Goal: Task Accomplishment & Management: Complete application form

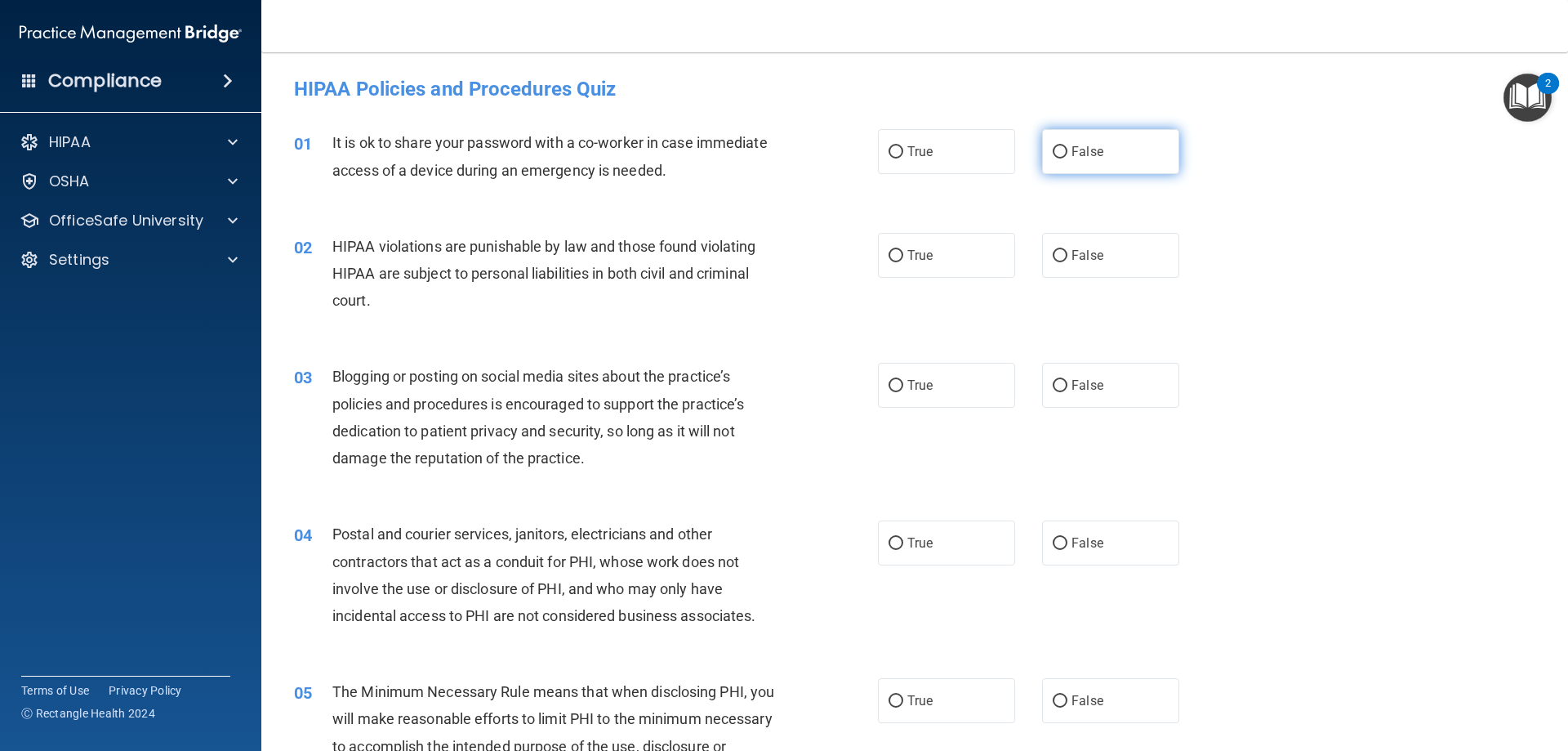
click at [1069, 165] on label "False" at bounding box center [1110, 152] width 137 height 45
click at [1067, 159] on input "False" at bounding box center [1060, 152] width 15 height 13
radio input "true"
click at [932, 256] on label "True" at bounding box center [947, 255] width 137 height 45
click at [904, 256] on input "True" at bounding box center [896, 256] width 15 height 13
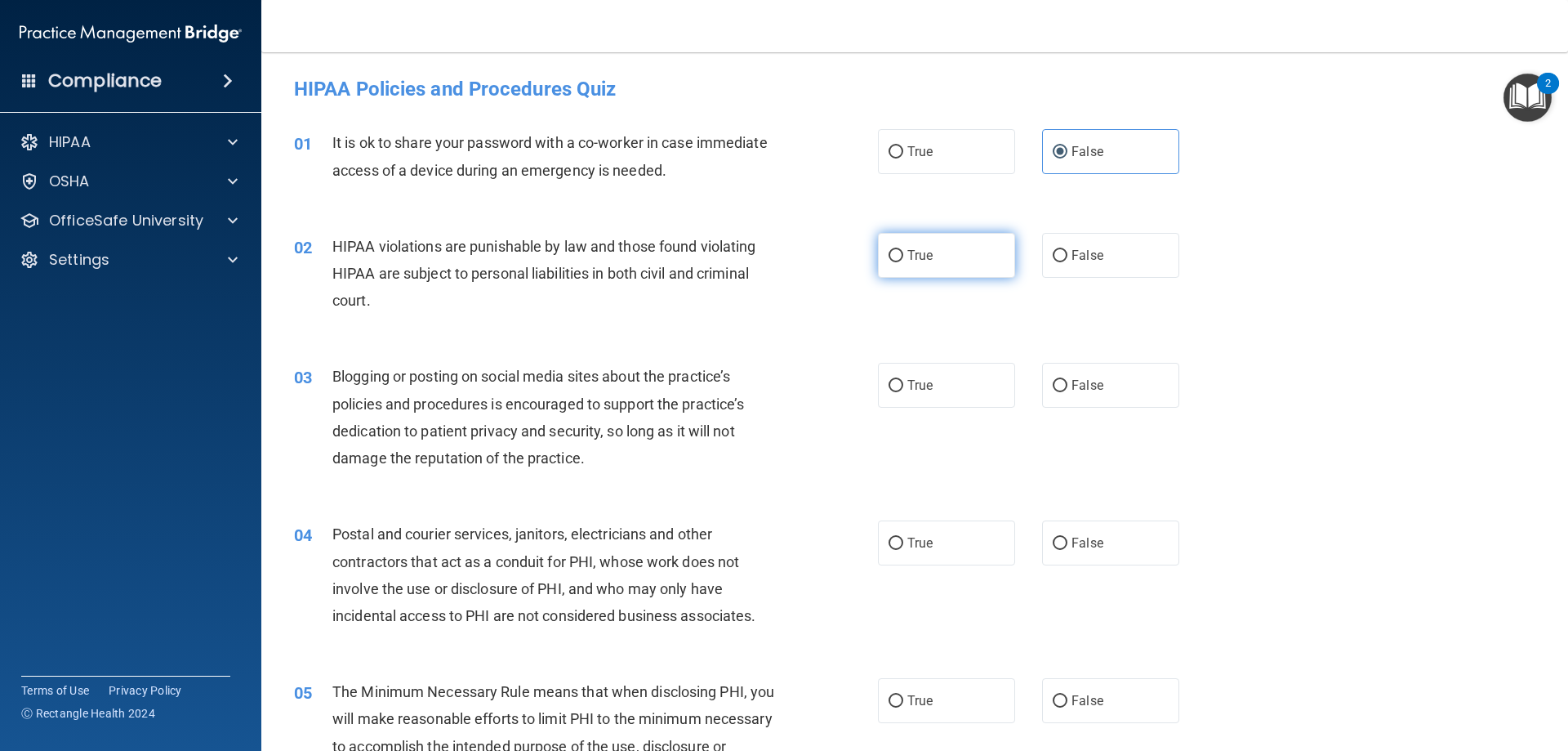
radio input "true"
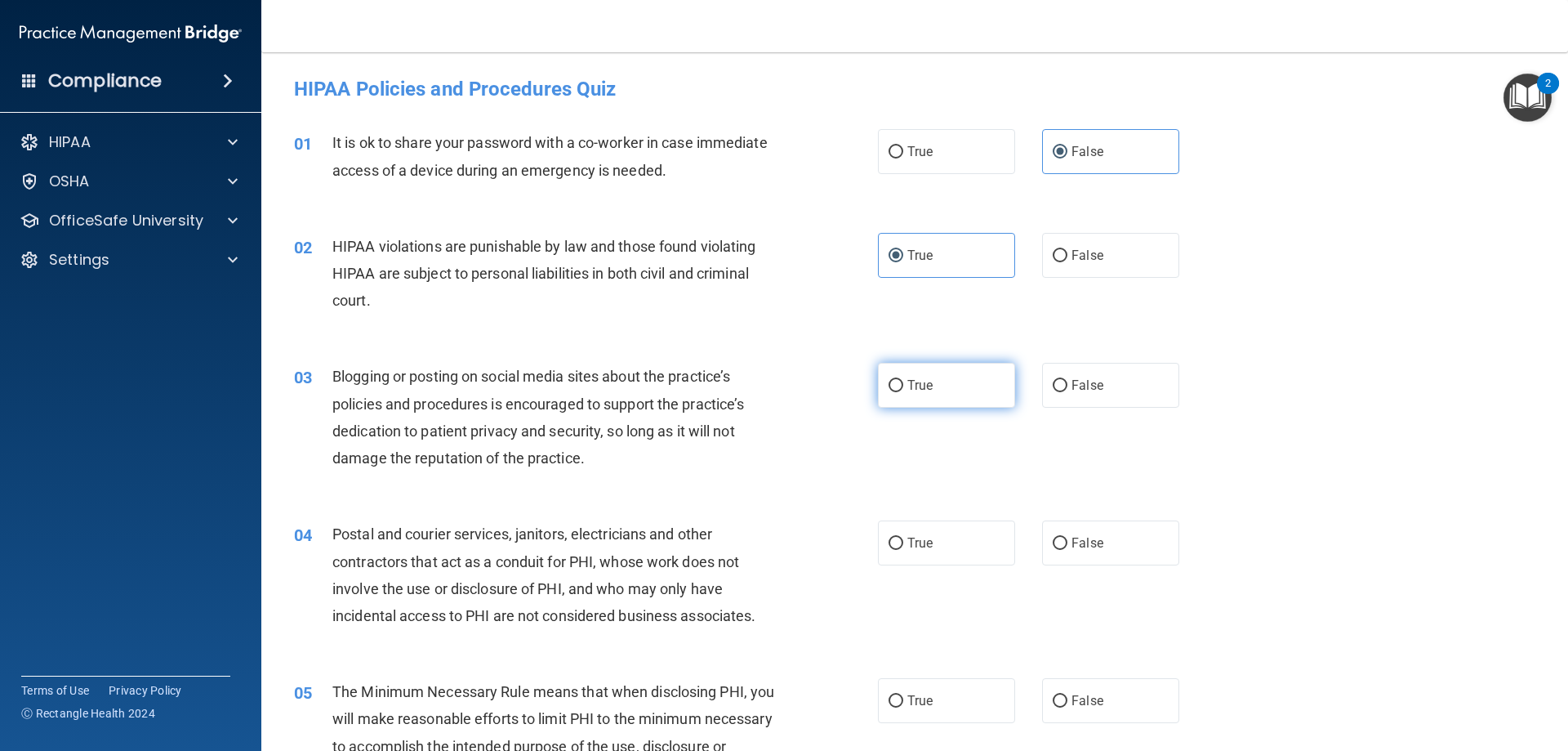
click at [959, 394] on label "True" at bounding box center [947, 385] width 137 height 45
click at [904, 393] on input "True" at bounding box center [896, 386] width 15 height 13
radio input "true"
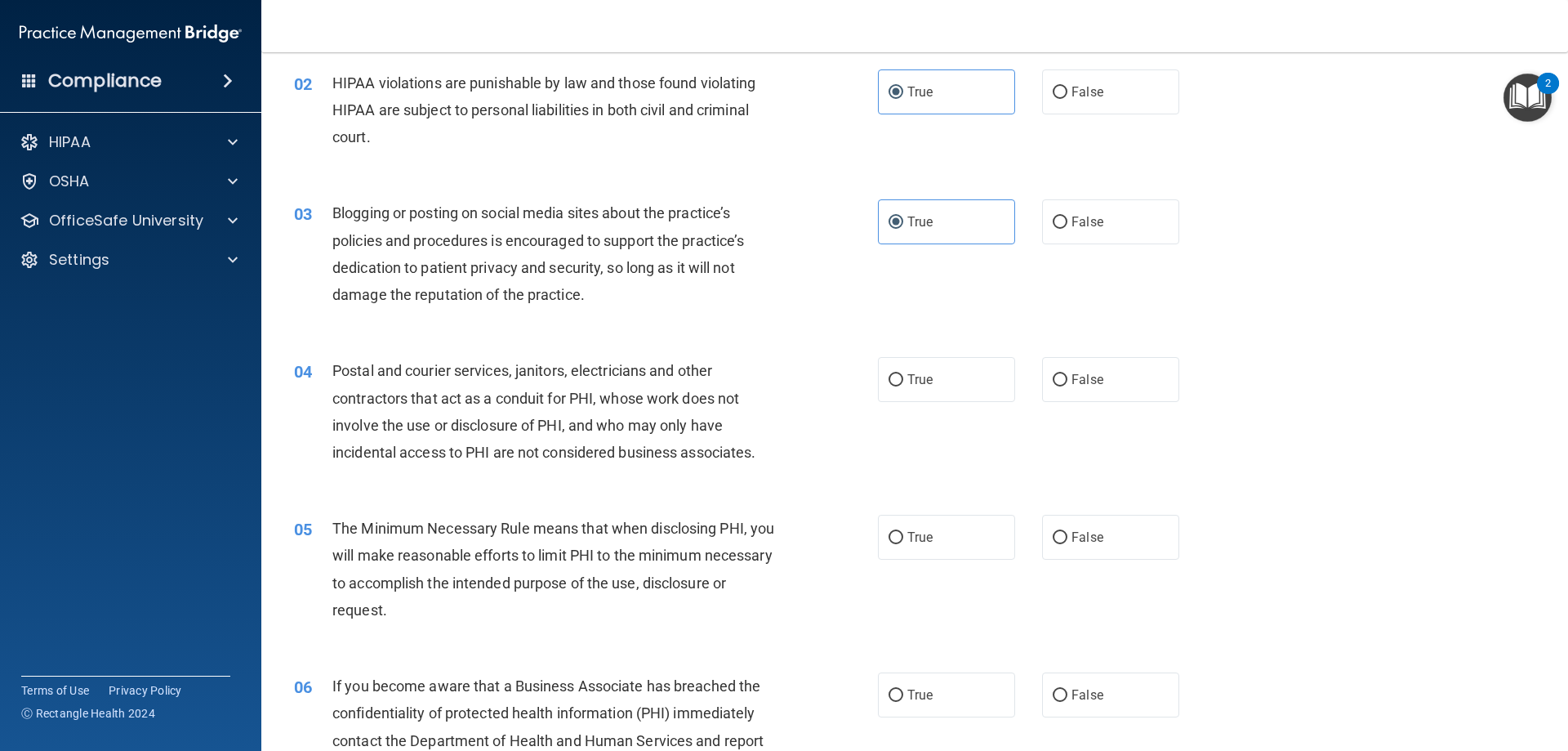
scroll to position [245, 0]
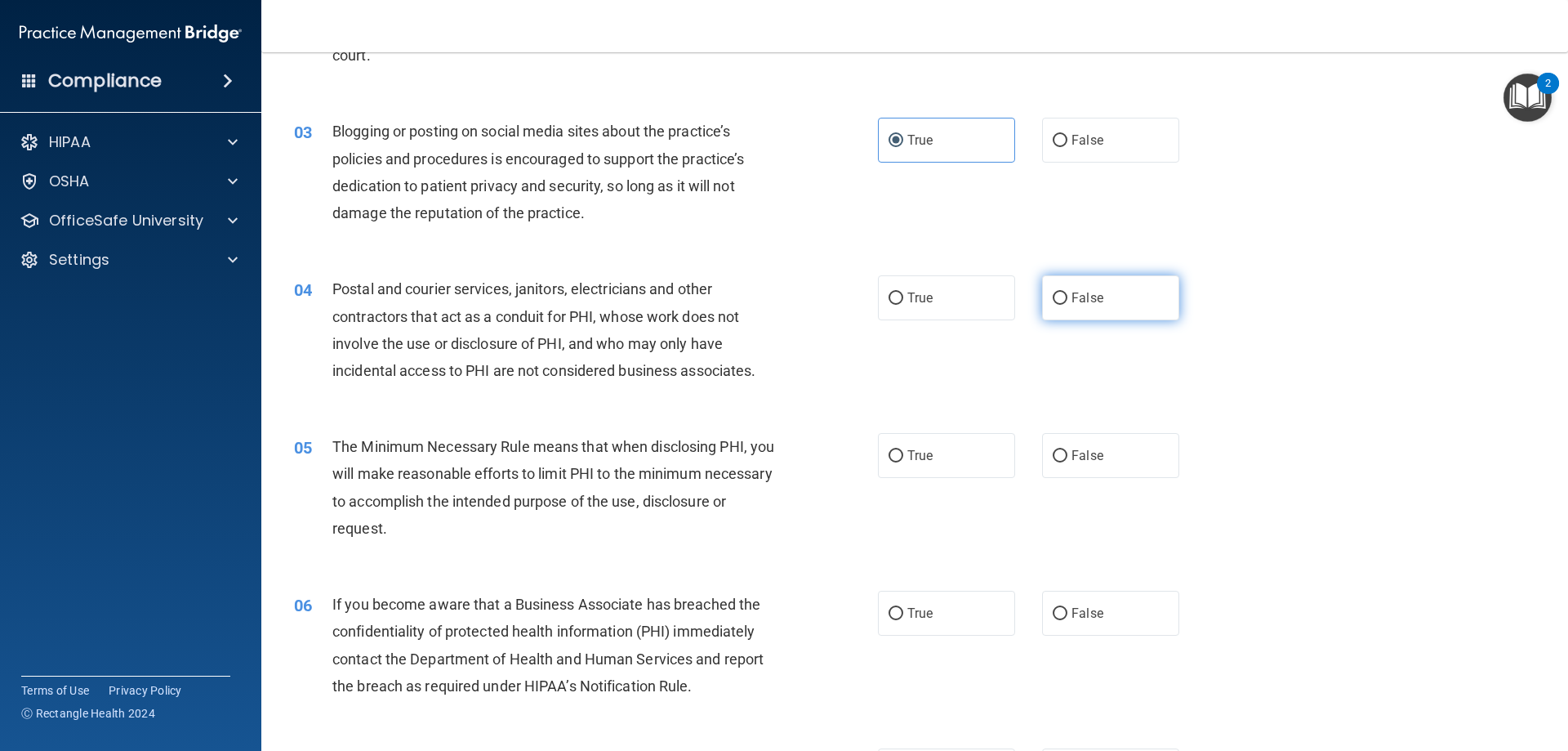
click at [1061, 314] on label "False" at bounding box center [1110, 298] width 137 height 45
click at [1061, 305] on input "False" at bounding box center [1060, 298] width 15 height 13
radio input "true"
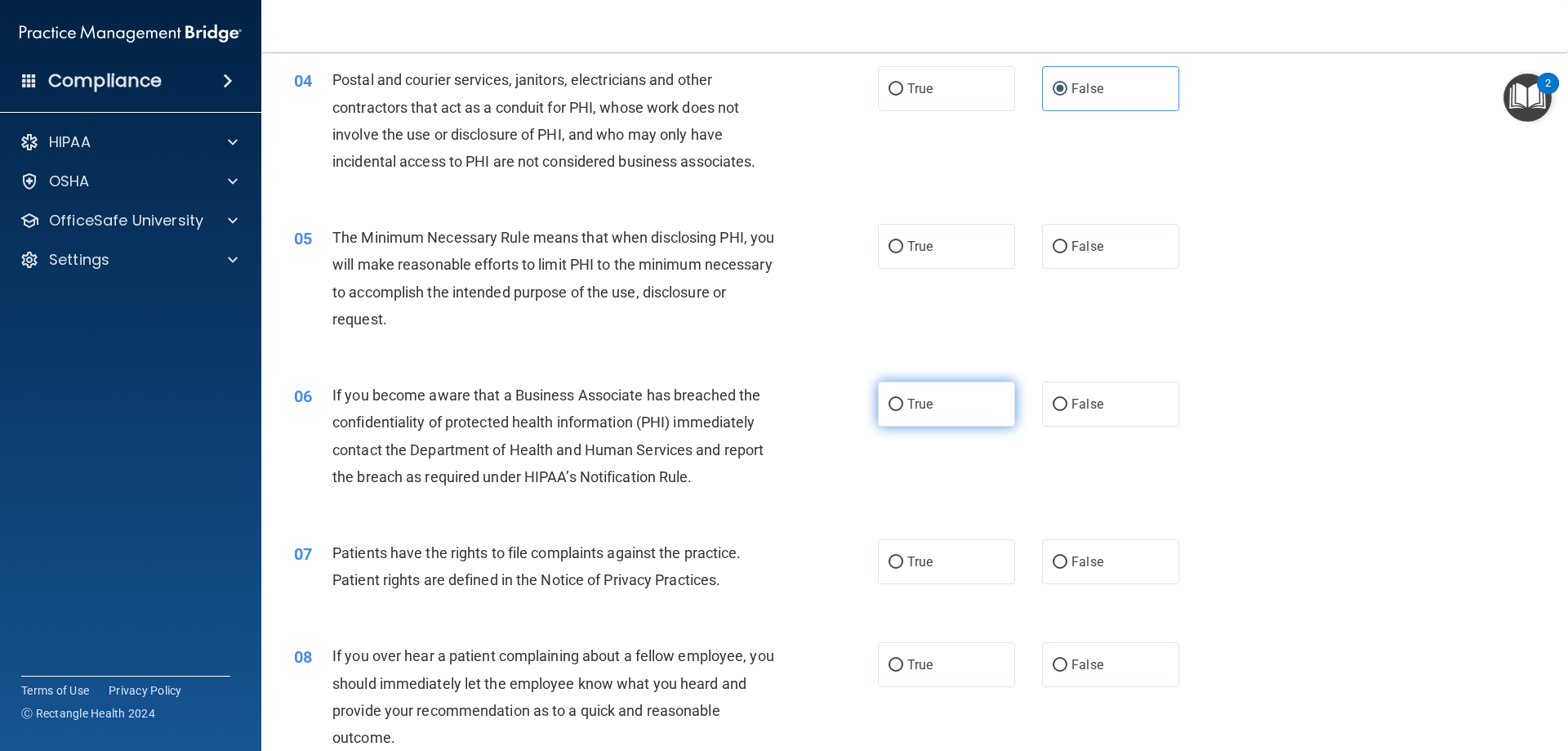
scroll to position [490, 0]
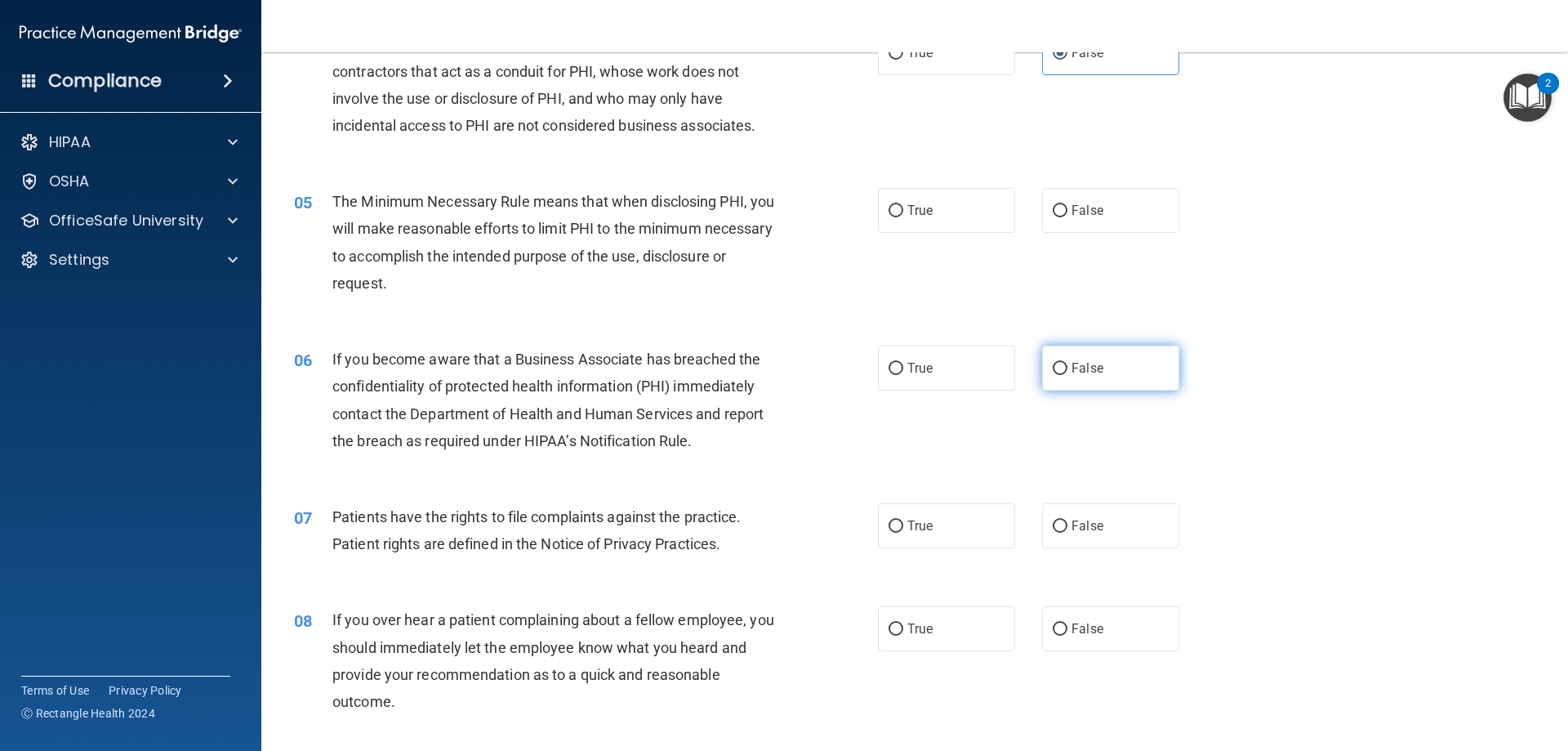
click at [1079, 373] on span "False" at bounding box center [1087, 368] width 32 height 16
click at [1067, 373] on input "False" at bounding box center [1060, 368] width 15 height 13
radio input "true"
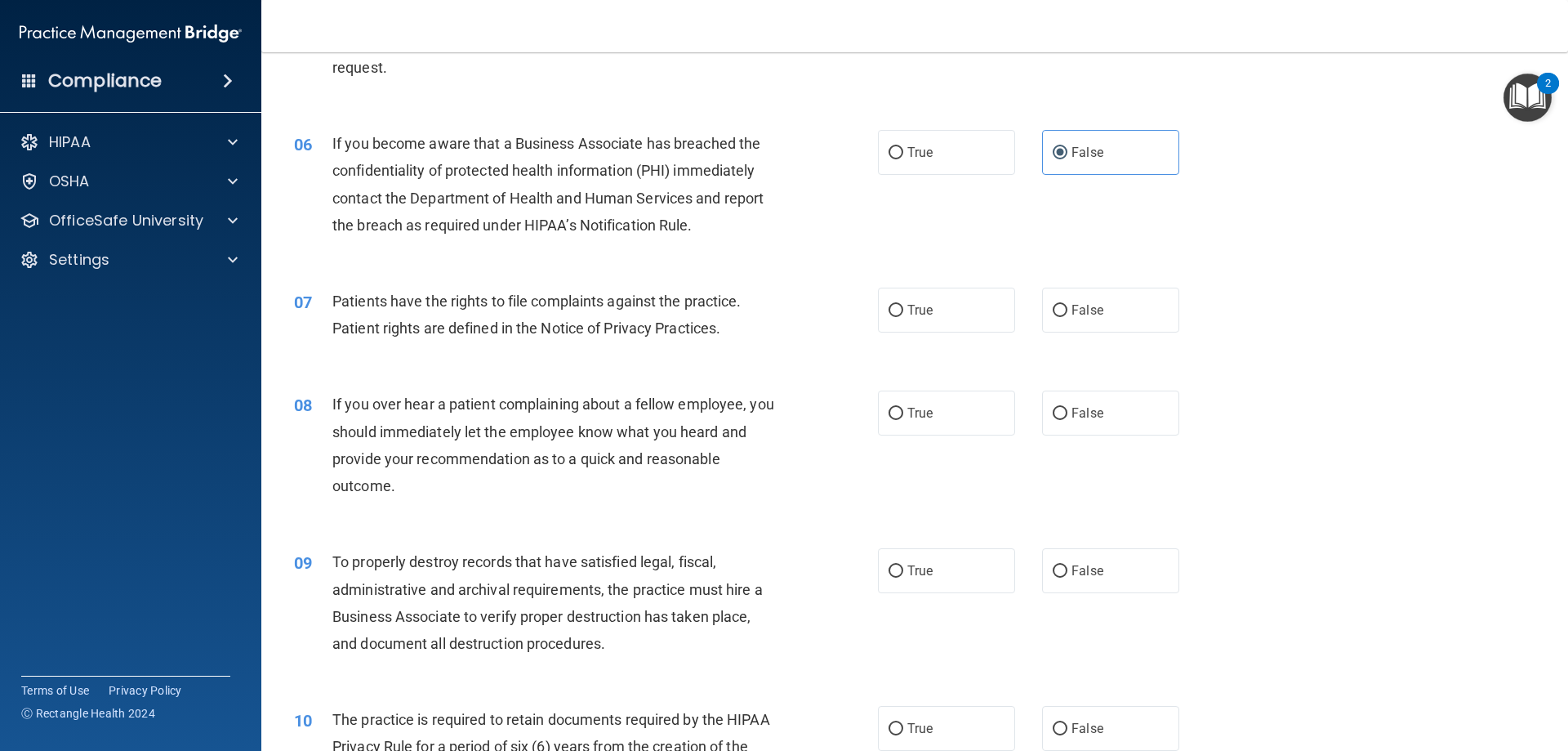
scroll to position [735, 0]
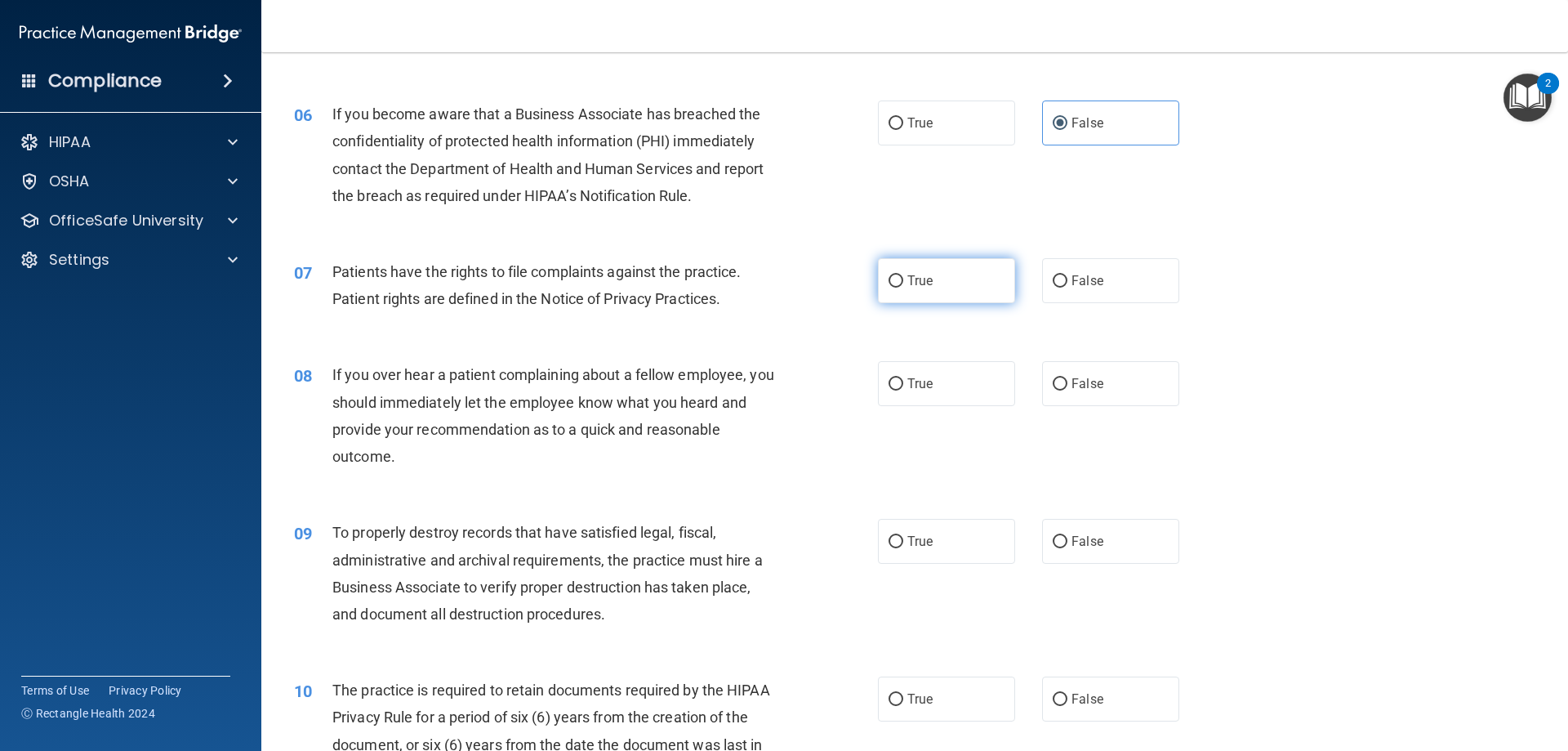
click at [923, 282] on span "True" at bounding box center [920, 281] width 25 height 16
click at [904, 282] on input "True" at bounding box center [896, 282] width 15 height 13
radio input "true"
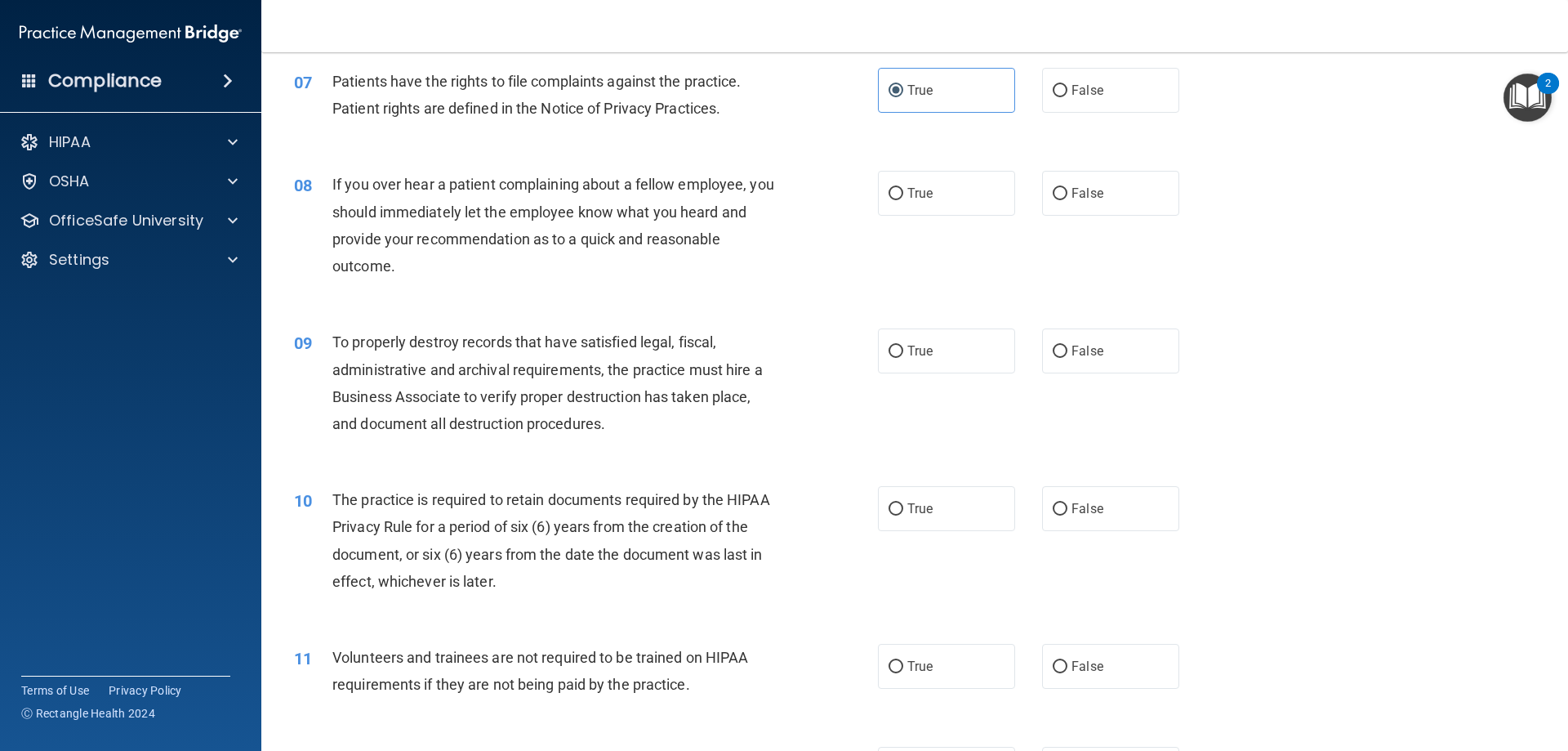
scroll to position [980, 0]
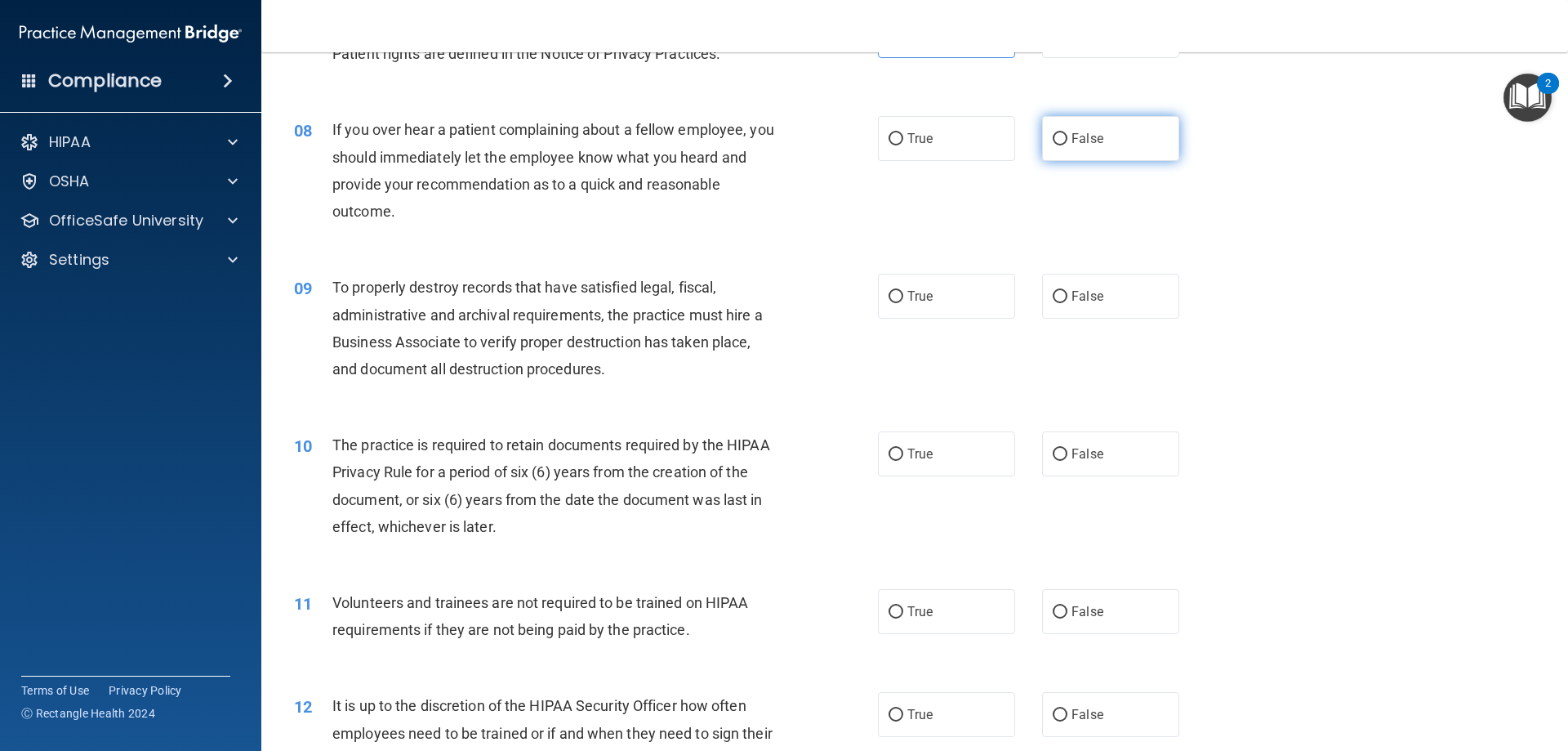
click at [1115, 146] on label "False" at bounding box center [1110, 138] width 137 height 45
click at [1067, 145] on input "False" at bounding box center [1060, 139] width 15 height 13
radio input "true"
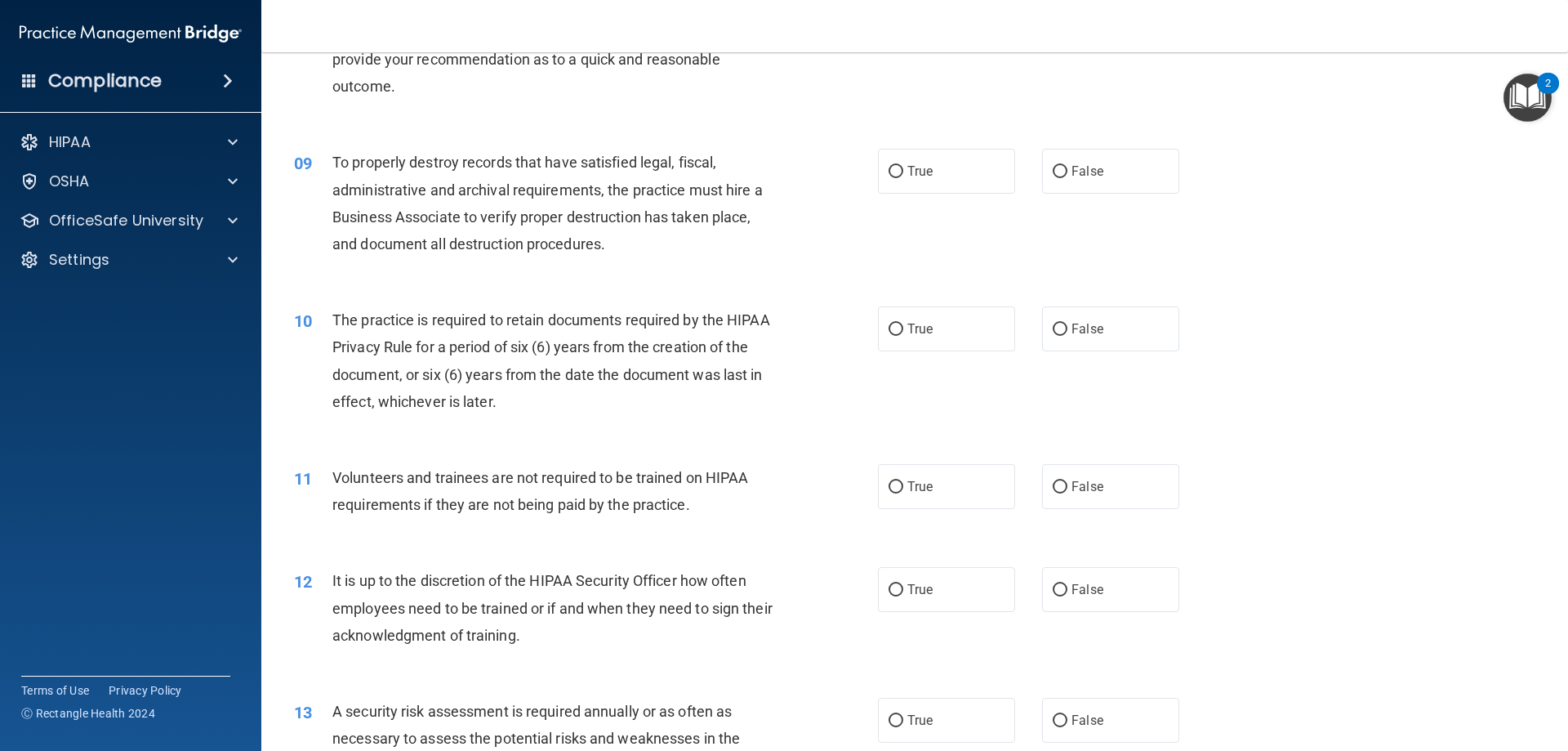
scroll to position [1144, 0]
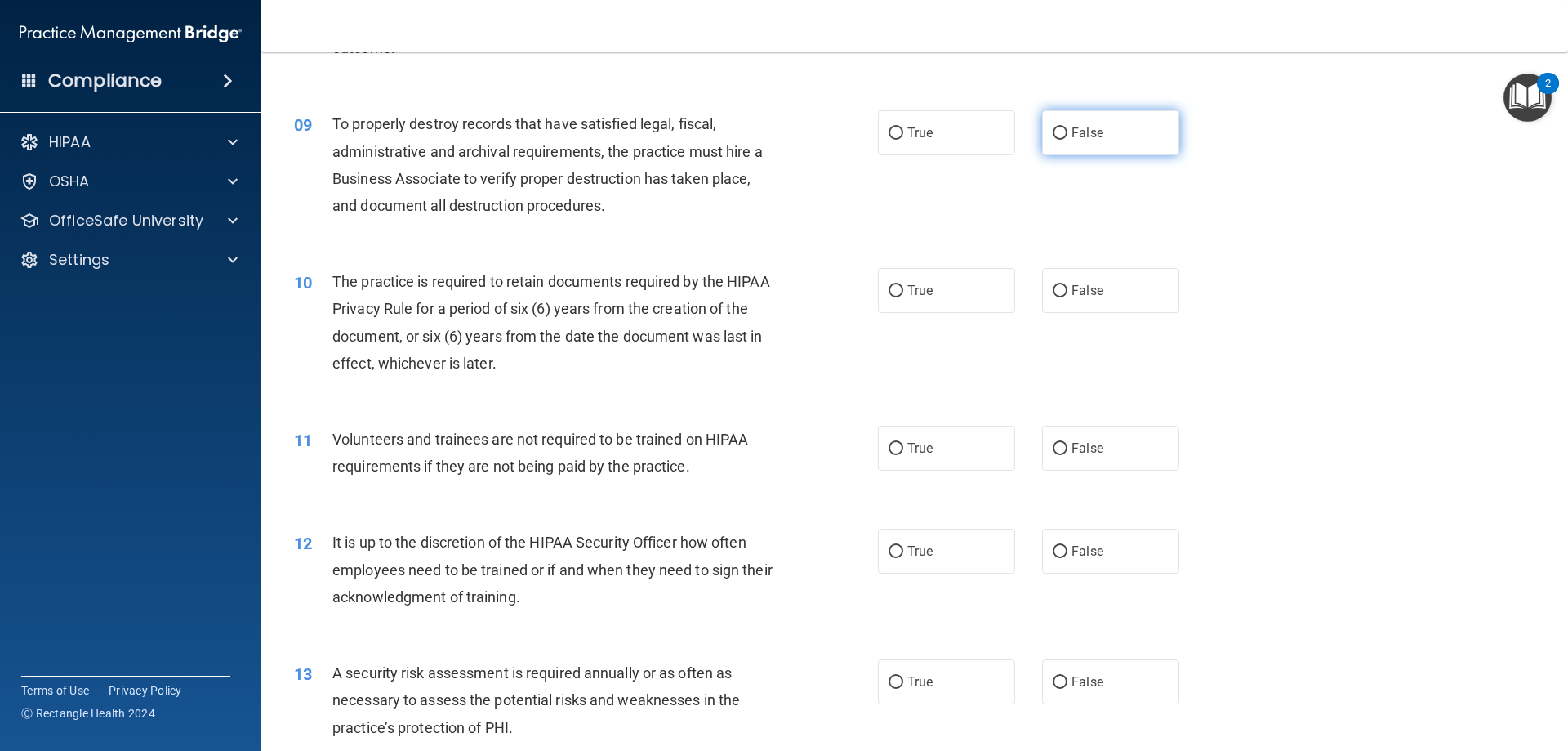
click at [1071, 138] on span "False" at bounding box center [1087, 132] width 32 height 16
click at [1067, 138] on input "False" at bounding box center [1060, 133] width 15 height 13
radio input "true"
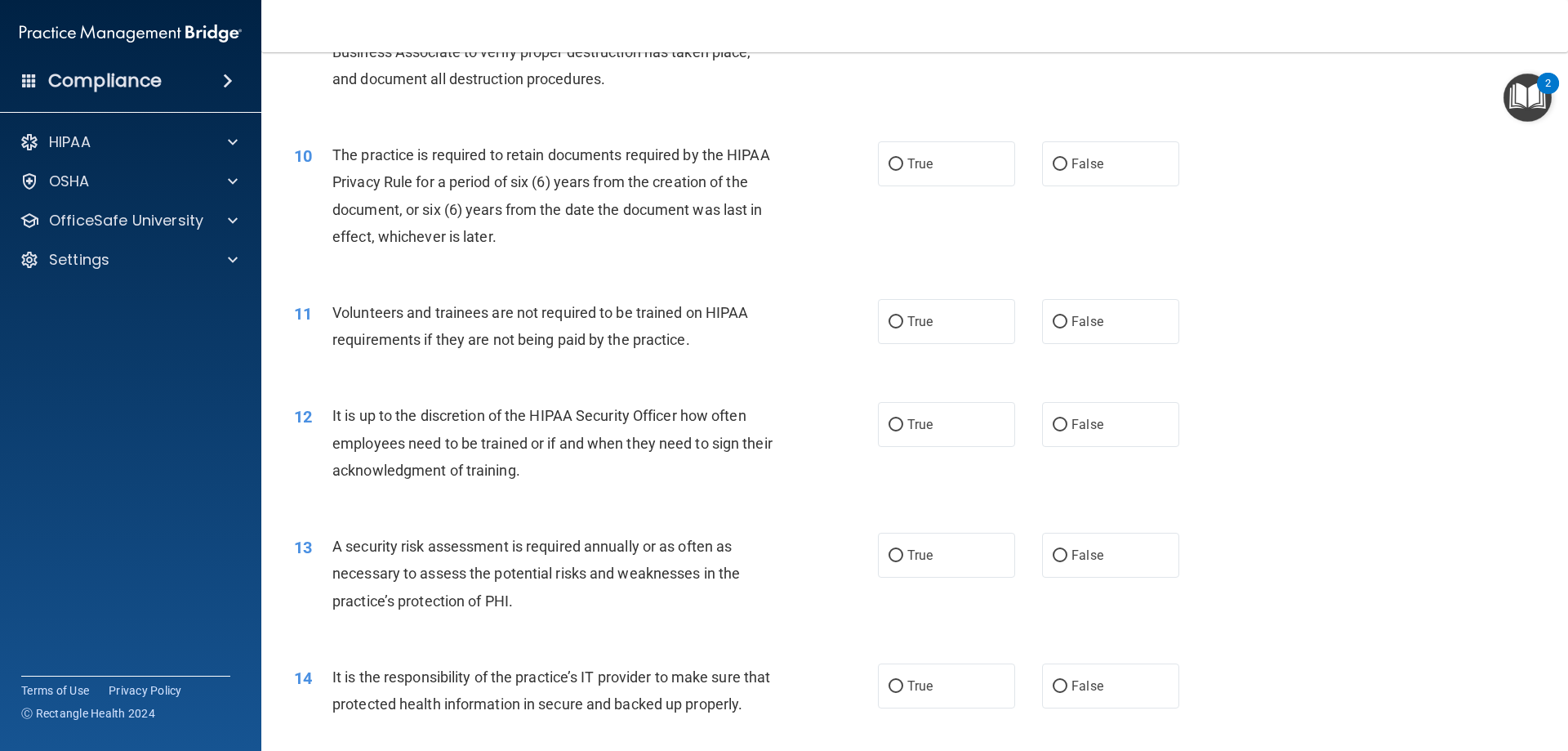
scroll to position [1307, 0]
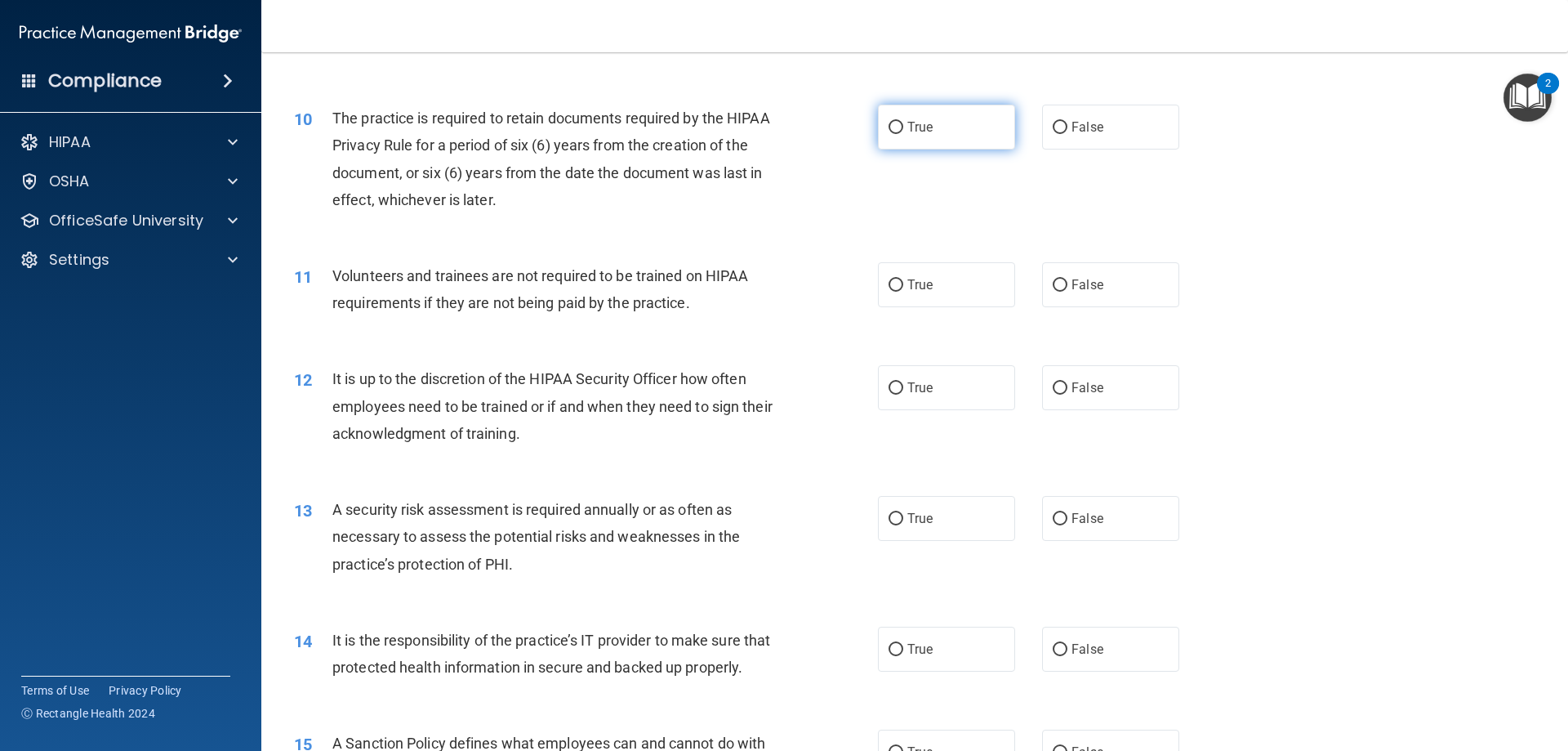
click at [913, 134] on span "True" at bounding box center [920, 127] width 25 height 16
click at [904, 134] on input "True" at bounding box center [896, 128] width 15 height 13
radio input "true"
click at [1100, 285] on label "False" at bounding box center [1110, 284] width 137 height 45
click at [1067, 285] on input "False" at bounding box center [1060, 285] width 15 height 13
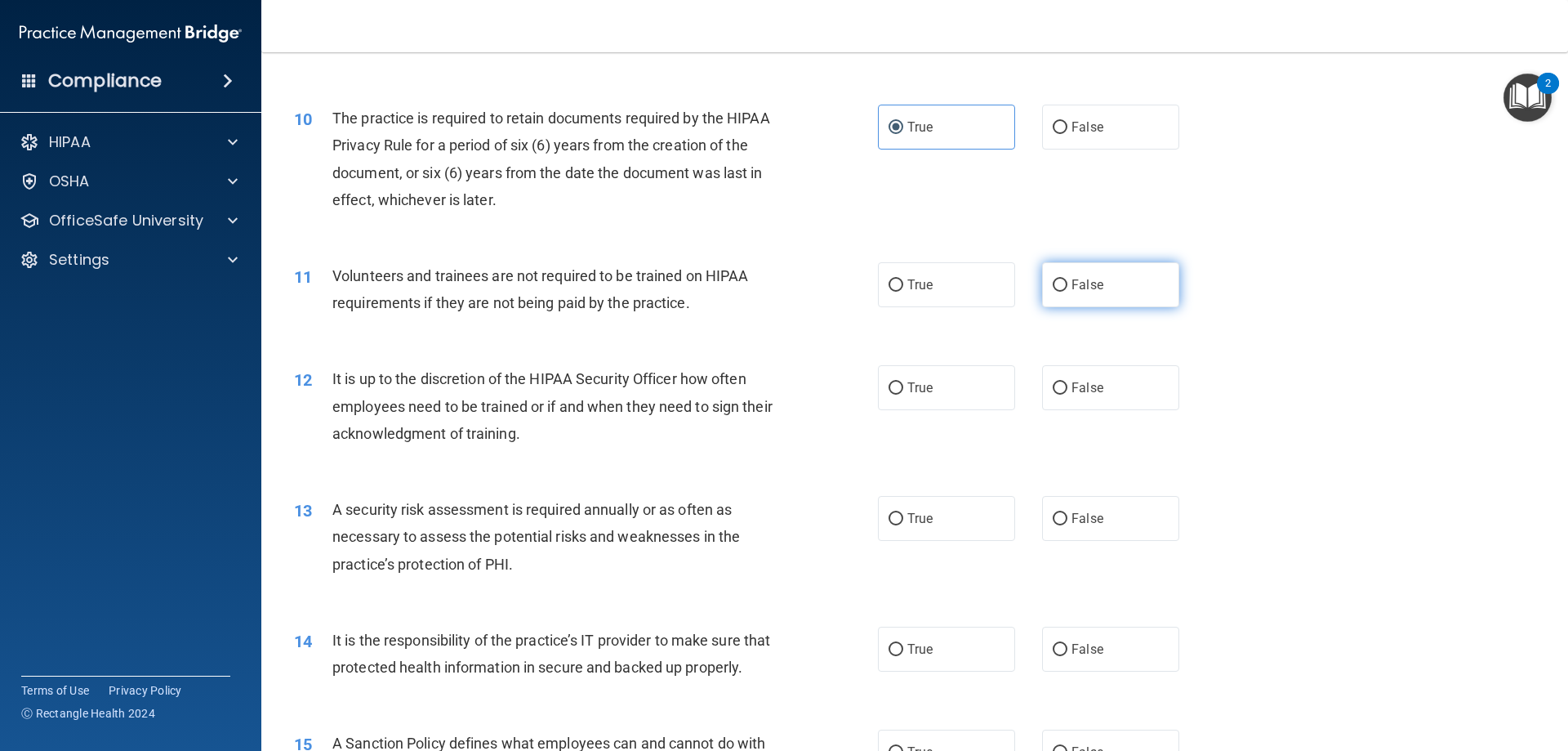
radio input "true"
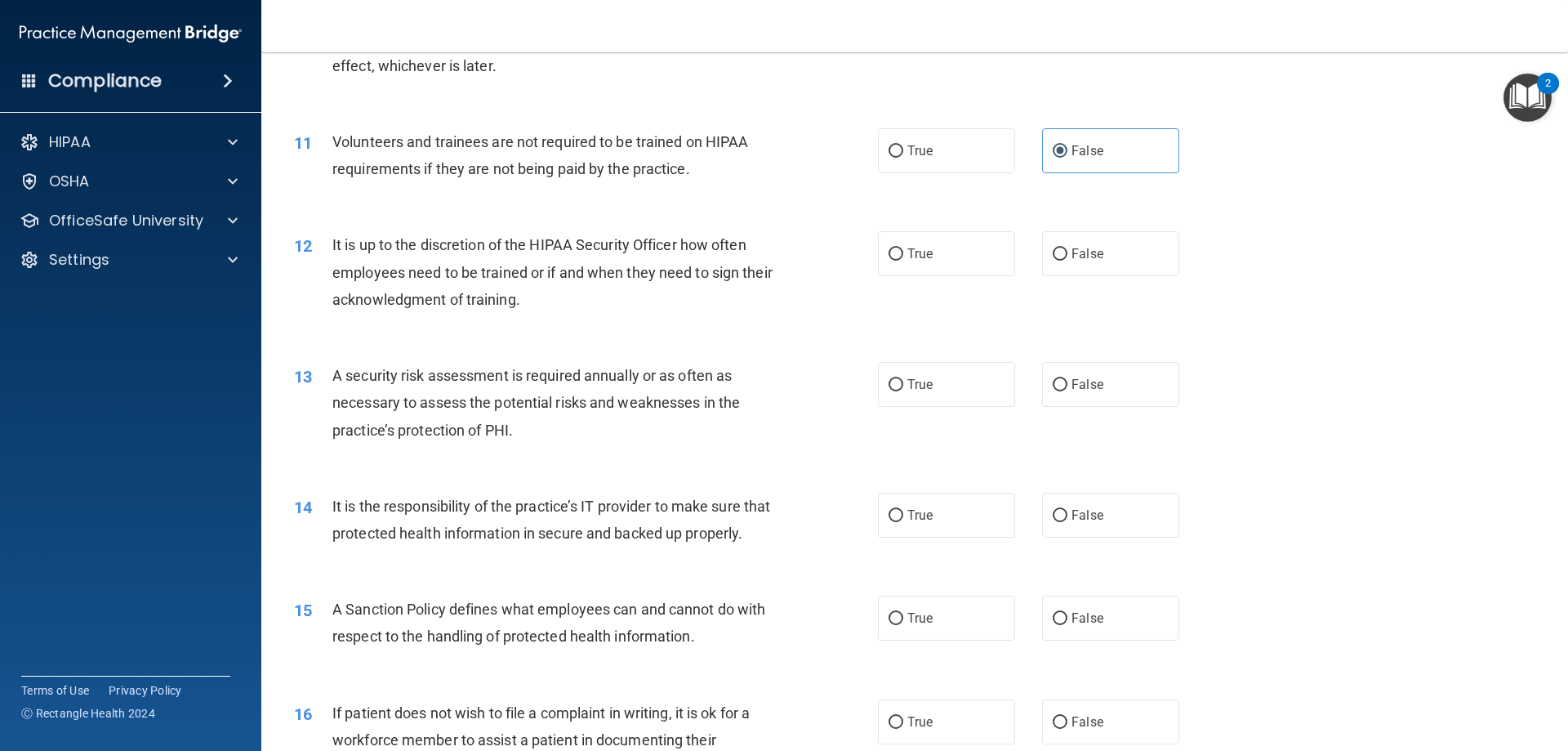
scroll to position [1471, 0]
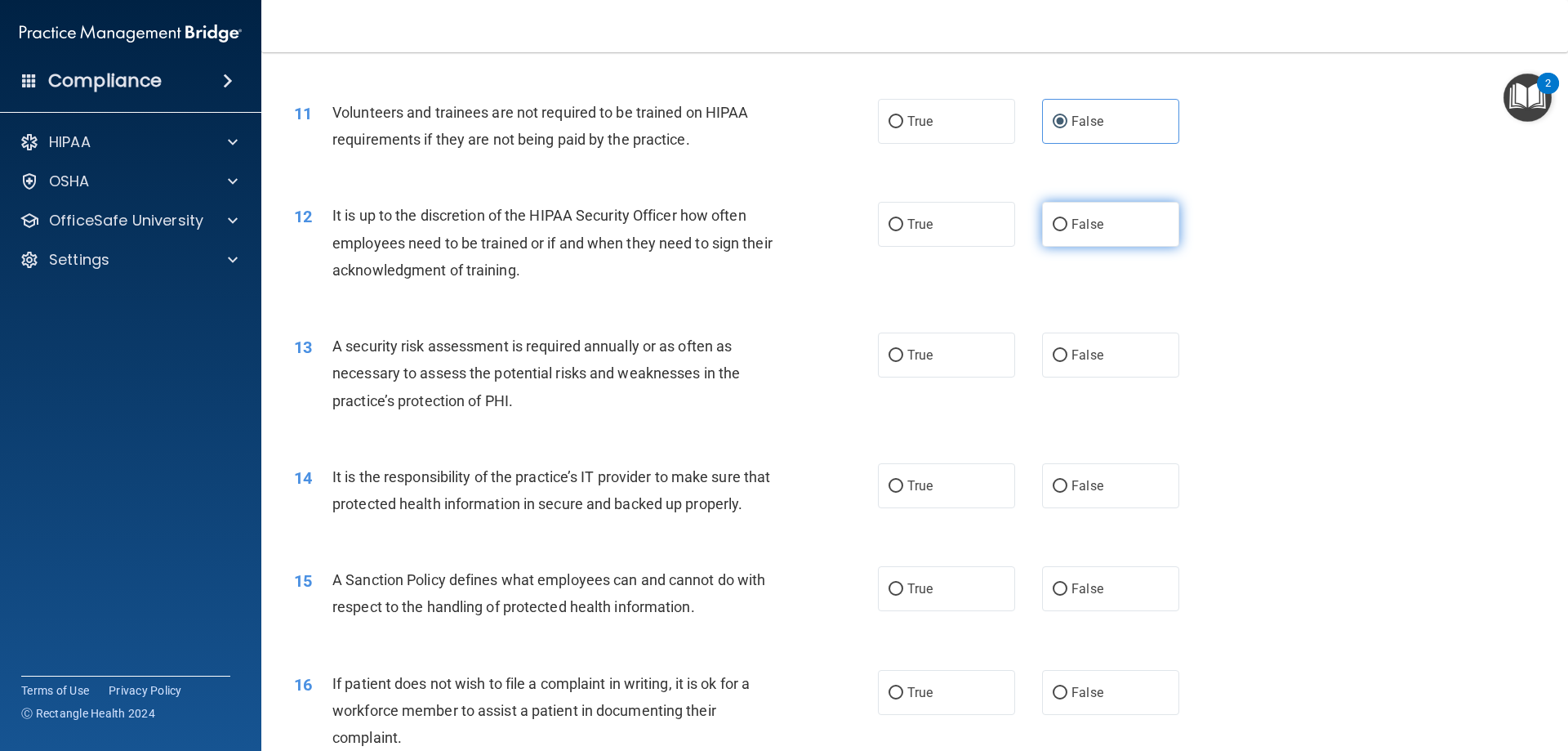
click at [1071, 231] on span "False" at bounding box center [1087, 224] width 32 height 16
click at [1067, 231] on input "False" at bounding box center [1060, 225] width 15 height 13
radio input "true"
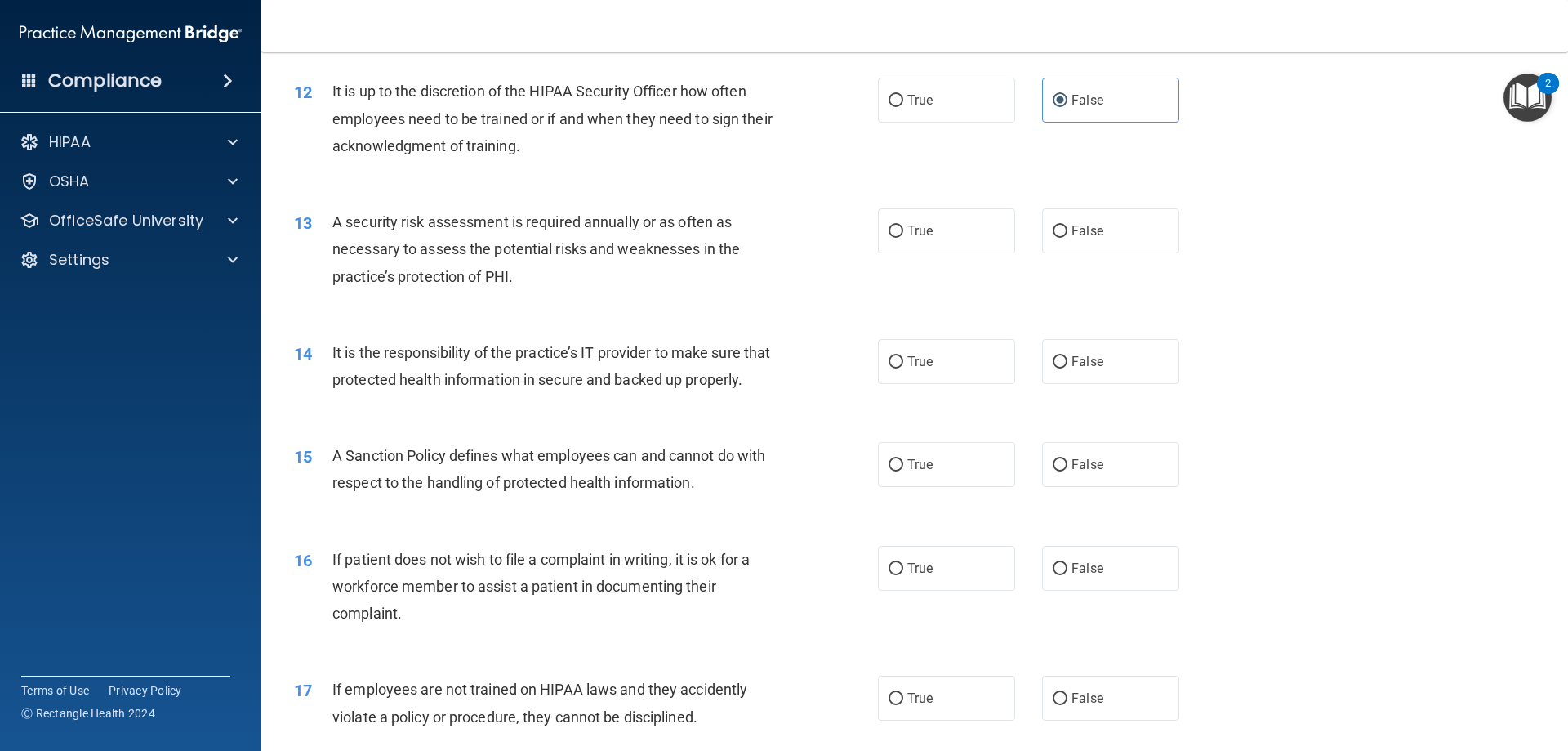
scroll to position [1633, 0]
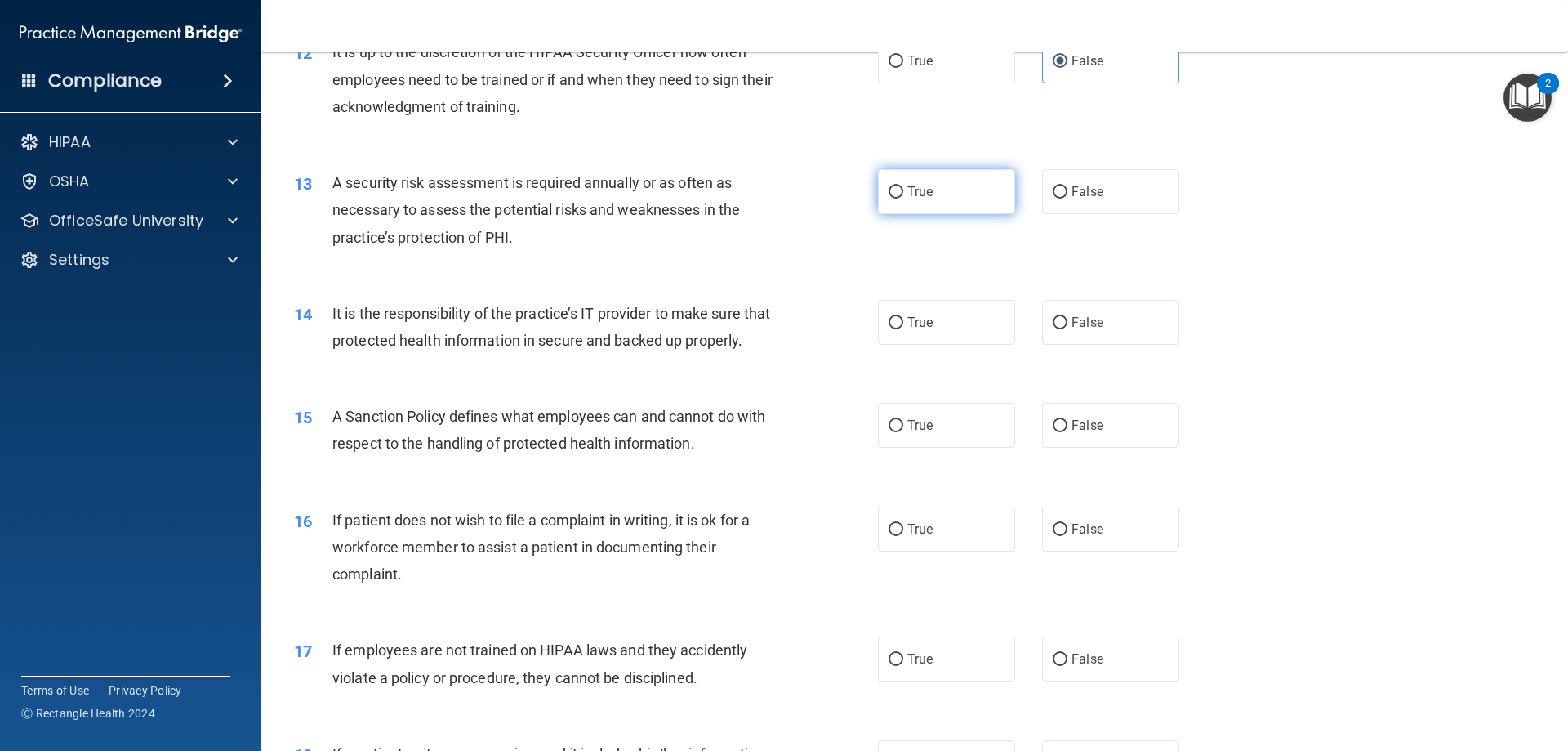
click at [908, 211] on label "True" at bounding box center [947, 192] width 137 height 45
click at [904, 199] on input "True" at bounding box center [896, 192] width 15 height 13
radio input "true"
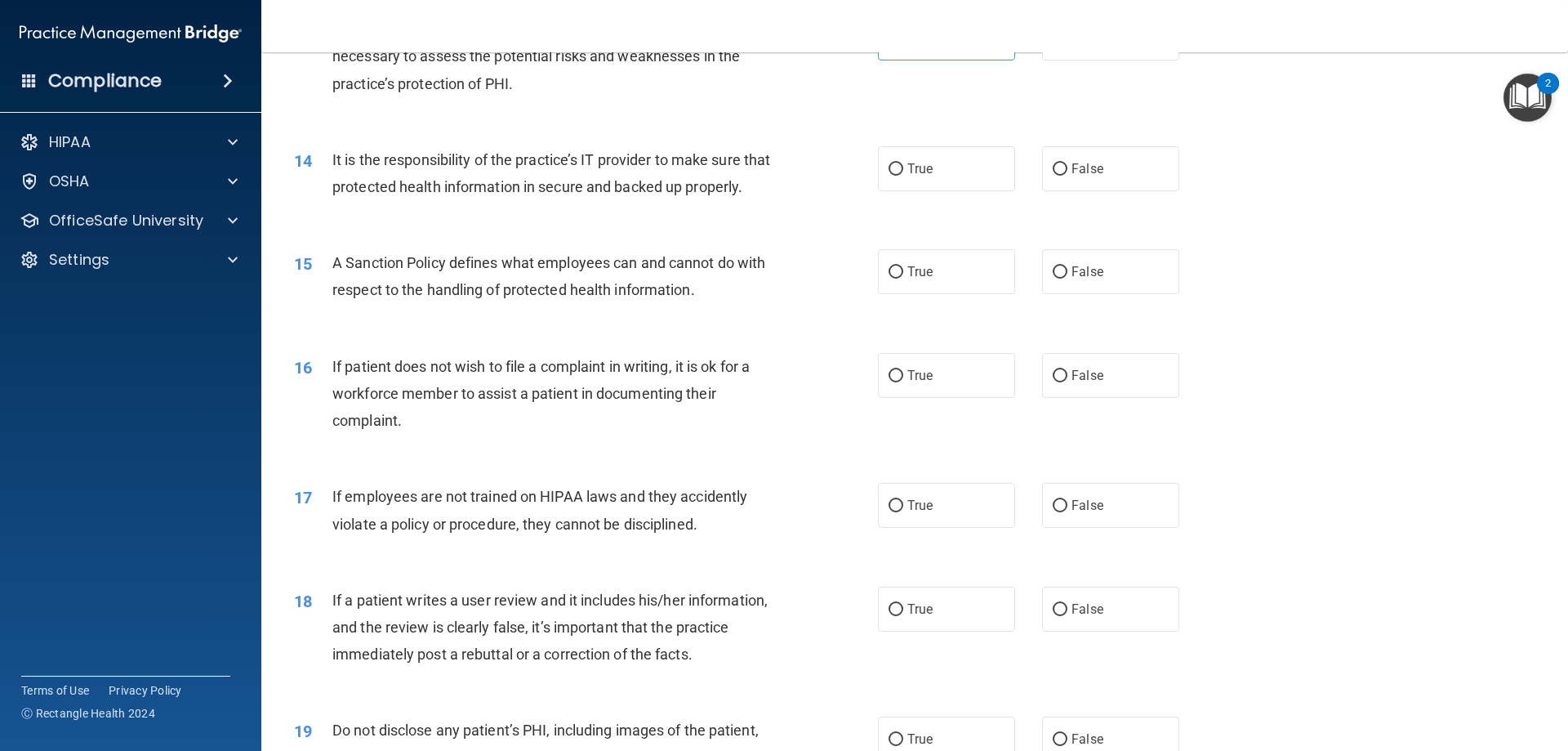
scroll to position [1797, 0]
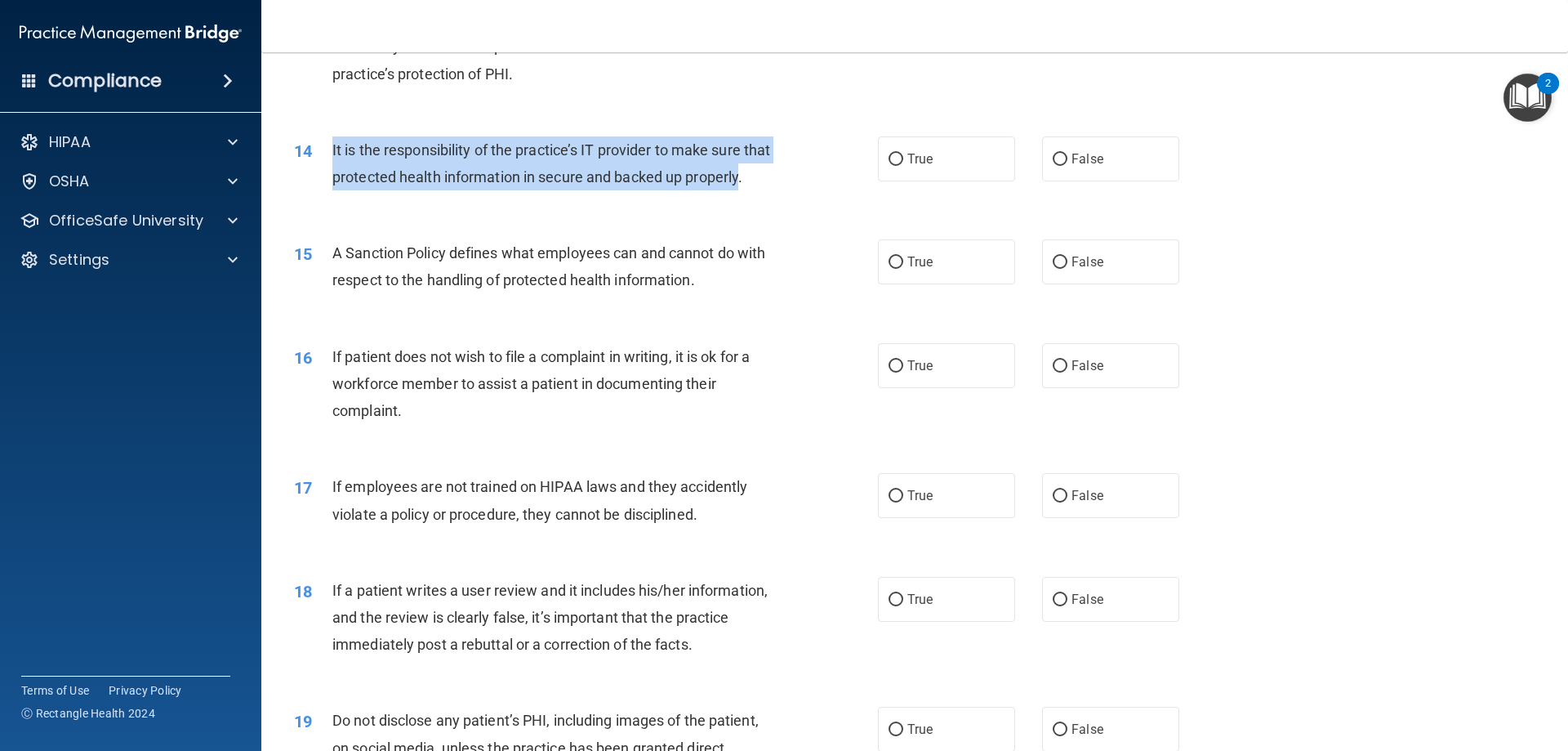
drag, startPoint x: 326, startPoint y: 150, endPoint x: 387, endPoint y: 200, distance: 78.9
click at [387, 199] on div "14 It is the responsibility of the practice’s IT provider to make sure that pro…" at bounding box center [586, 168] width 633 height 62
copy div "It is the responsibility of the practice’s IT provider to make sure that protec…"
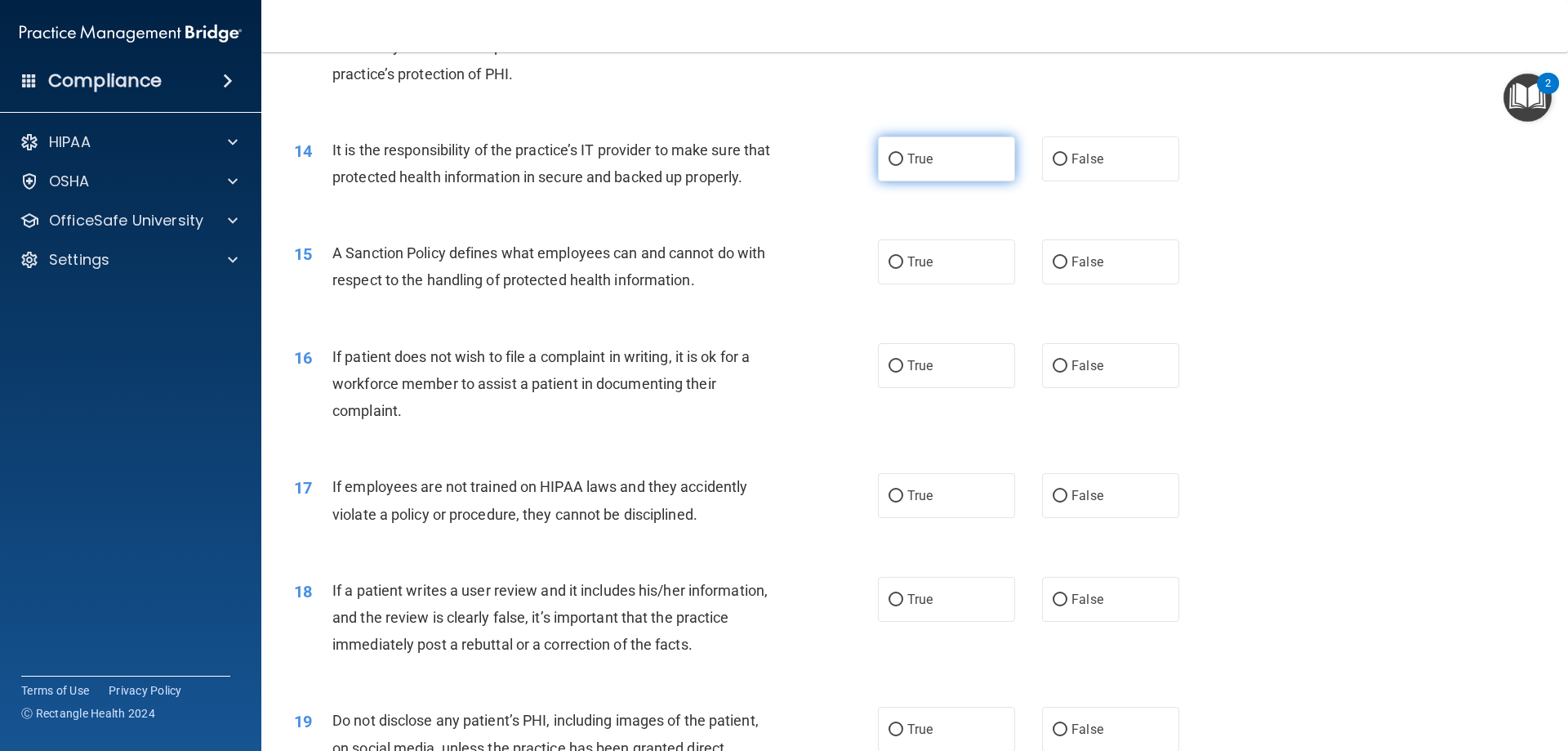
click at [920, 160] on span "True" at bounding box center [920, 159] width 25 height 16
click at [904, 160] on input "True" at bounding box center [896, 160] width 15 height 13
radio input "true"
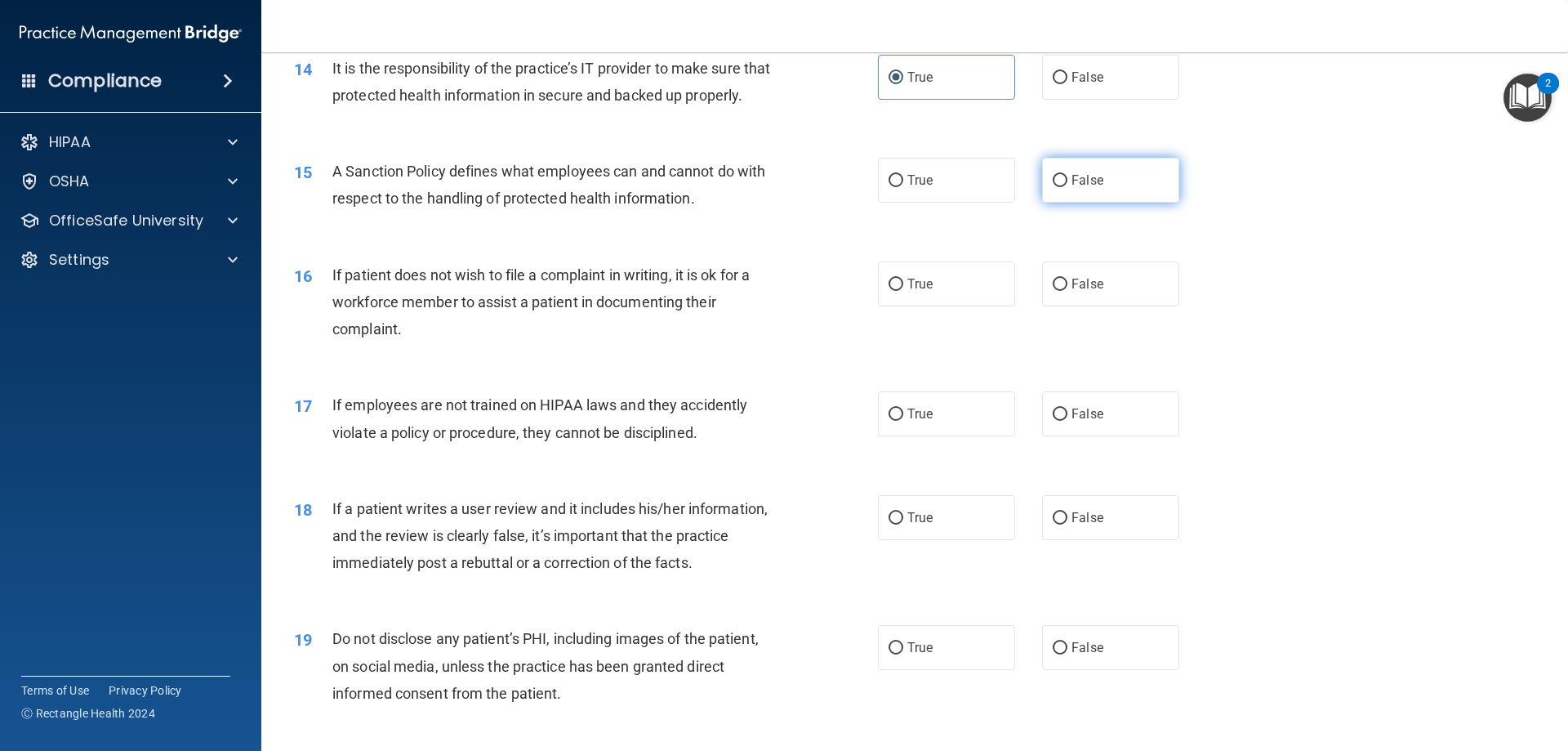
click at [1071, 188] on span "False" at bounding box center [1087, 180] width 32 height 16
click at [1067, 187] on input "False" at bounding box center [1060, 180] width 15 height 13
radio input "true"
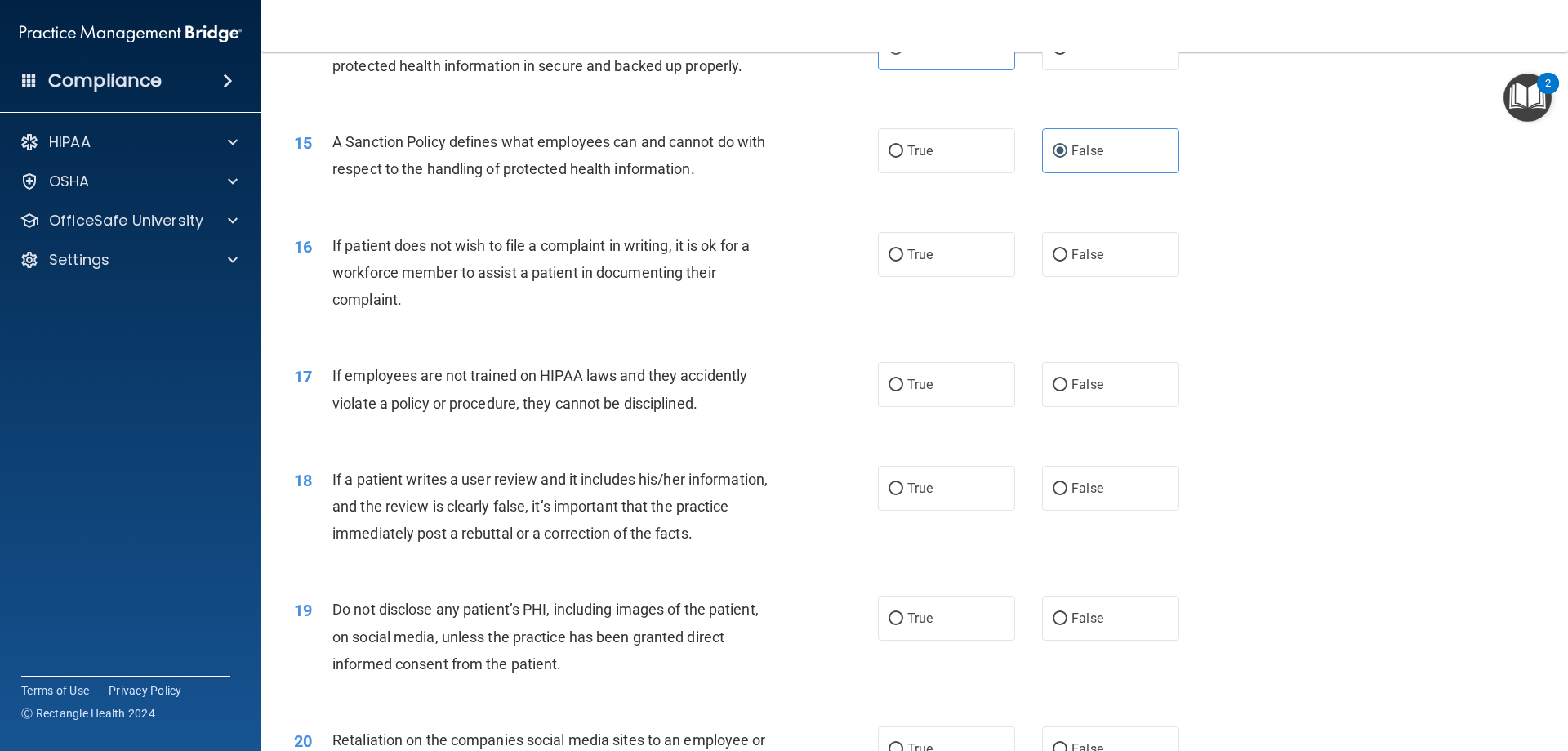
scroll to position [1961, 0]
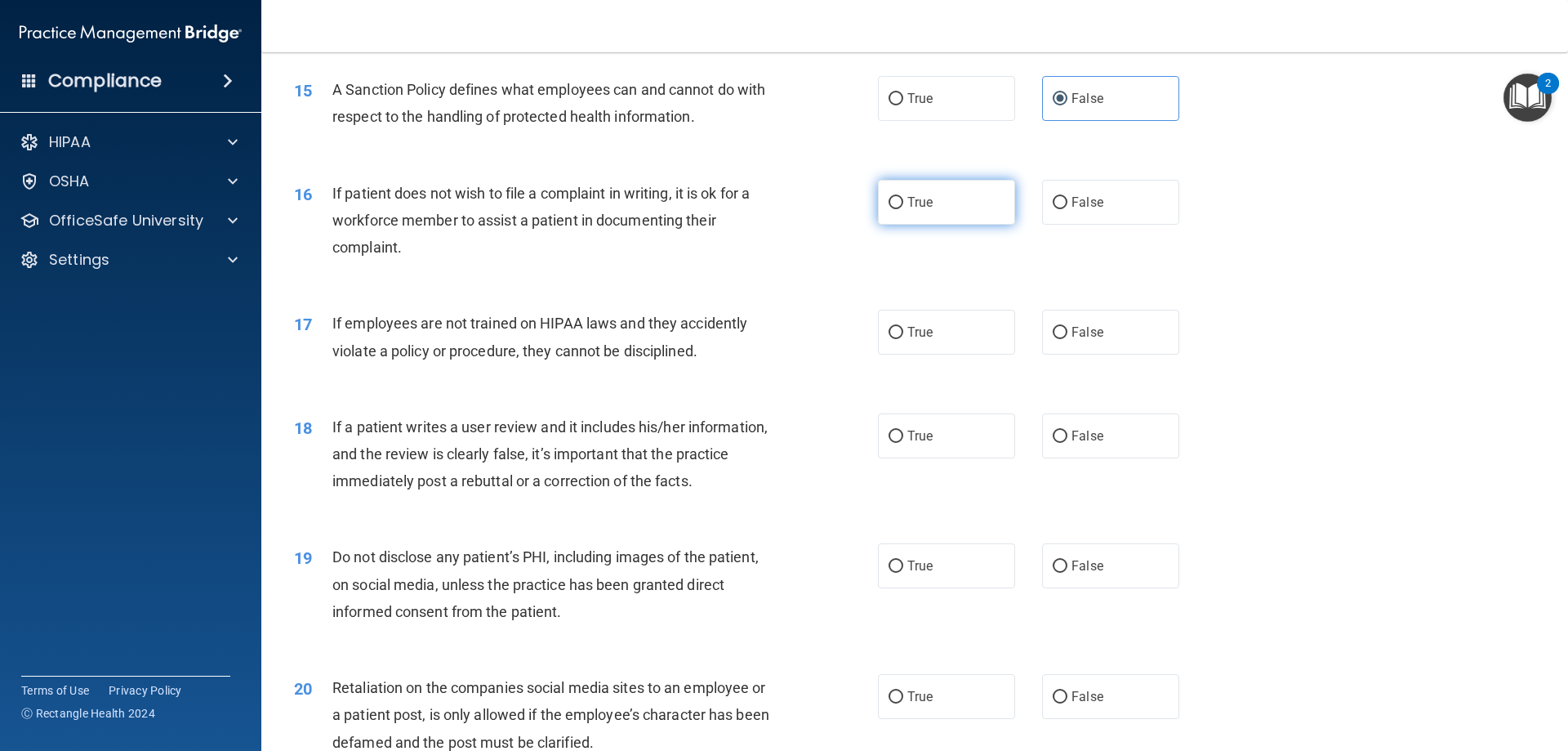
click at [953, 225] on label "True" at bounding box center [947, 203] width 137 height 45
click at [904, 209] on input "True" at bounding box center [896, 203] width 15 height 13
radio input "true"
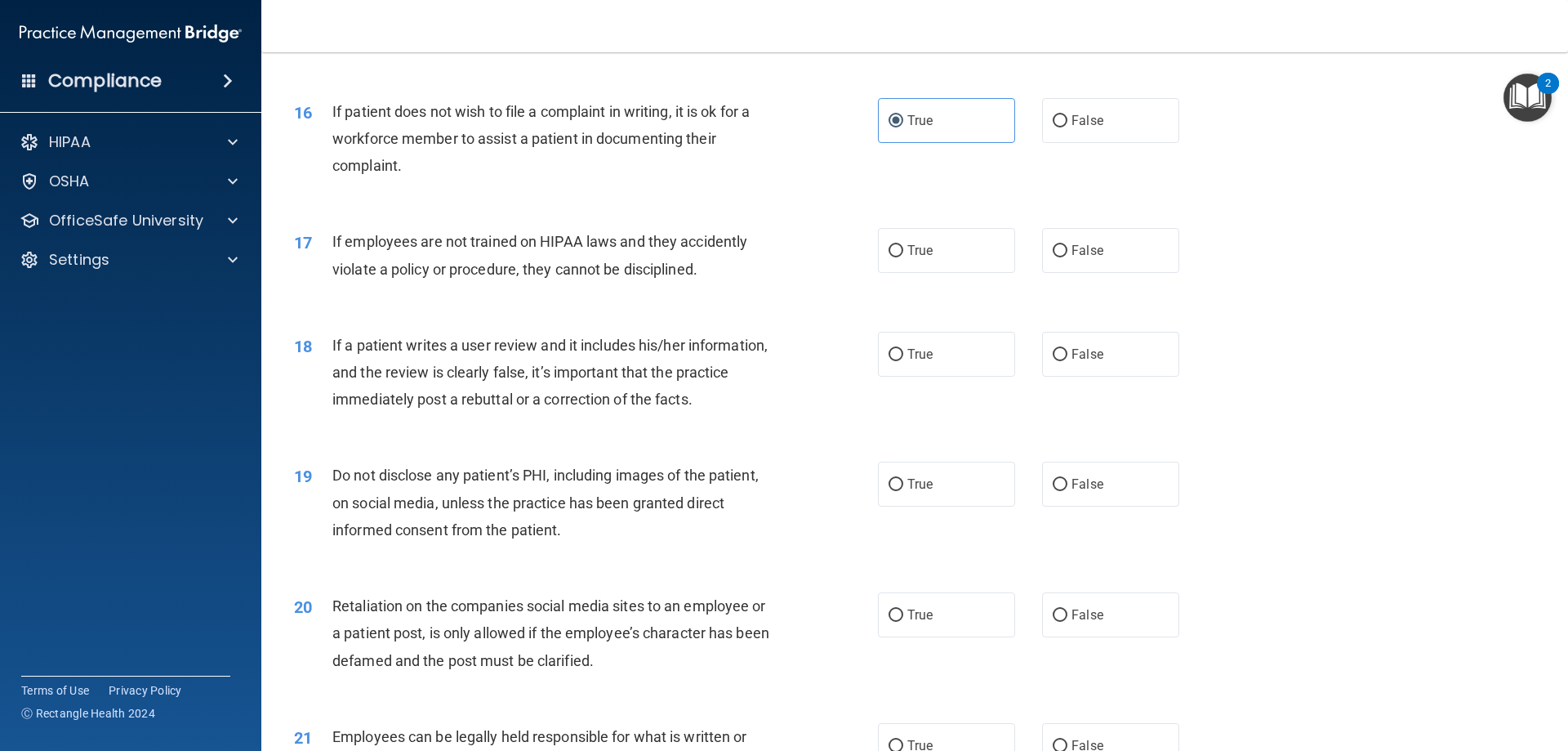
scroll to position [2124, 0]
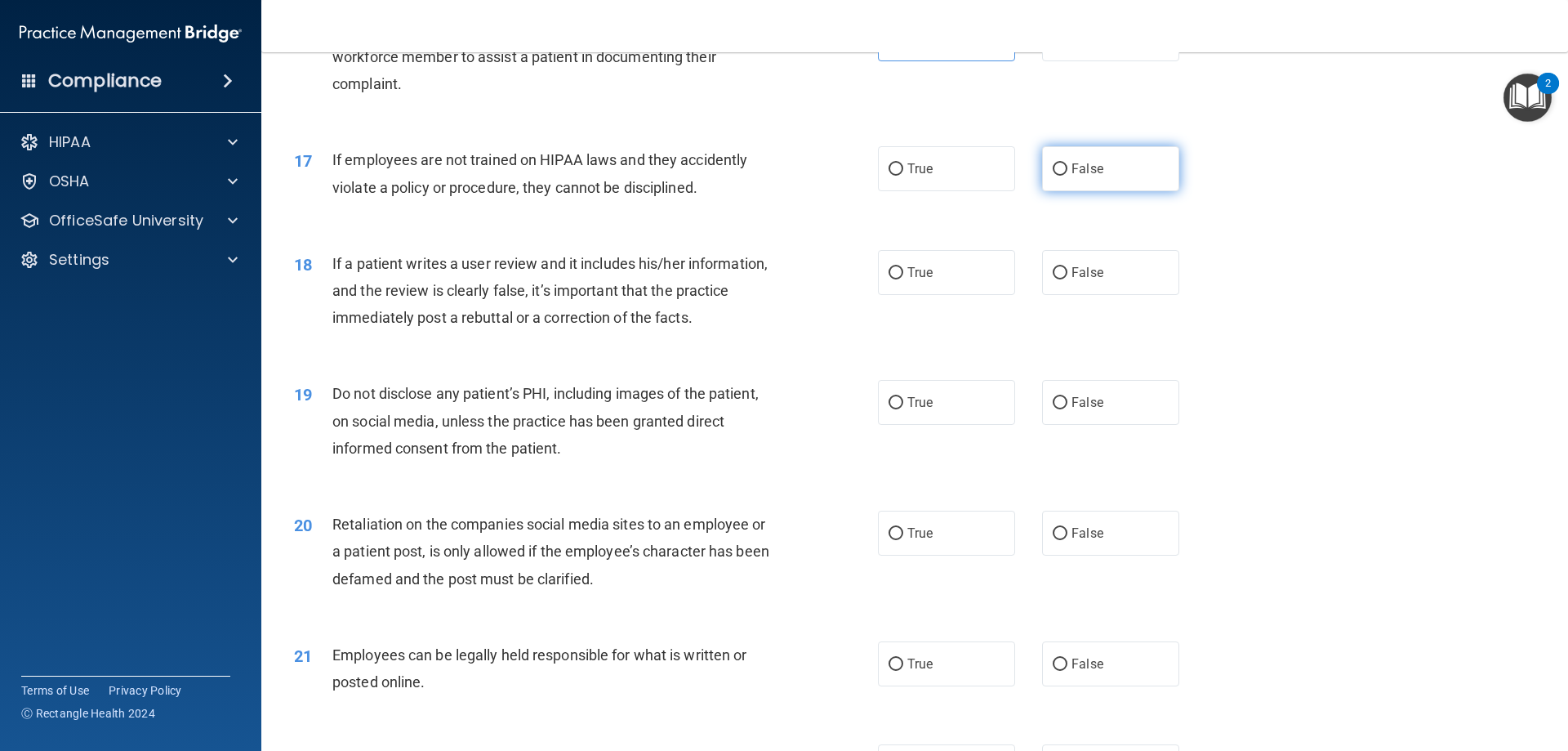
click at [1043, 191] on label "False" at bounding box center [1110, 169] width 137 height 45
click at [1053, 175] on input "False" at bounding box center [1060, 169] width 15 height 13
radio input "true"
click at [1071, 281] on span "False" at bounding box center [1087, 273] width 32 height 16
click at [1067, 280] on input "False" at bounding box center [1060, 273] width 15 height 13
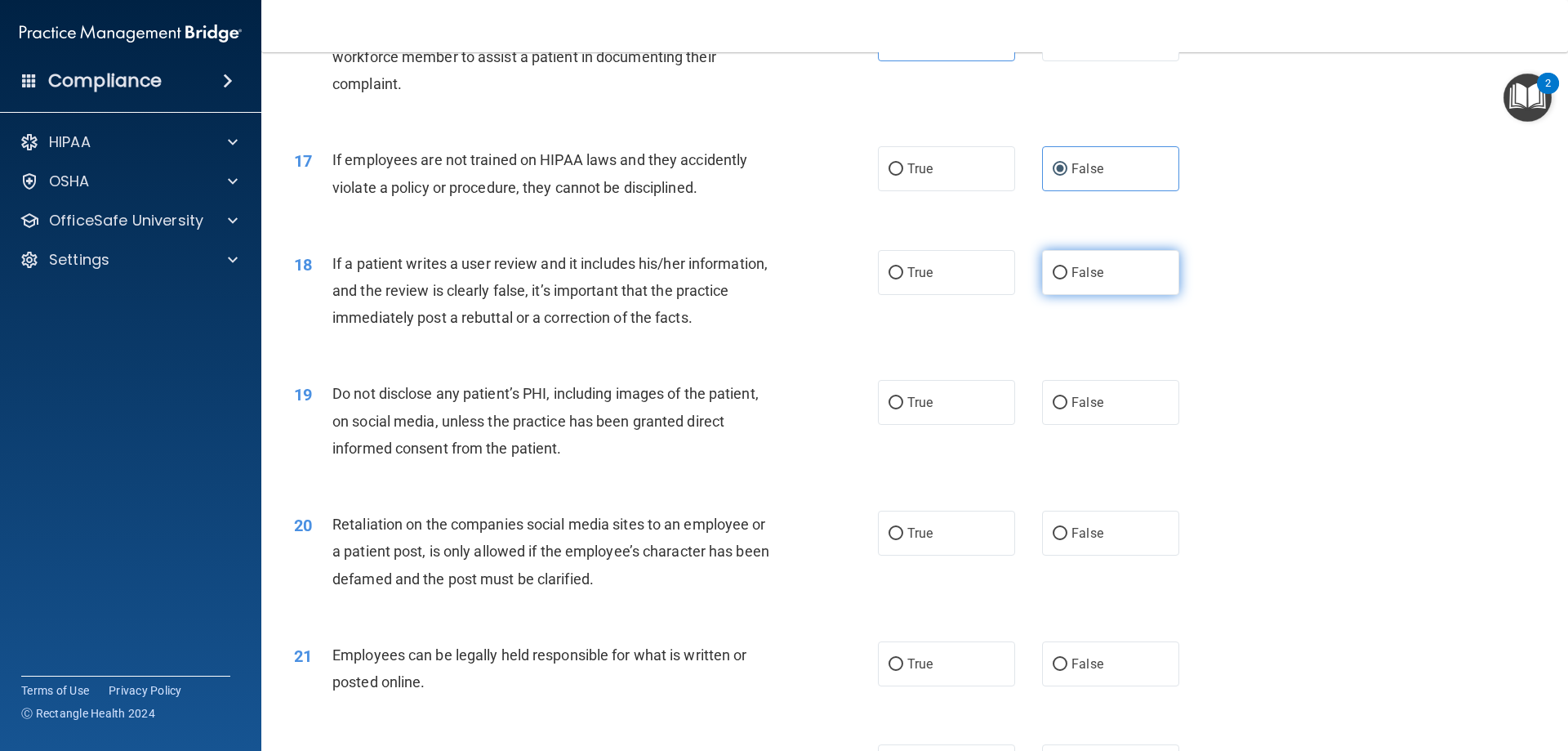
radio input "true"
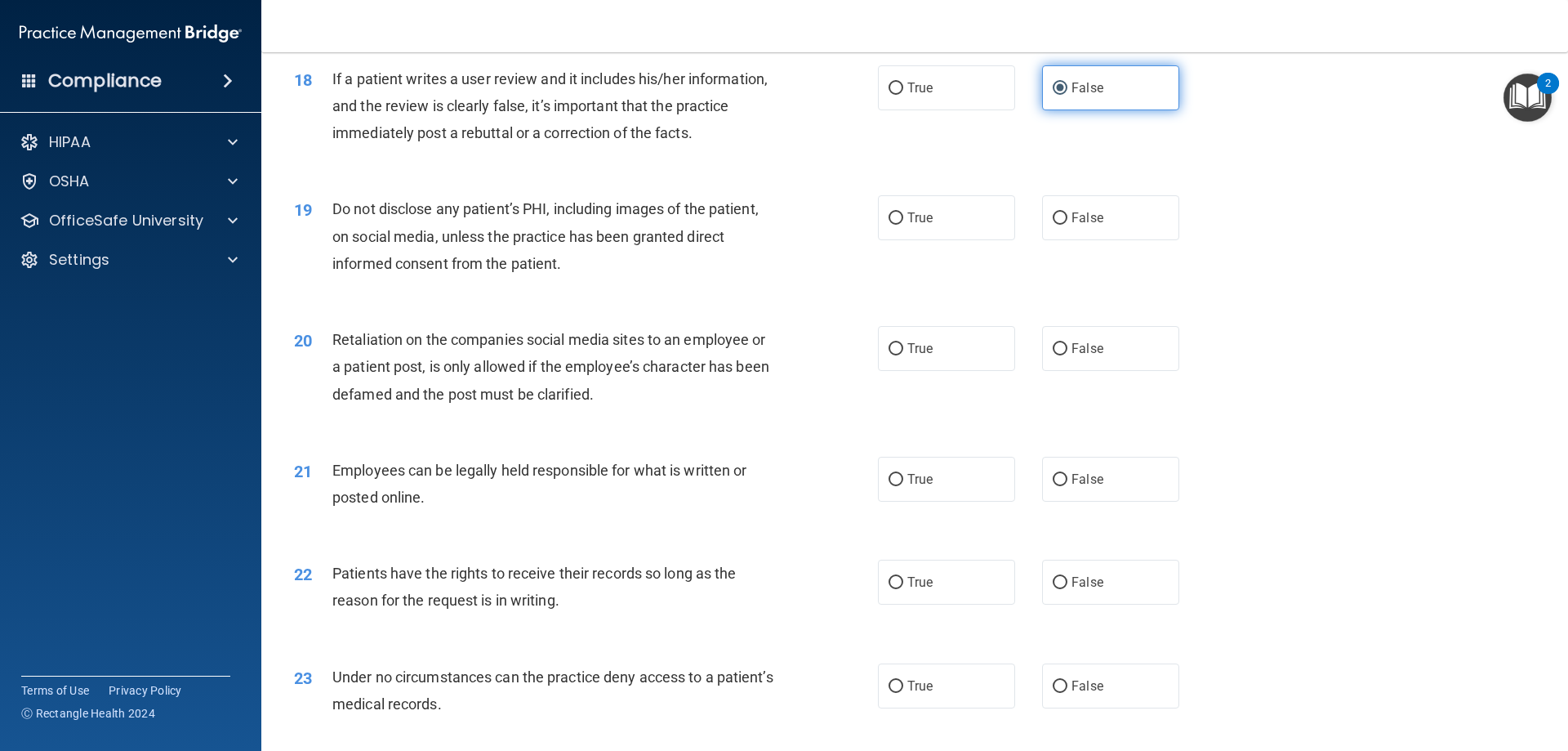
scroll to position [2369, 0]
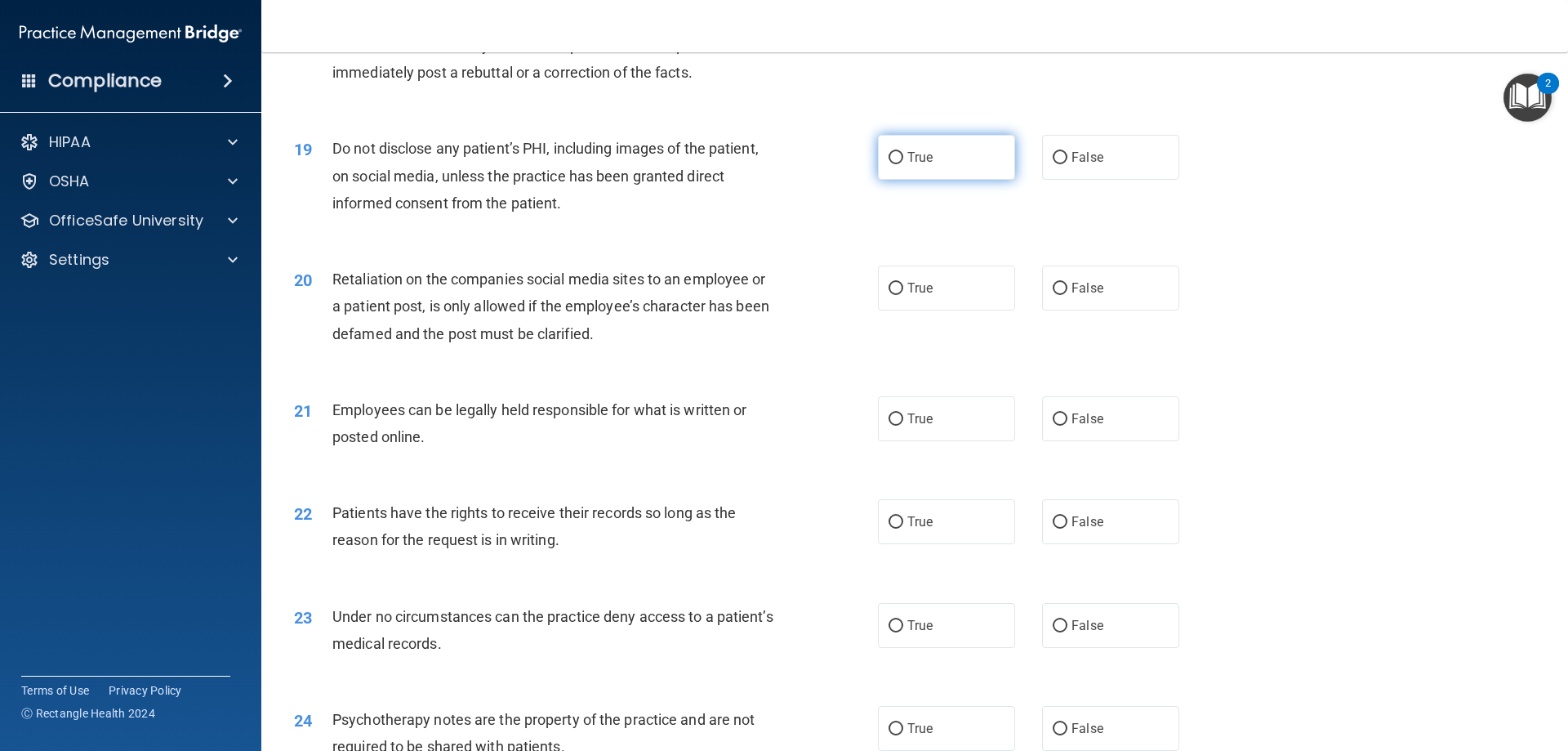
click at [955, 180] on label "True" at bounding box center [947, 157] width 137 height 45
click at [904, 165] on input "True" at bounding box center [896, 158] width 15 height 13
radio input "true"
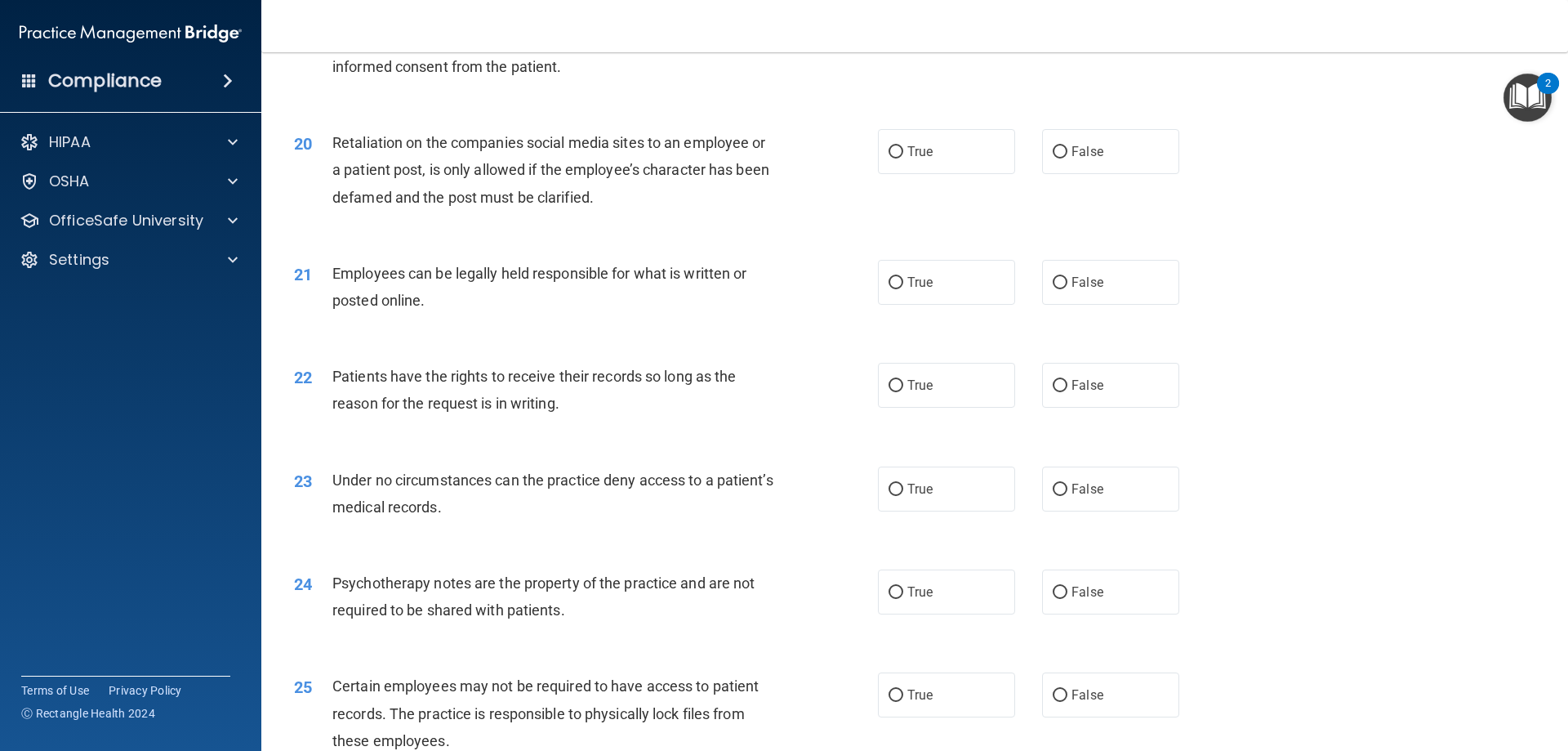
scroll to position [2533, 0]
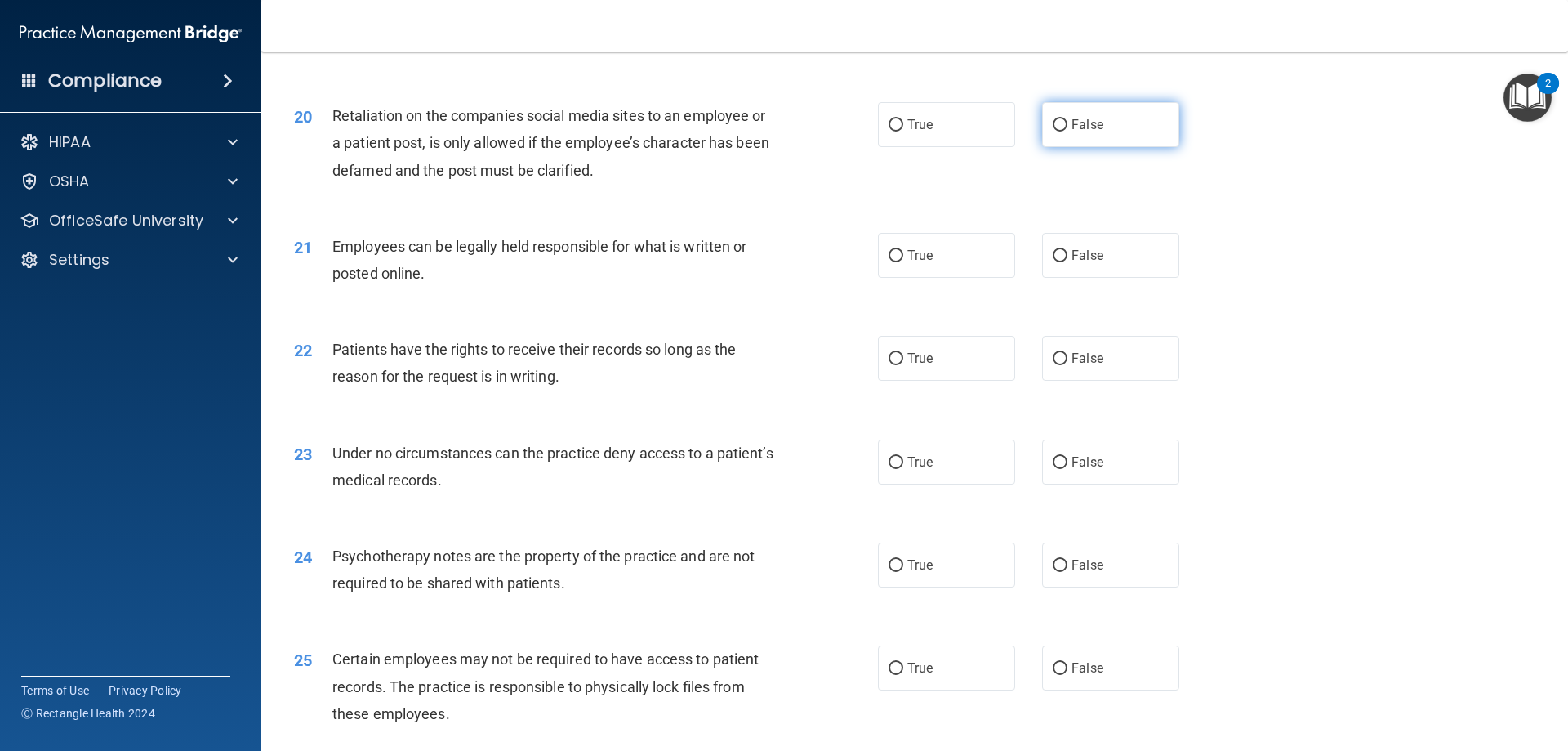
click at [1056, 131] on input "False" at bounding box center [1060, 125] width 15 height 13
radio input "true"
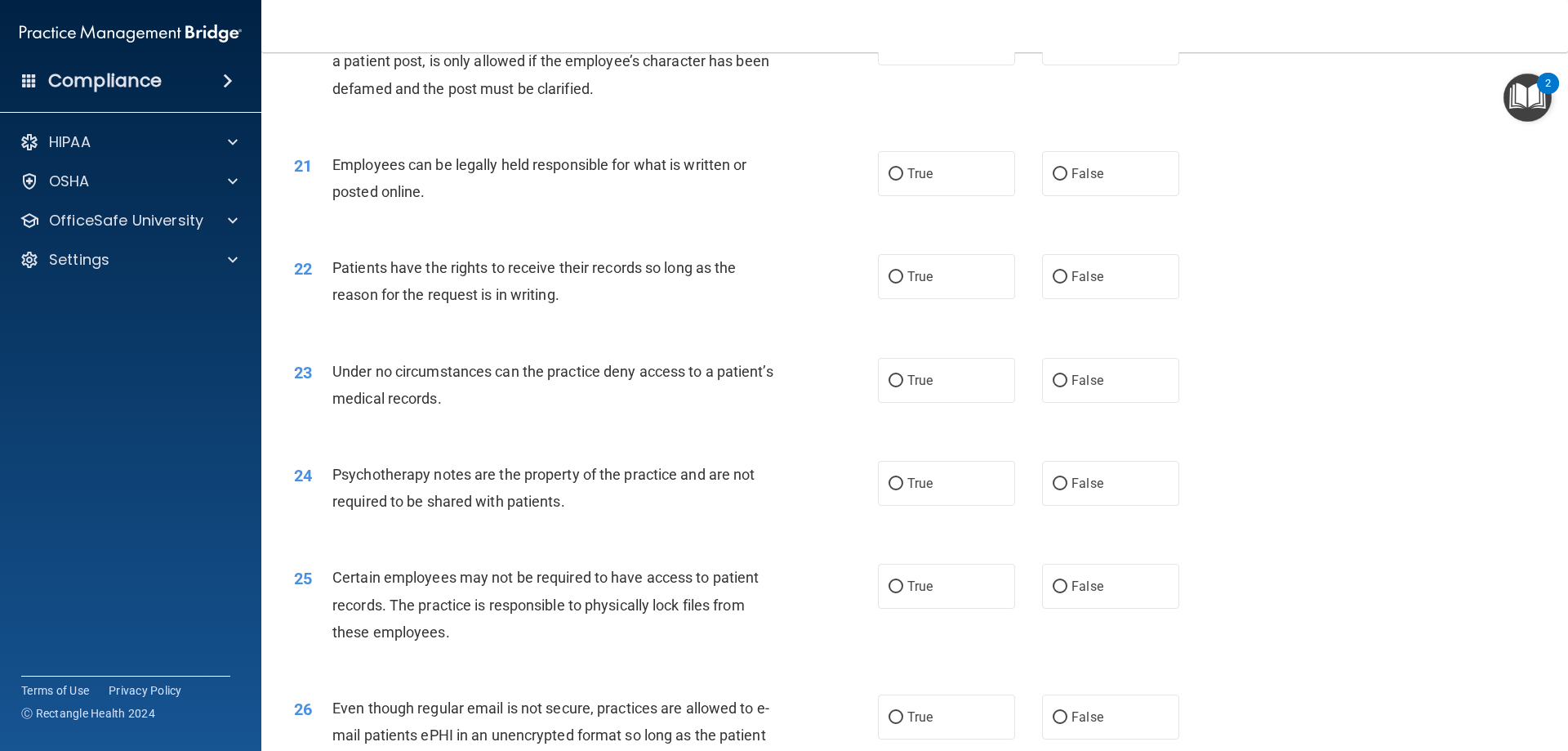
scroll to position [2696, 0]
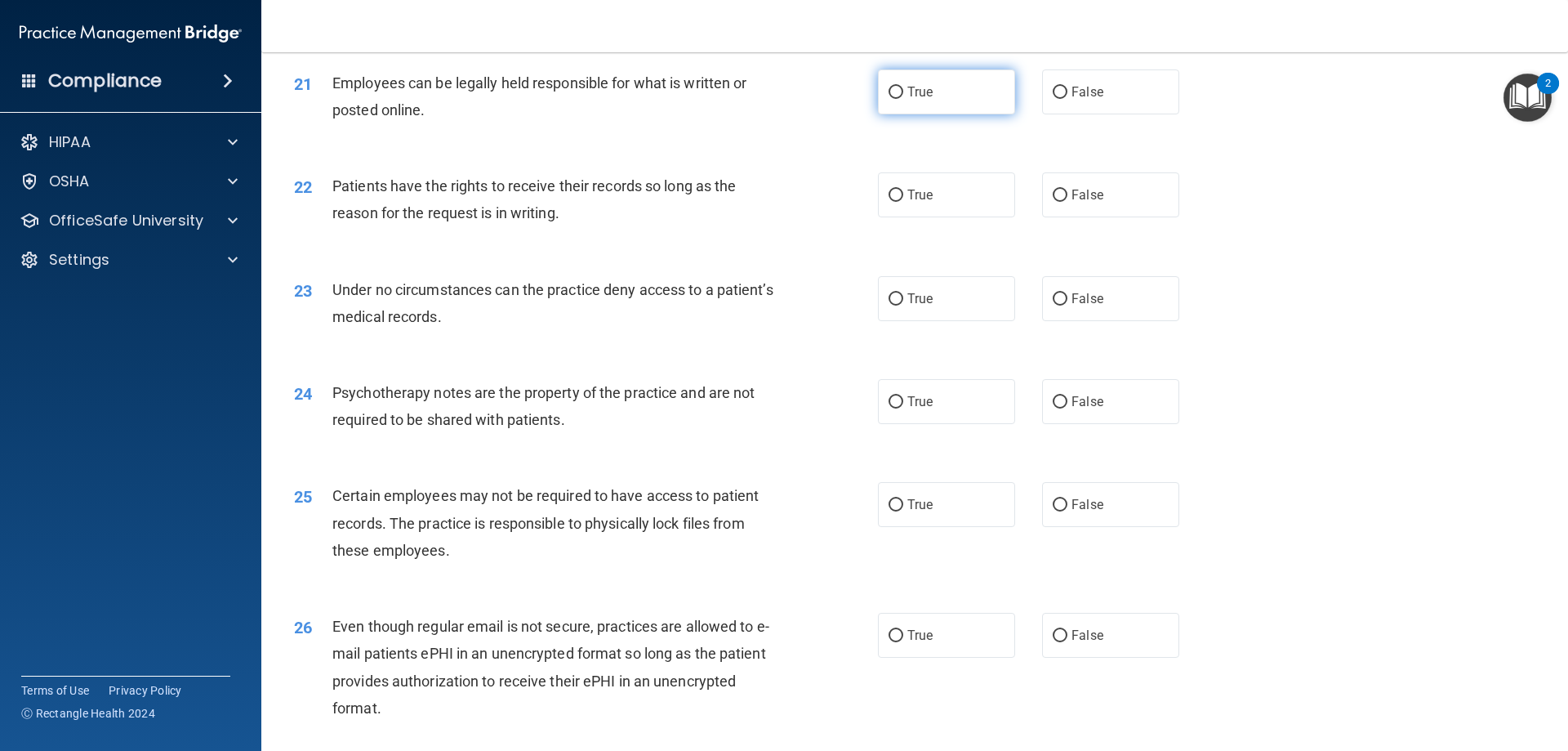
click at [948, 114] on label "True" at bounding box center [947, 92] width 137 height 45
click at [904, 98] on input "True" at bounding box center [896, 93] width 15 height 13
radio input "true"
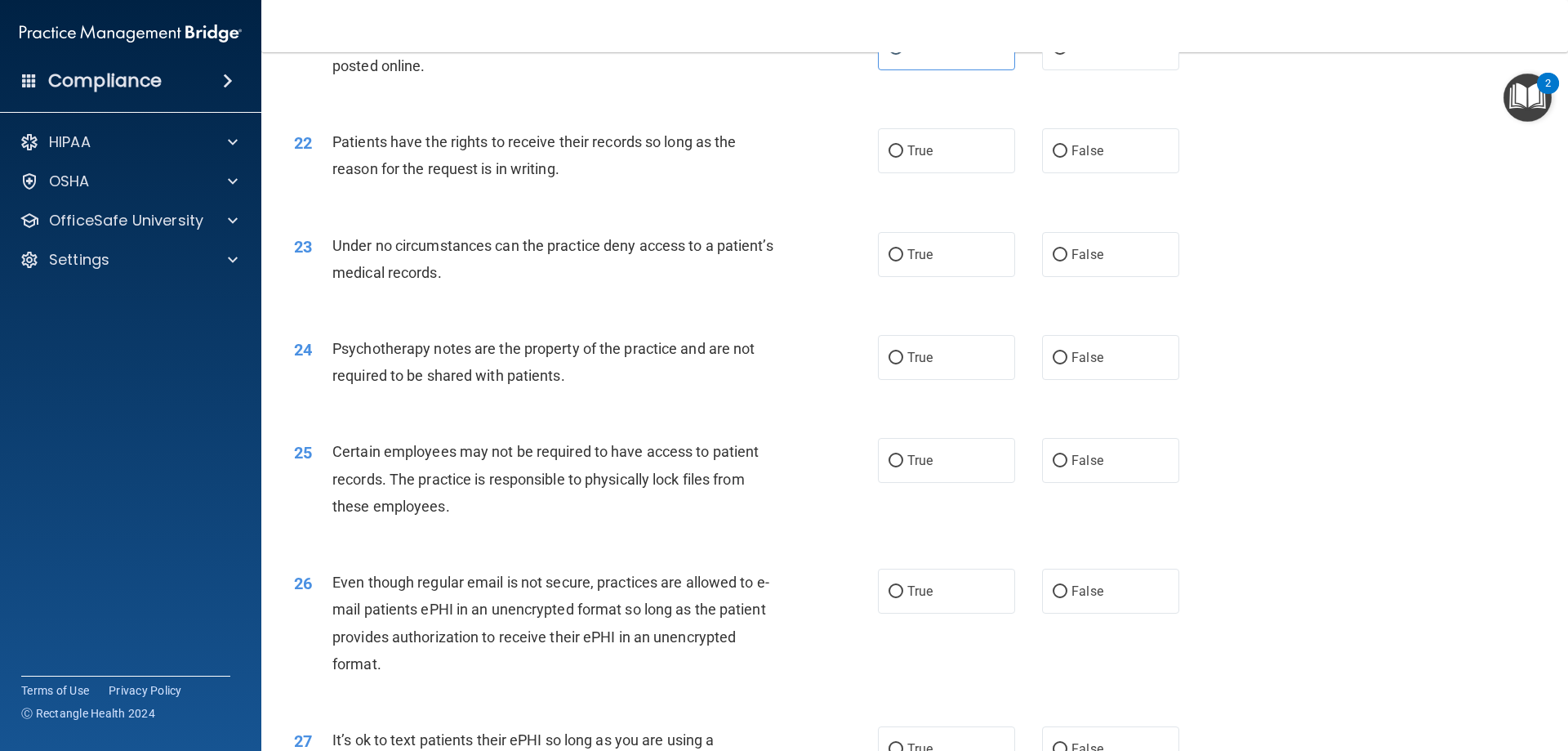
scroll to position [2778, 0]
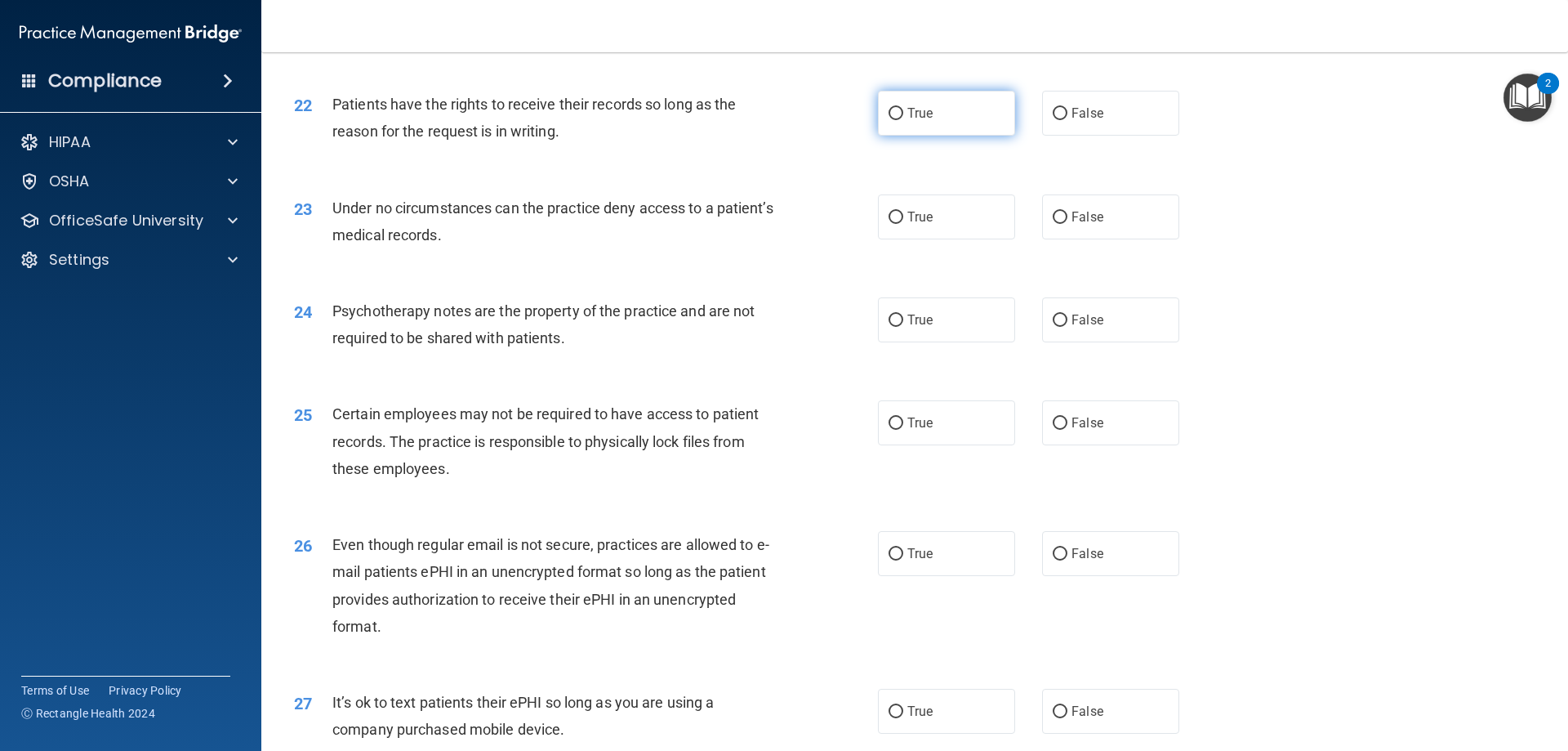
click at [936, 135] on label "True" at bounding box center [947, 113] width 137 height 45
click at [904, 120] on input "True" at bounding box center [896, 114] width 15 height 13
radio input "true"
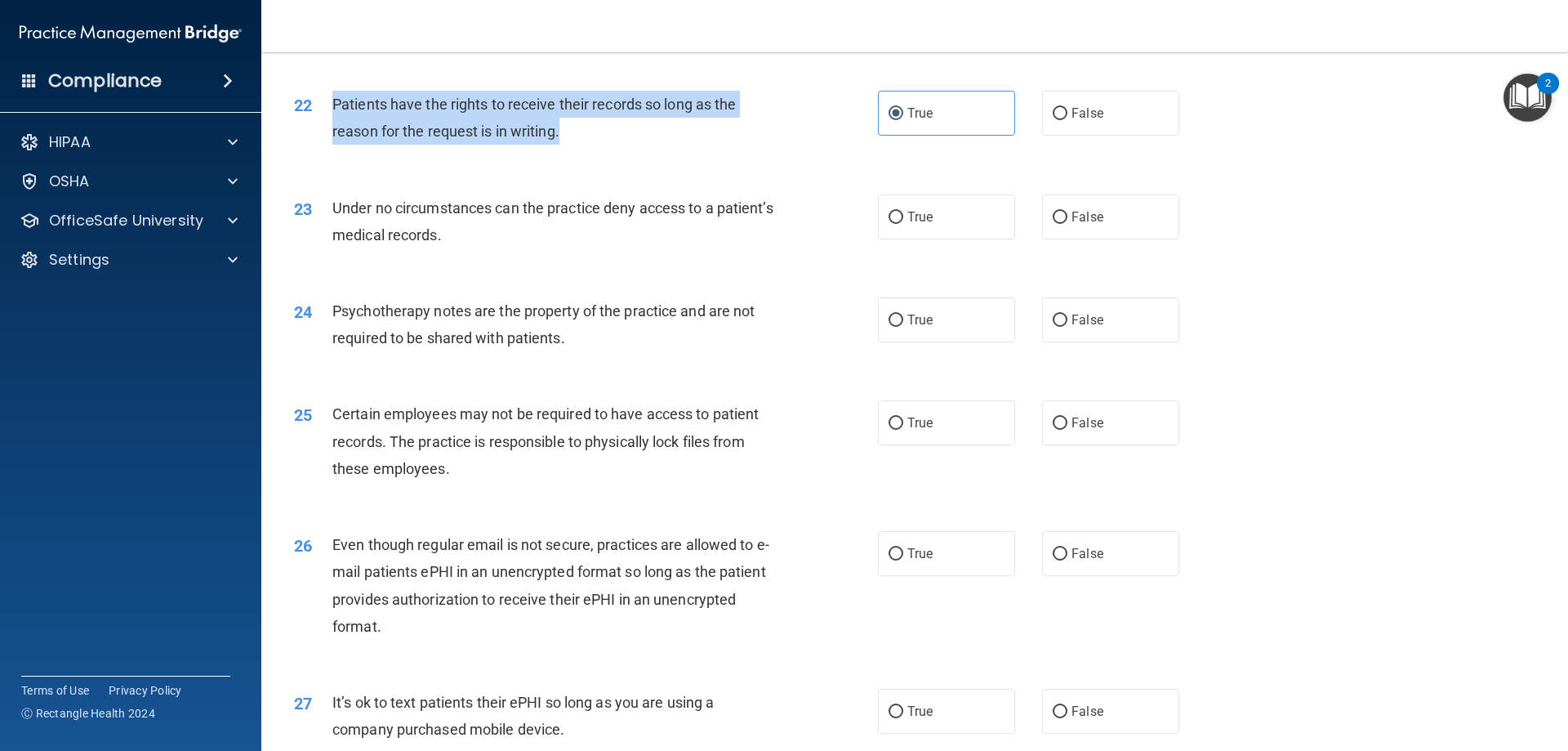
drag, startPoint x: 327, startPoint y: 129, endPoint x: 583, endPoint y: 156, distance: 257.4
click at [583, 153] on div "22 Patients have the rights to receive their records so long as the reason for …" at bounding box center [586, 122] width 633 height 62
copy div "Patients have the rights to receive their records so long as the reason for the…"
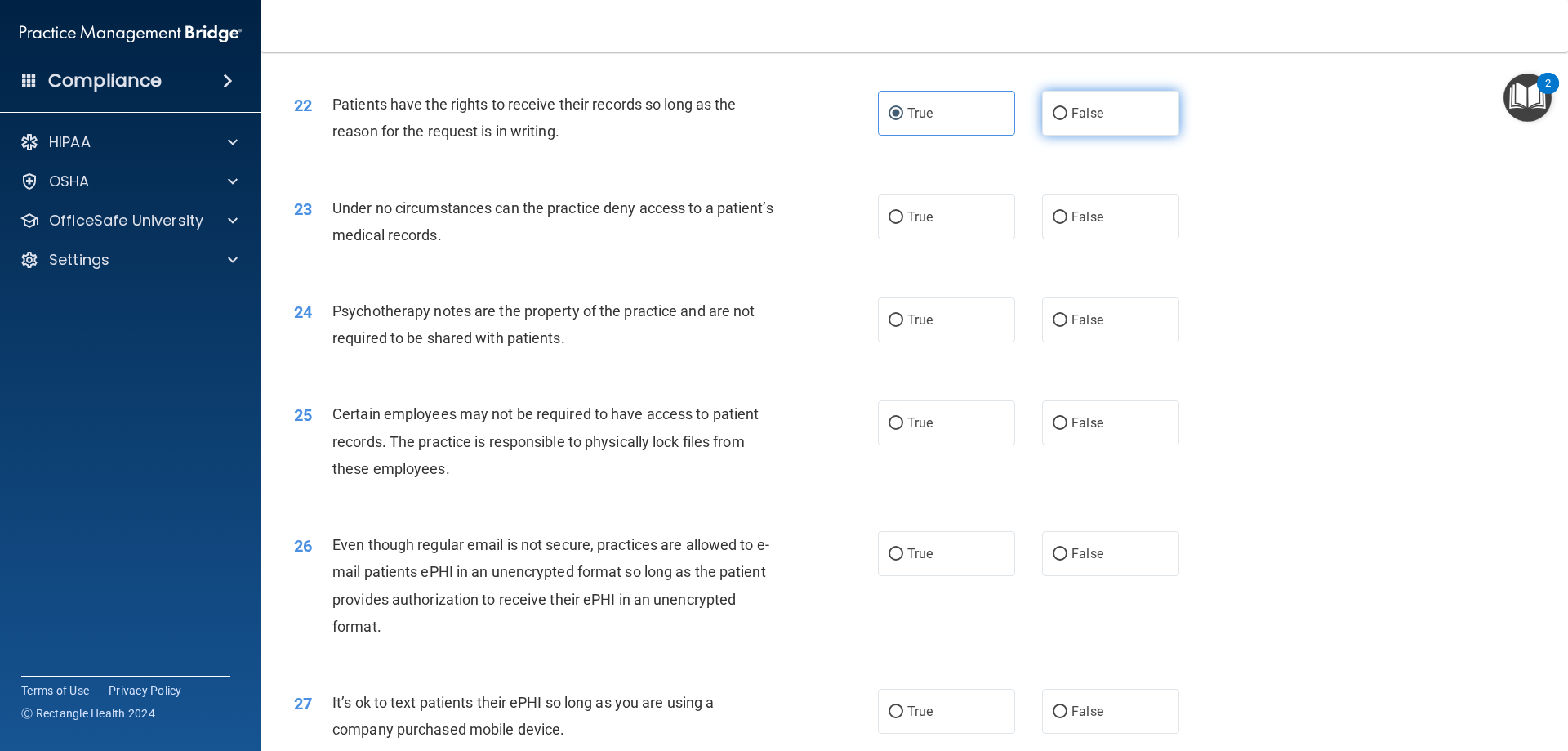
click at [1088, 121] on span "False" at bounding box center [1087, 113] width 32 height 16
click at [1067, 120] on input "False" at bounding box center [1060, 114] width 15 height 13
radio input "true"
radio input "false"
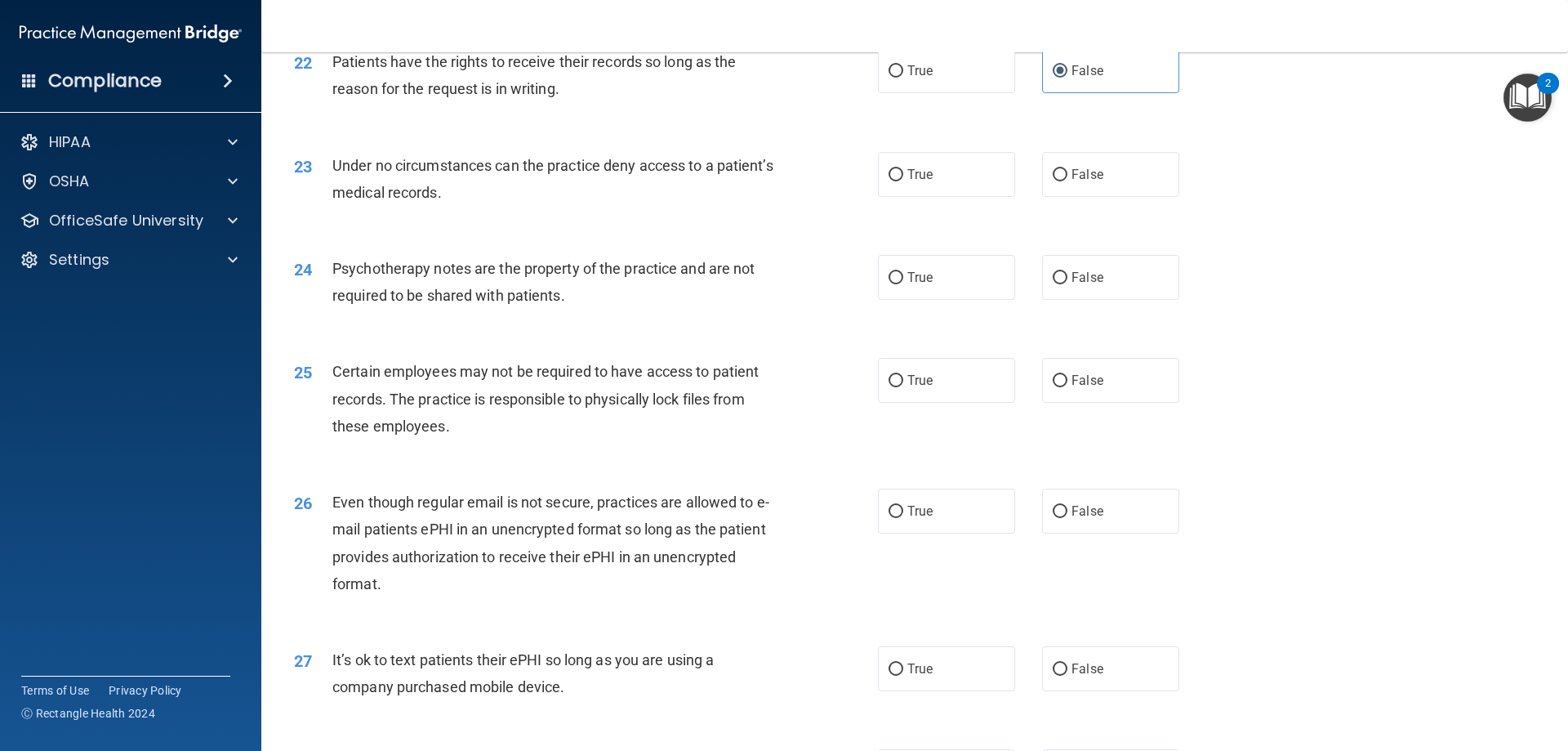
scroll to position [2860, 0]
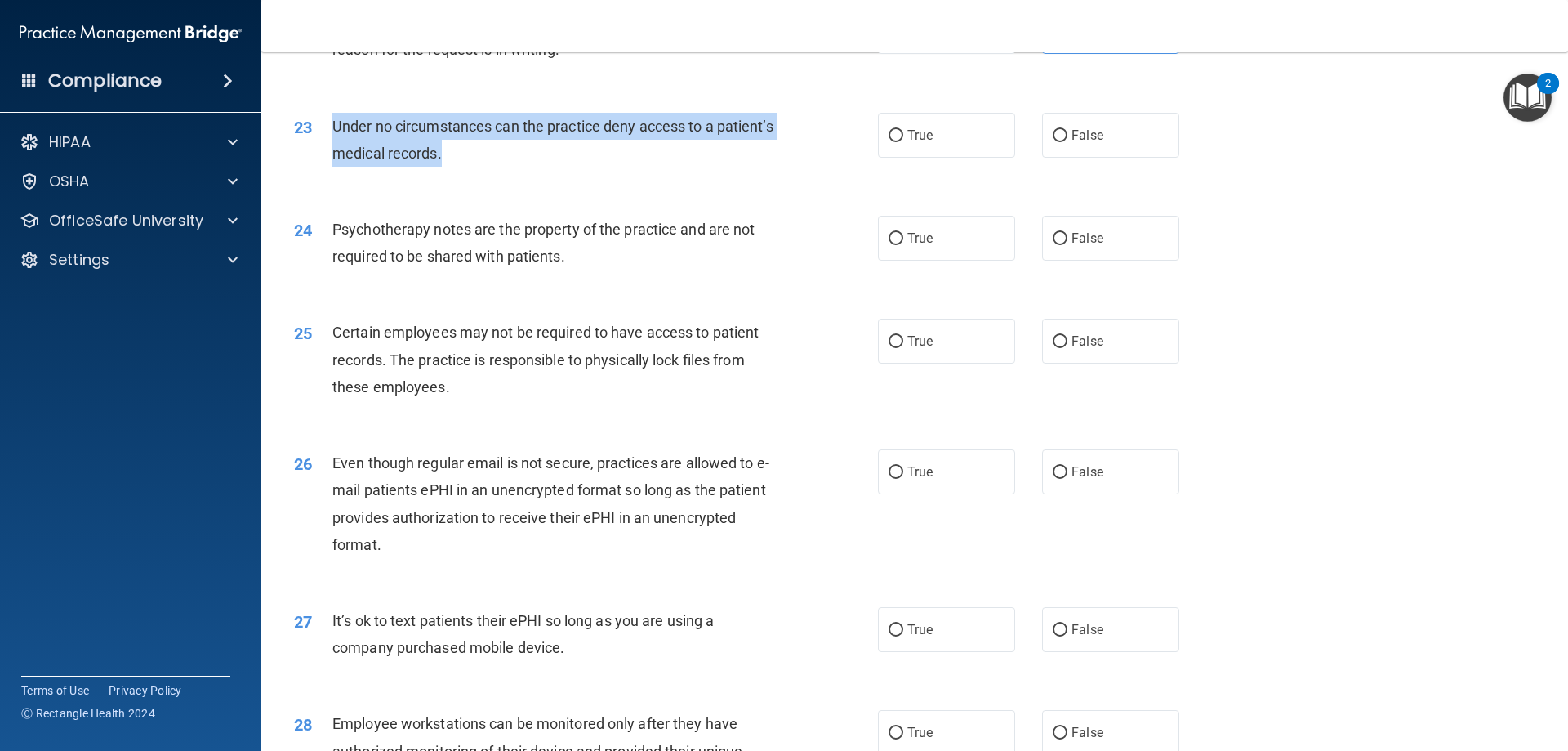
drag, startPoint x: 329, startPoint y: 149, endPoint x: 529, endPoint y: 192, distance: 204.6
click at [529, 174] on div "23 Under no circumstances can the practice deny access to a patient’s medical r…" at bounding box center [586, 144] width 633 height 62
copy div "Under no circumstances can the practice deny access to a patient’s medical reco…"
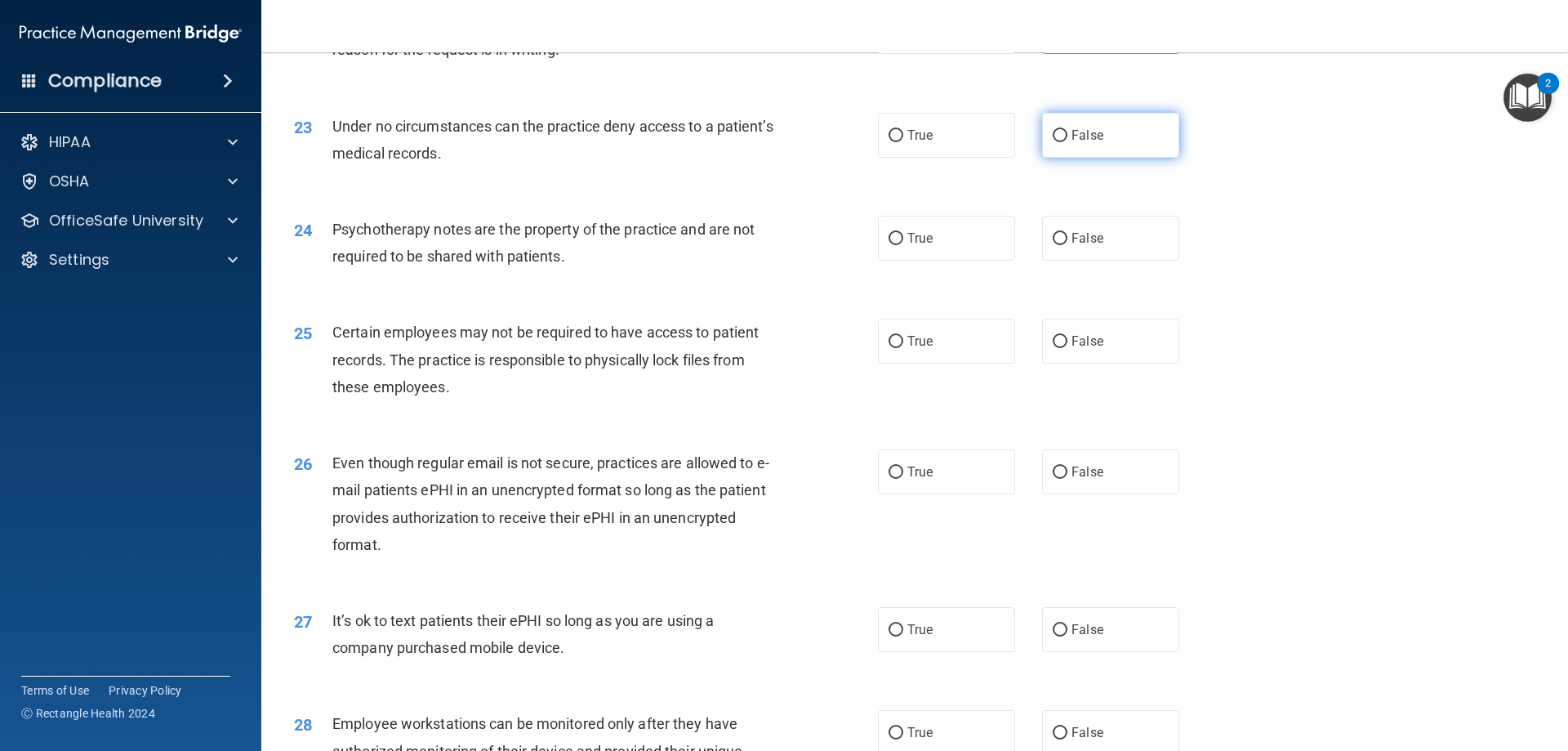
click at [1057, 152] on label "False" at bounding box center [1110, 135] width 137 height 45
click at [1057, 142] on input "False" at bounding box center [1060, 135] width 15 height 13
radio input "true"
click at [941, 257] on label "True" at bounding box center [947, 238] width 137 height 45
click at [904, 245] on input "True" at bounding box center [896, 239] width 15 height 13
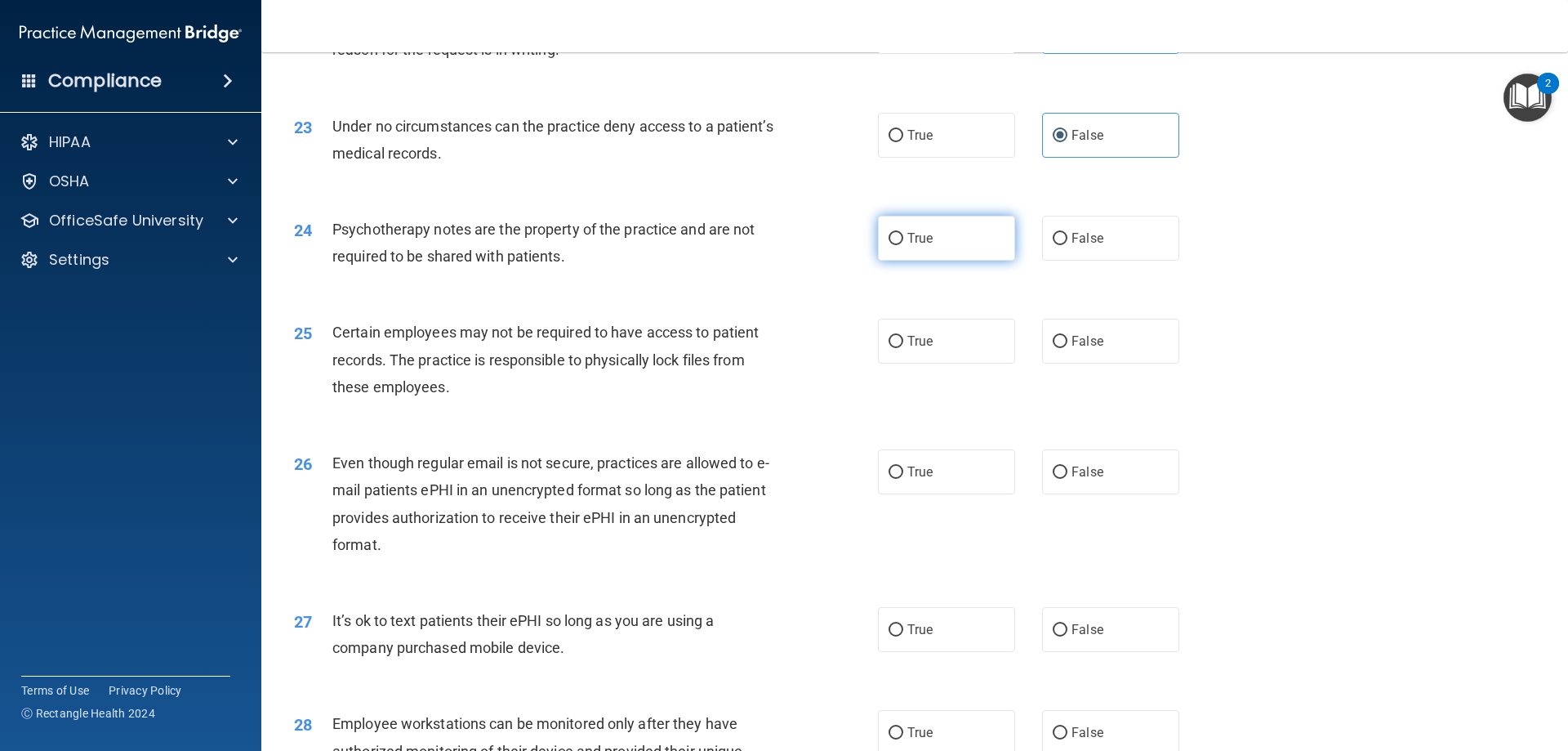
radio input "true"
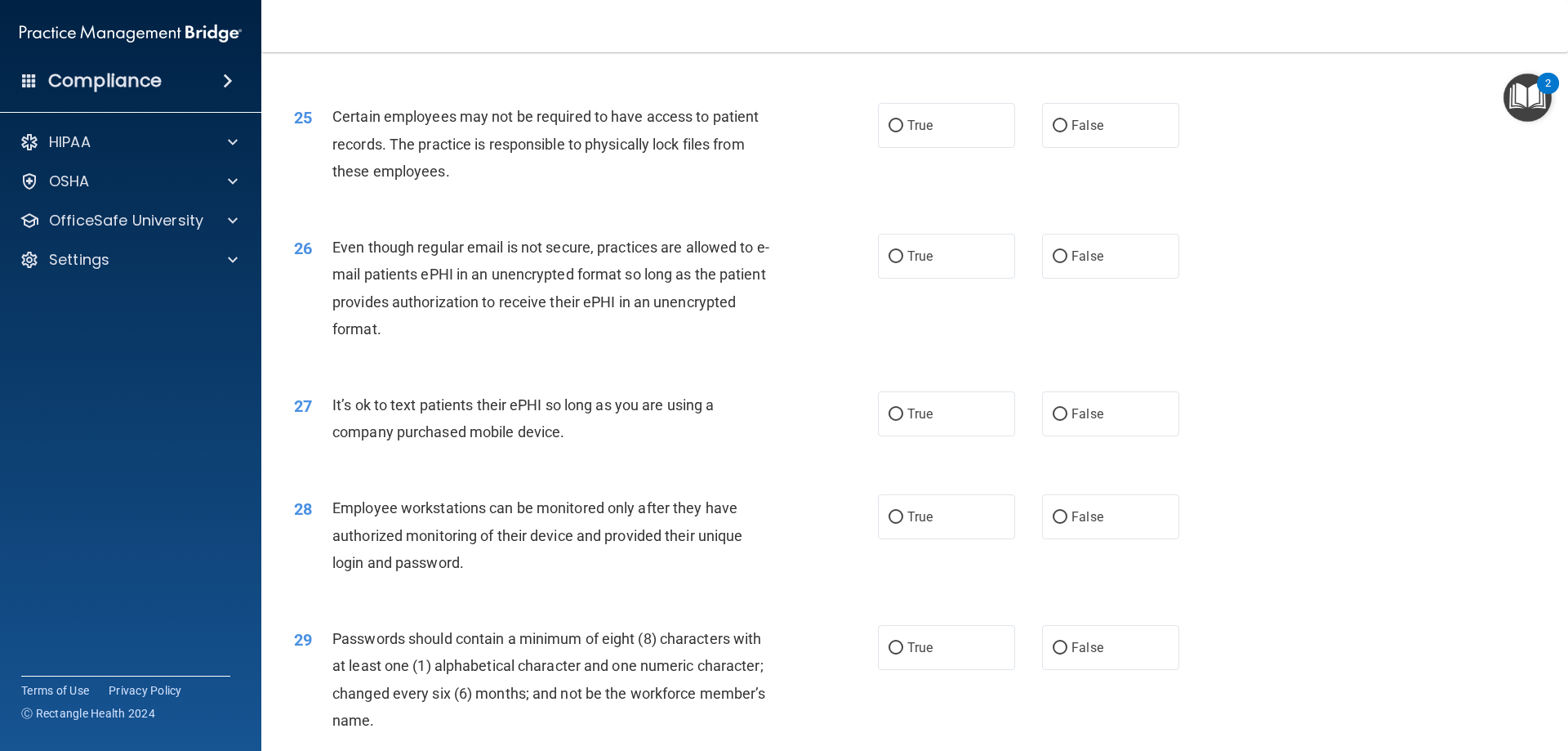
scroll to position [3104, 0]
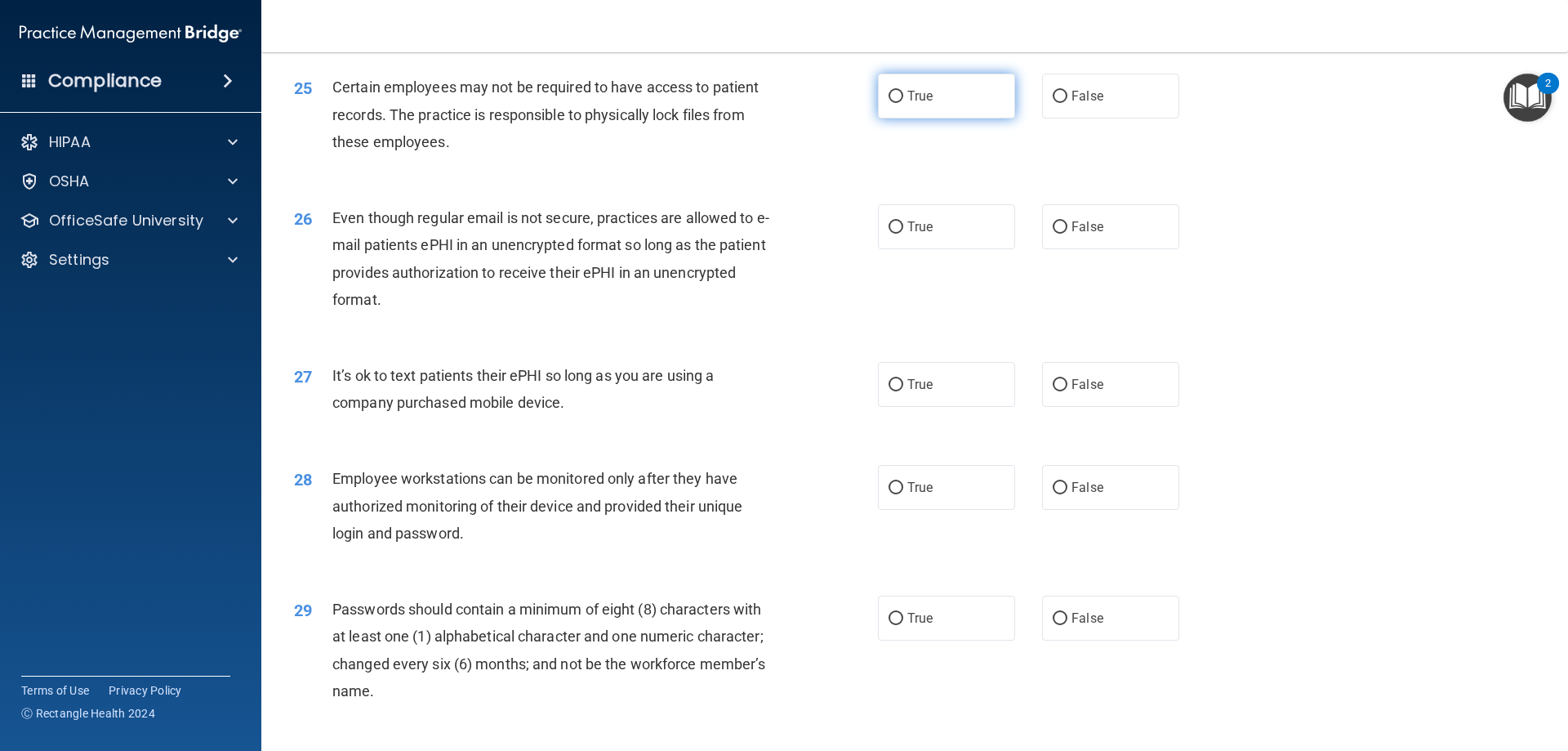
click at [961, 119] on label "True" at bounding box center [947, 95] width 137 height 45
click at [904, 103] on input "True" at bounding box center [896, 96] width 15 height 13
radio input "true"
click at [971, 249] on label "True" at bounding box center [947, 227] width 137 height 45
click at [904, 234] on input "True" at bounding box center [896, 227] width 15 height 13
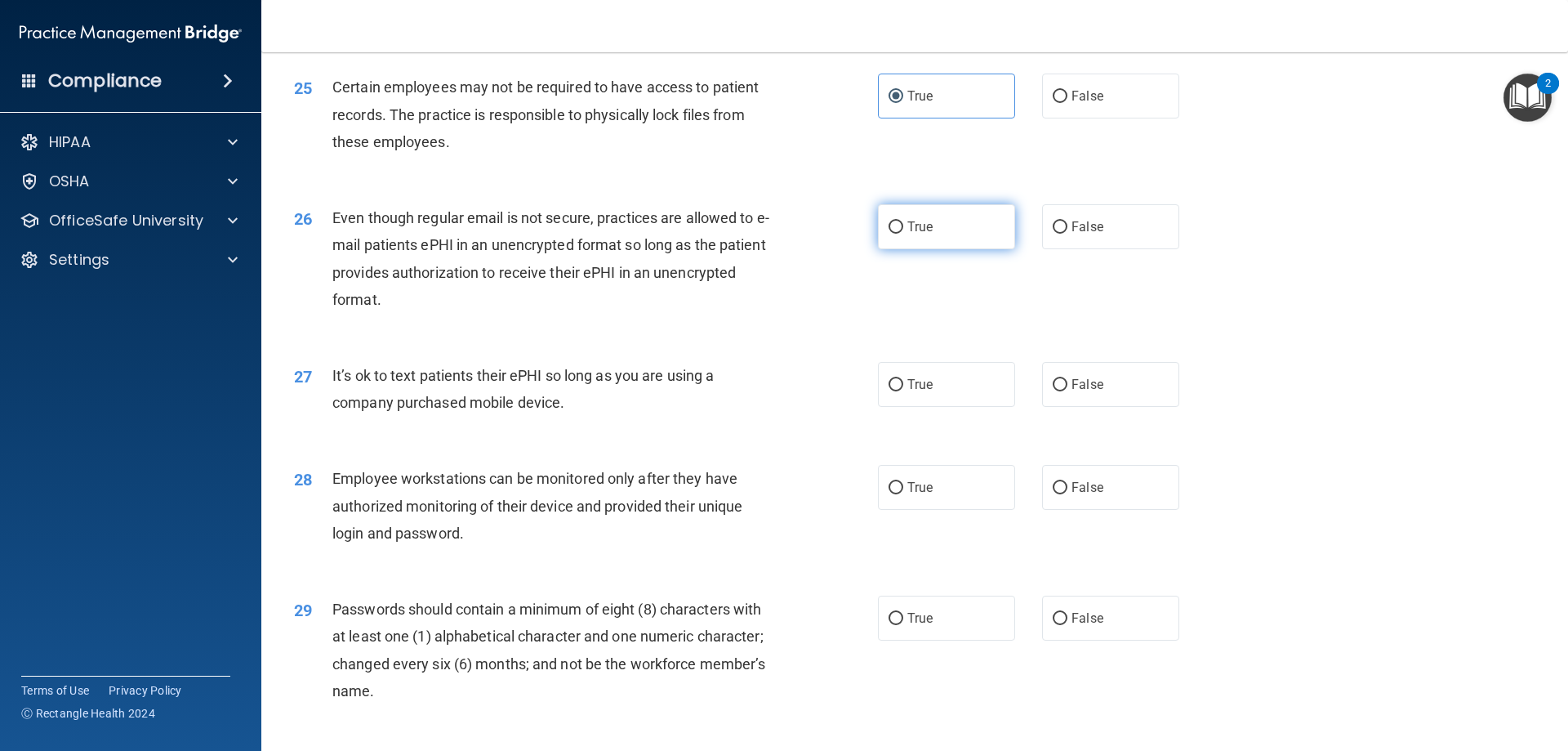
radio input "true"
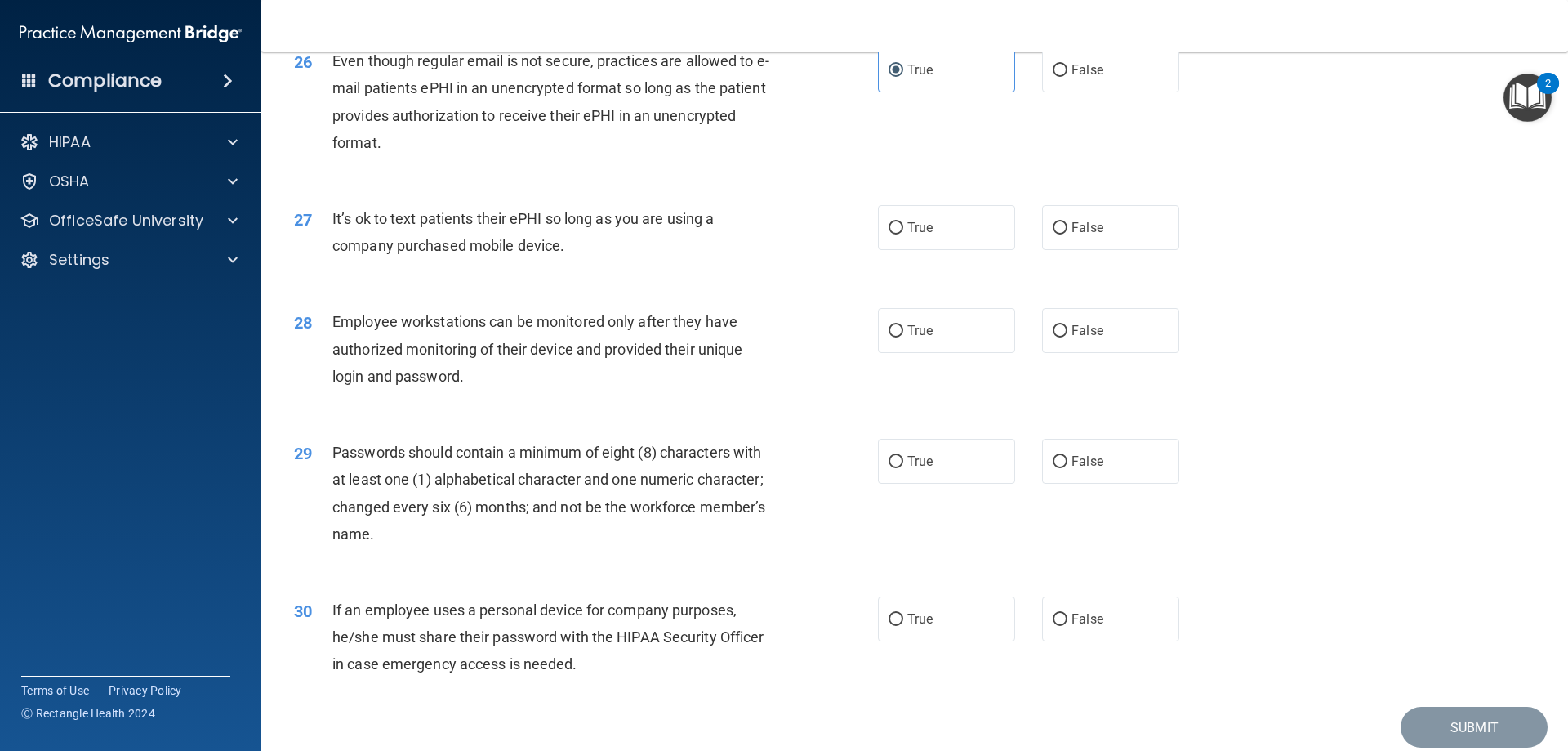
scroll to position [3268, 0]
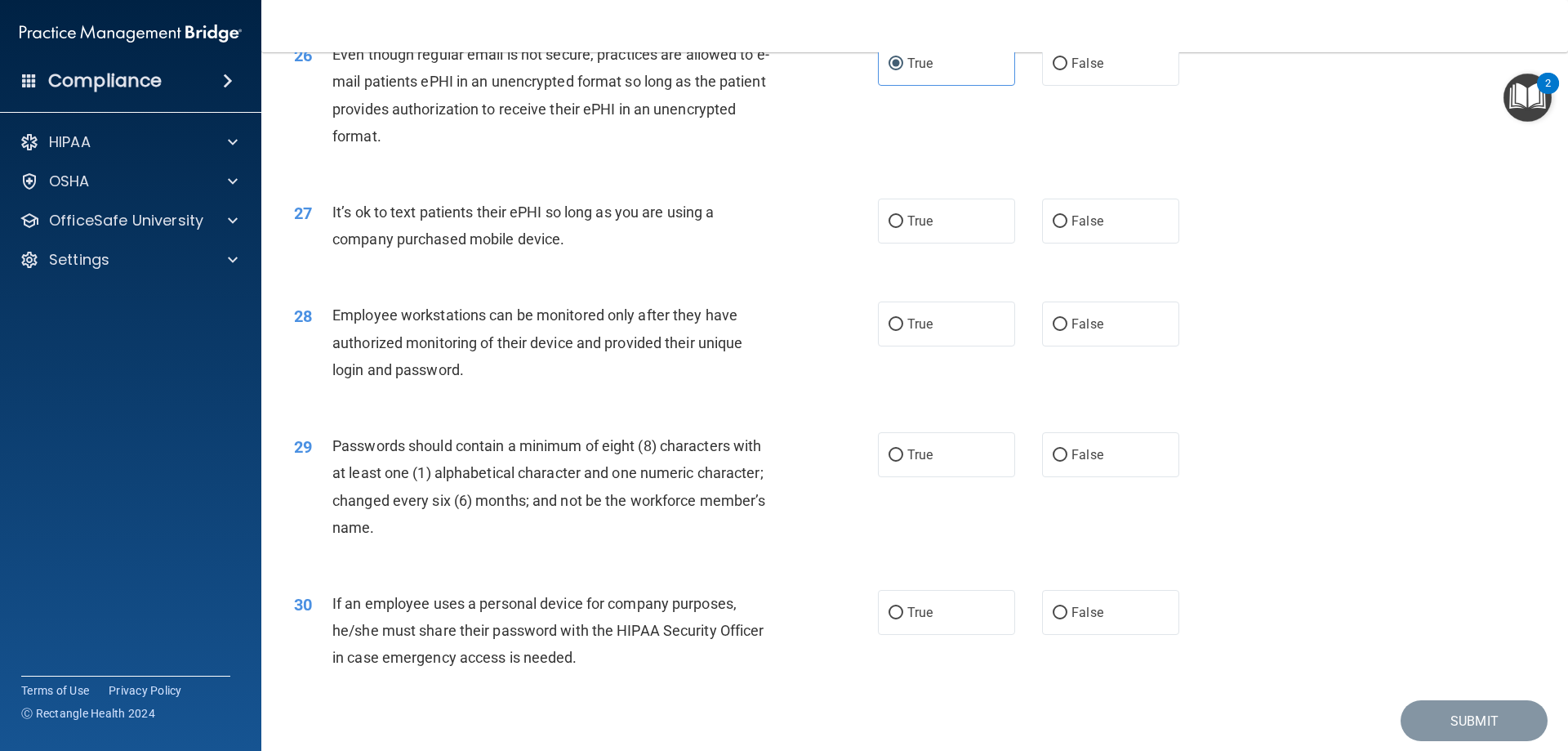
drag, startPoint x: 329, startPoint y: 237, endPoint x: 572, endPoint y: 269, distance: 245.1
click at [571, 261] on div "27 It’s ok to text patients their ePHI so long as you are using a company purch…" at bounding box center [586, 230] width 633 height 62
copy div "It’s ok to text patients their ePHI so long as you are using a company purchase…"
click at [915, 229] on span "True" at bounding box center [920, 221] width 25 height 16
click at [904, 228] on input "True" at bounding box center [896, 221] width 15 height 13
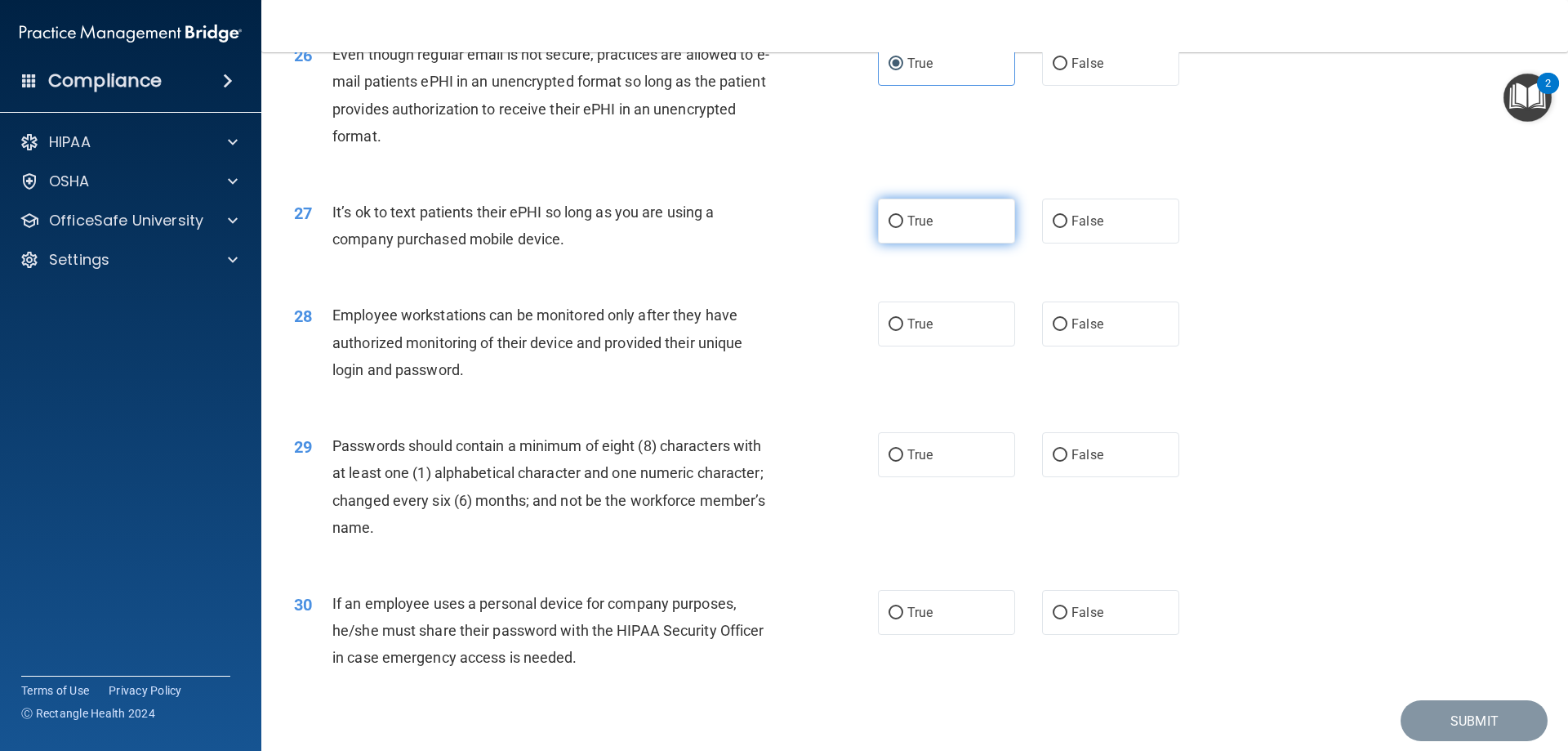
radio input "true"
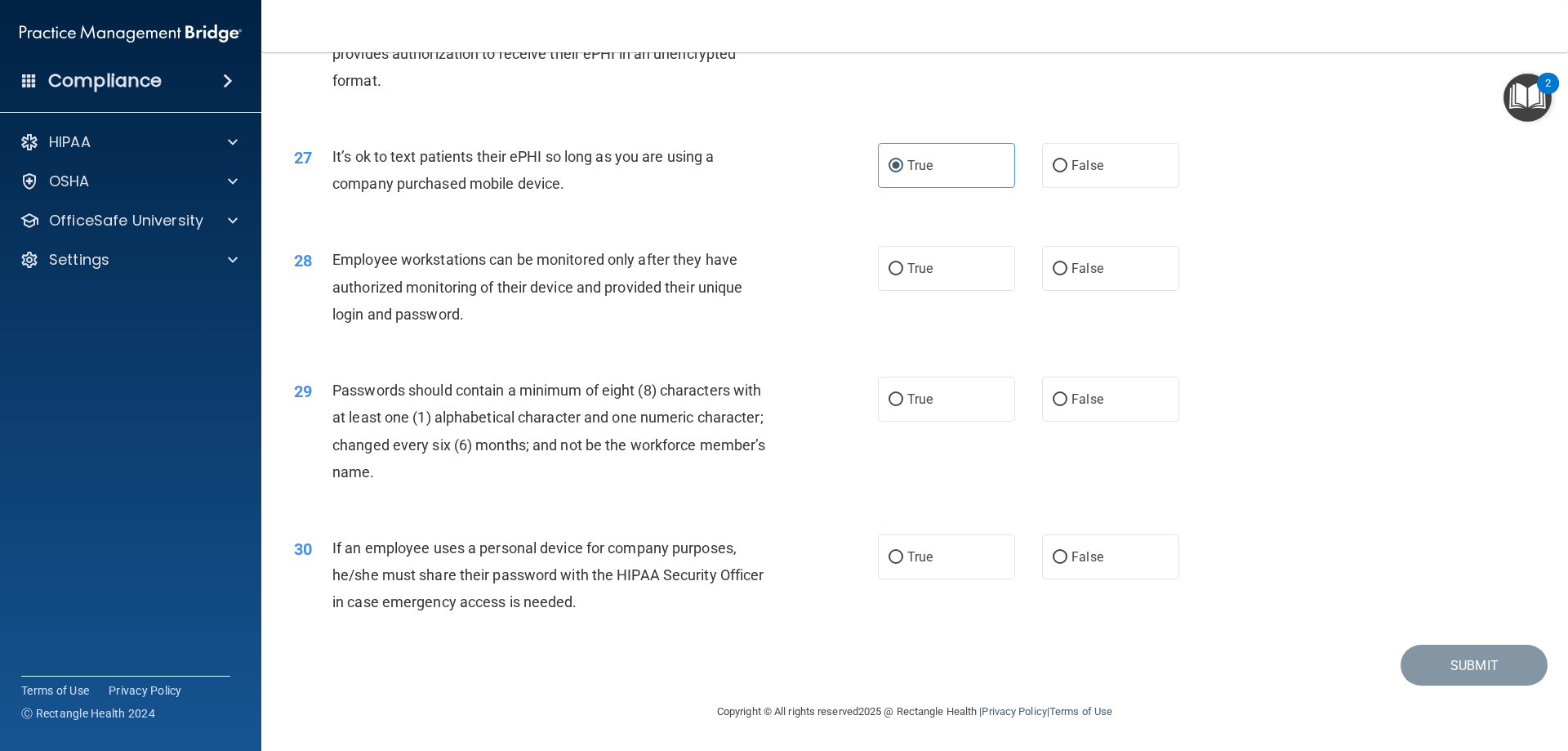
scroll to position [3351, 0]
click at [1107, 280] on label "False" at bounding box center [1110, 268] width 137 height 45
click at [1067, 276] on input "False" at bounding box center [1060, 269] width 15 height 13
radio input "true"
click at [908, 397] on span "True" at bounding box center [920, 399] width 25 height 16
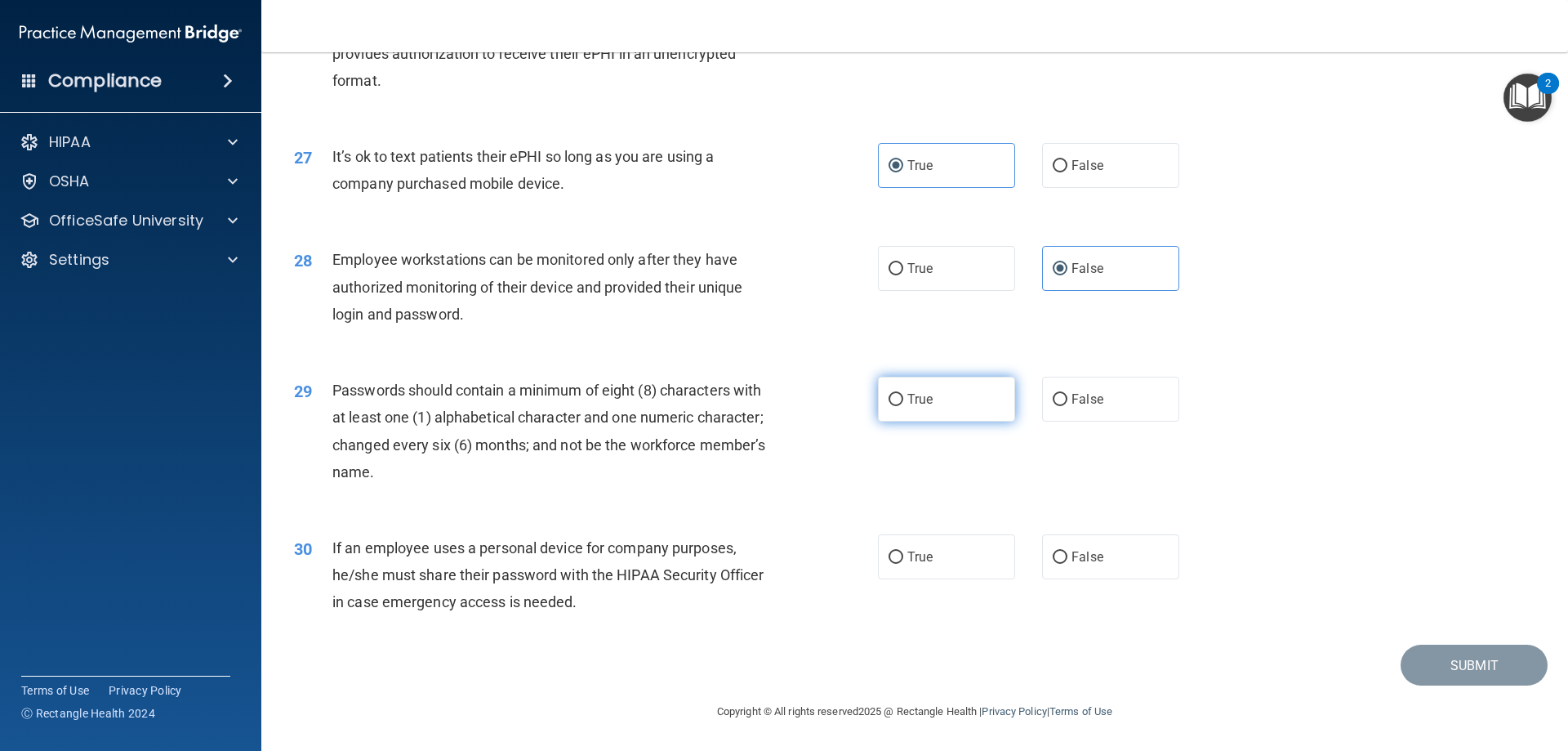
click at [904, 397] on input "True" at bounding box center [896, 399] width 15 height 13
radio input "true"
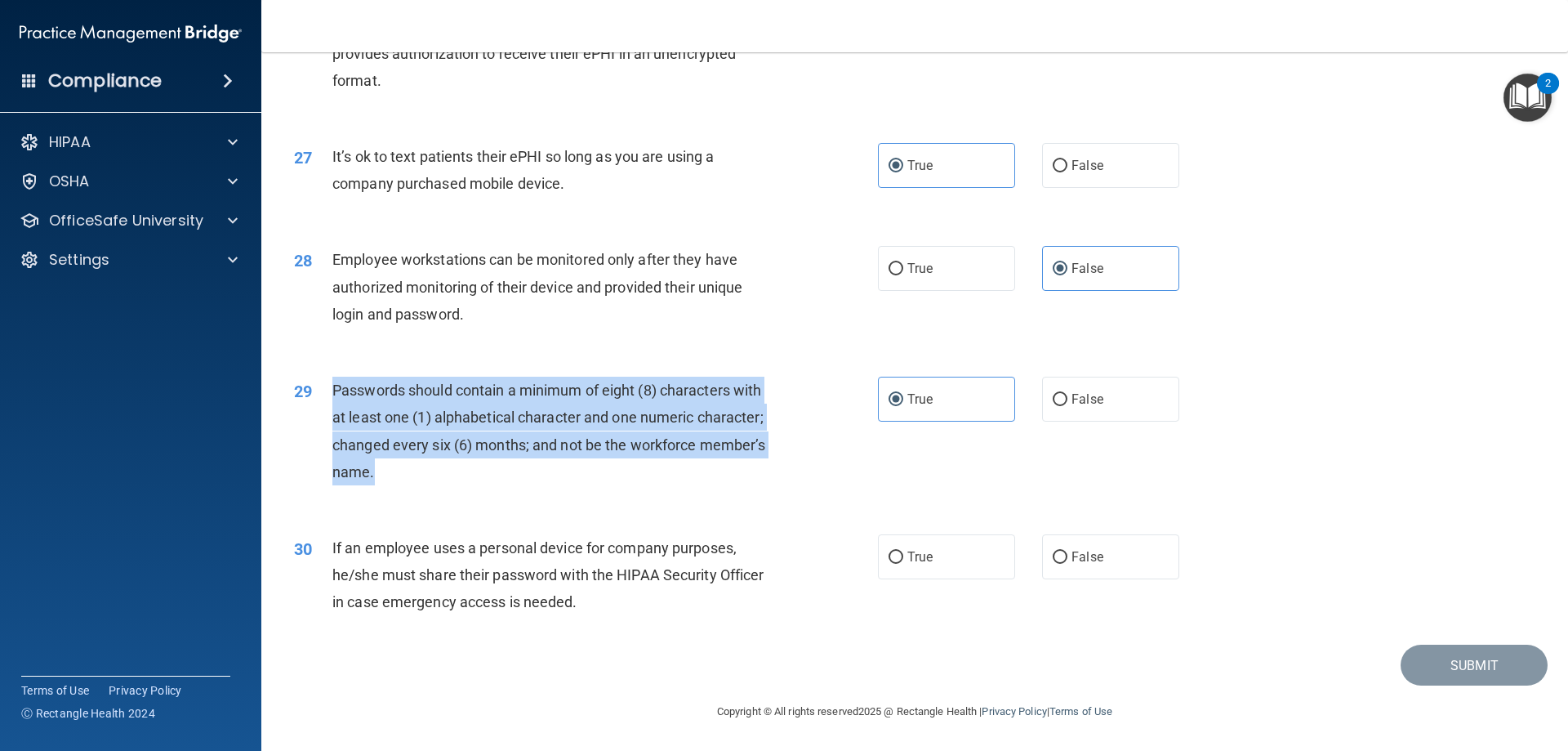
drag, startPoint x: 326, startPoint y: 385, endPoint x: 398, endPoint y: 461, distance: 104.7
click at [398, 461] on div "29 Passwords should contain a minimum of eight (8) characters with at least one…" at bounding box center [586, 435] width 633 height 117
copy div "Passwords should contain a minimum of eight (8) characters with at least one (1…"
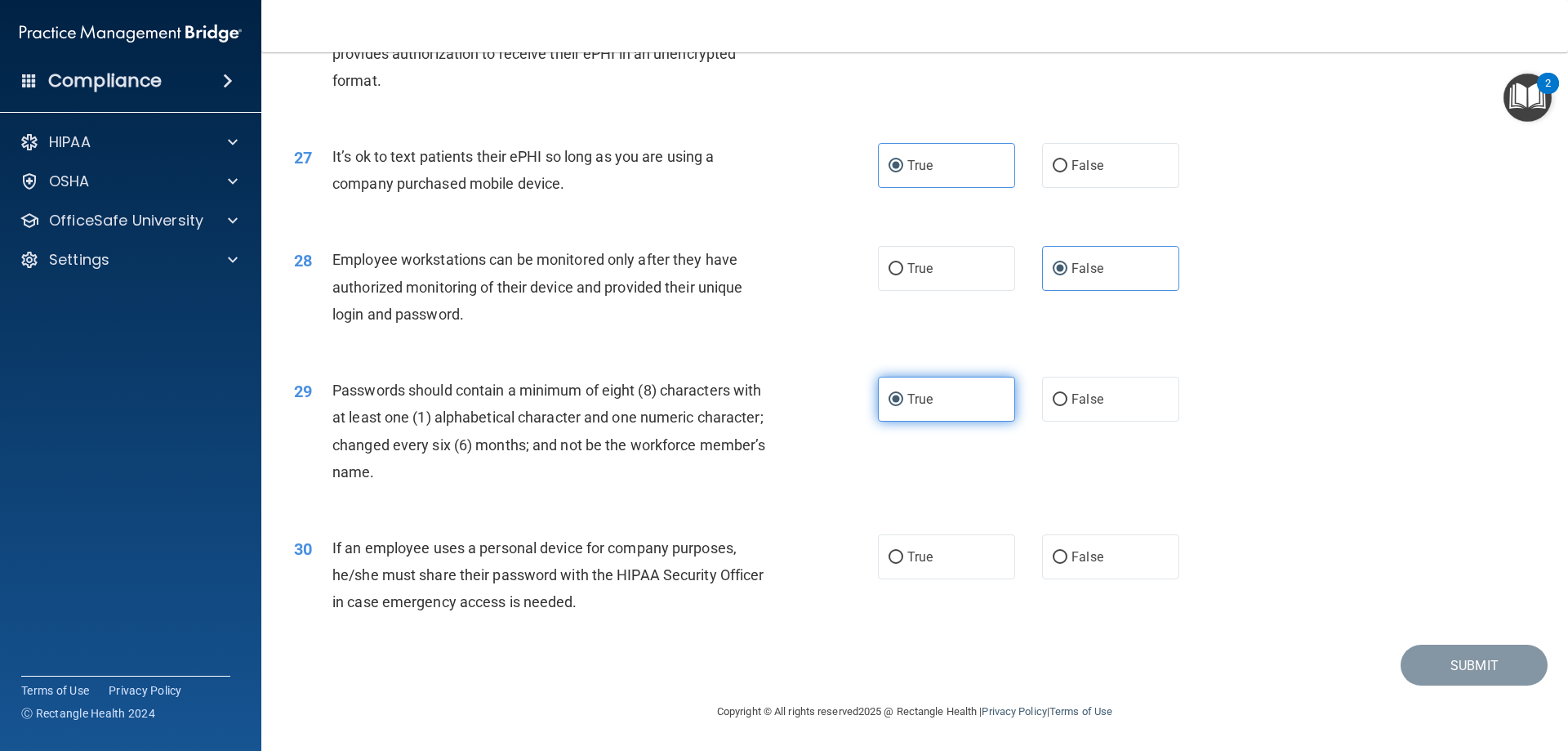
click at [918, 390] on label "True" at bounding box center [947, 399] width 137 height 45
click at [904, 394] on input "True" at bounding box center [896, 399] width 15 height 13
click at [1081, 562] on span "False" at bounding box center [1087, 557] width 32 height 16
click at [1067, 562] on input "False" at bounding box center [1060, 557] width 15 height 13
radio input "true"
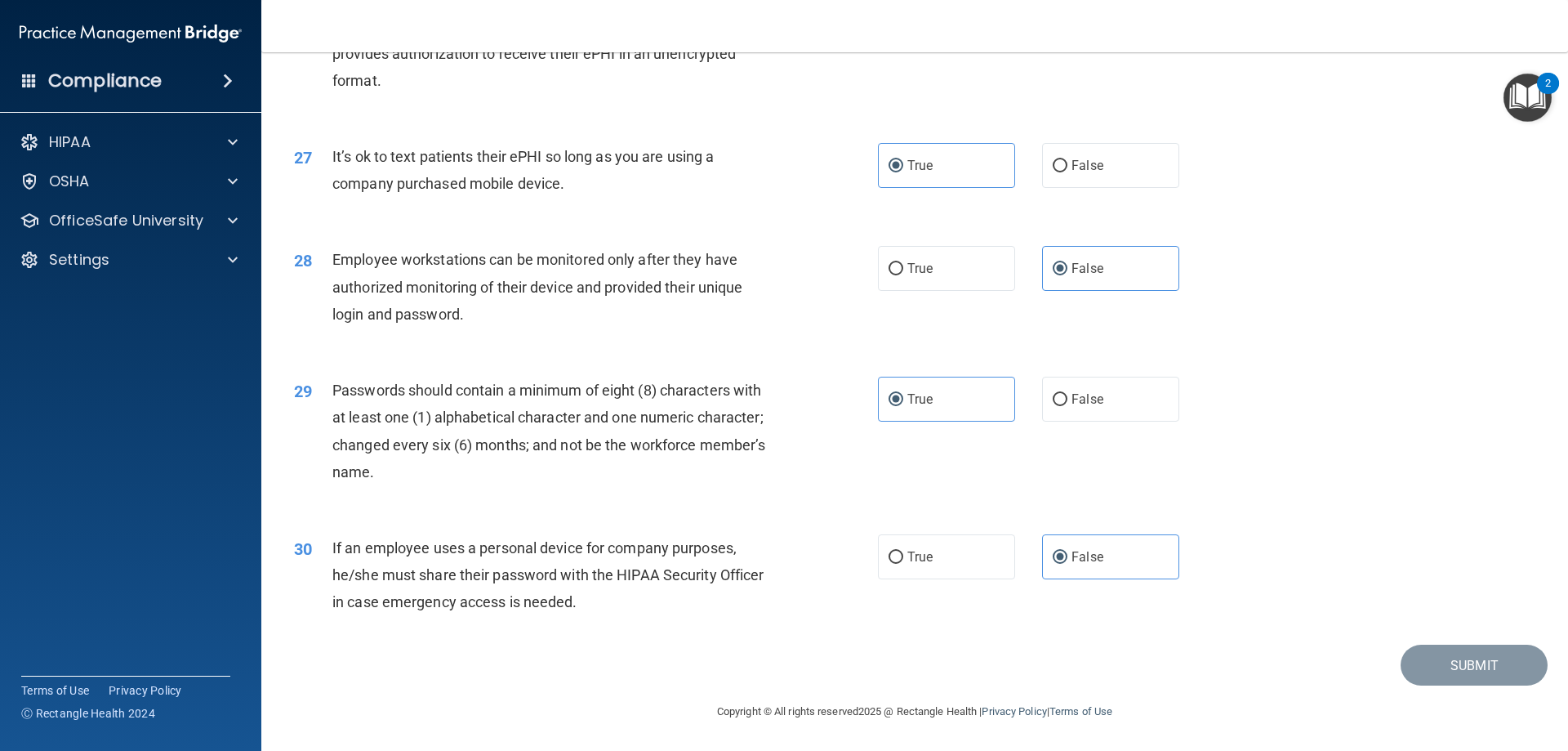
click at [1424, 523] on div "30 If an employee uses a personal device for company purposes, he/she must shar…" at bounding box center [915, 580] width 1266 height 131
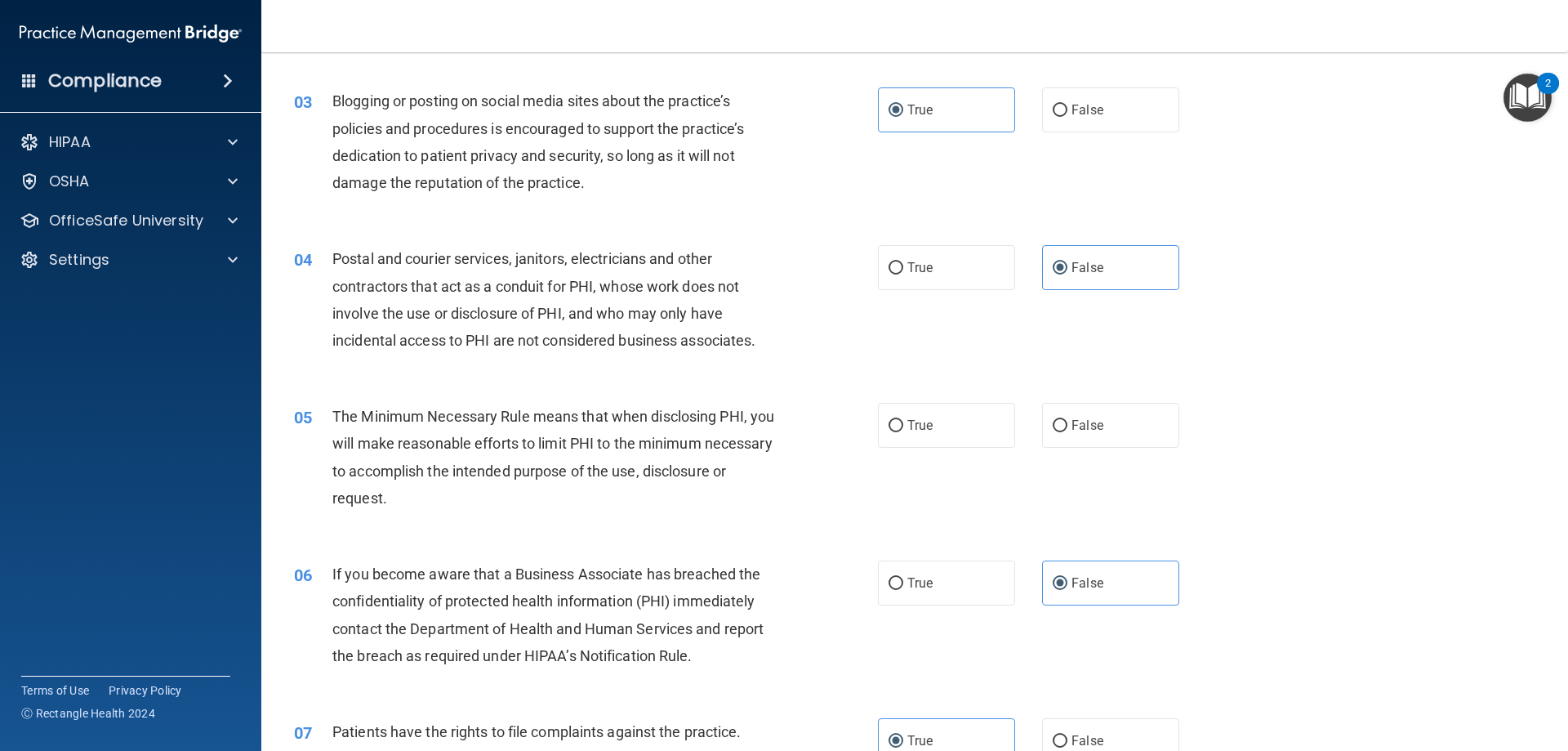
scroll to position [245, 0]
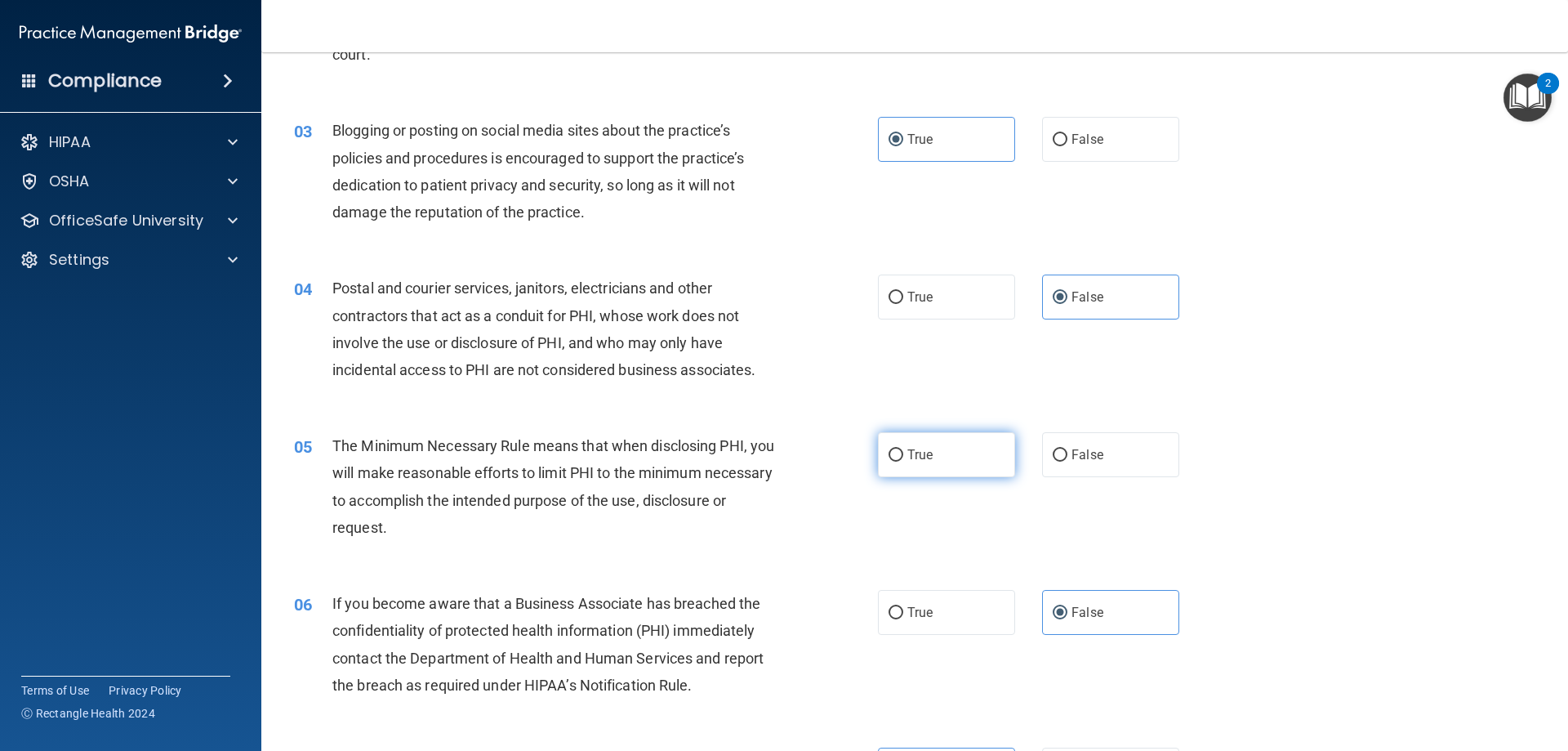
click at [942, 459] on label "True" at bounding box center [947, 455] width 137 height 45
click at [904, 459] on input "True" at bounding box center [896, 455] width 15 height 13
radio input "true"
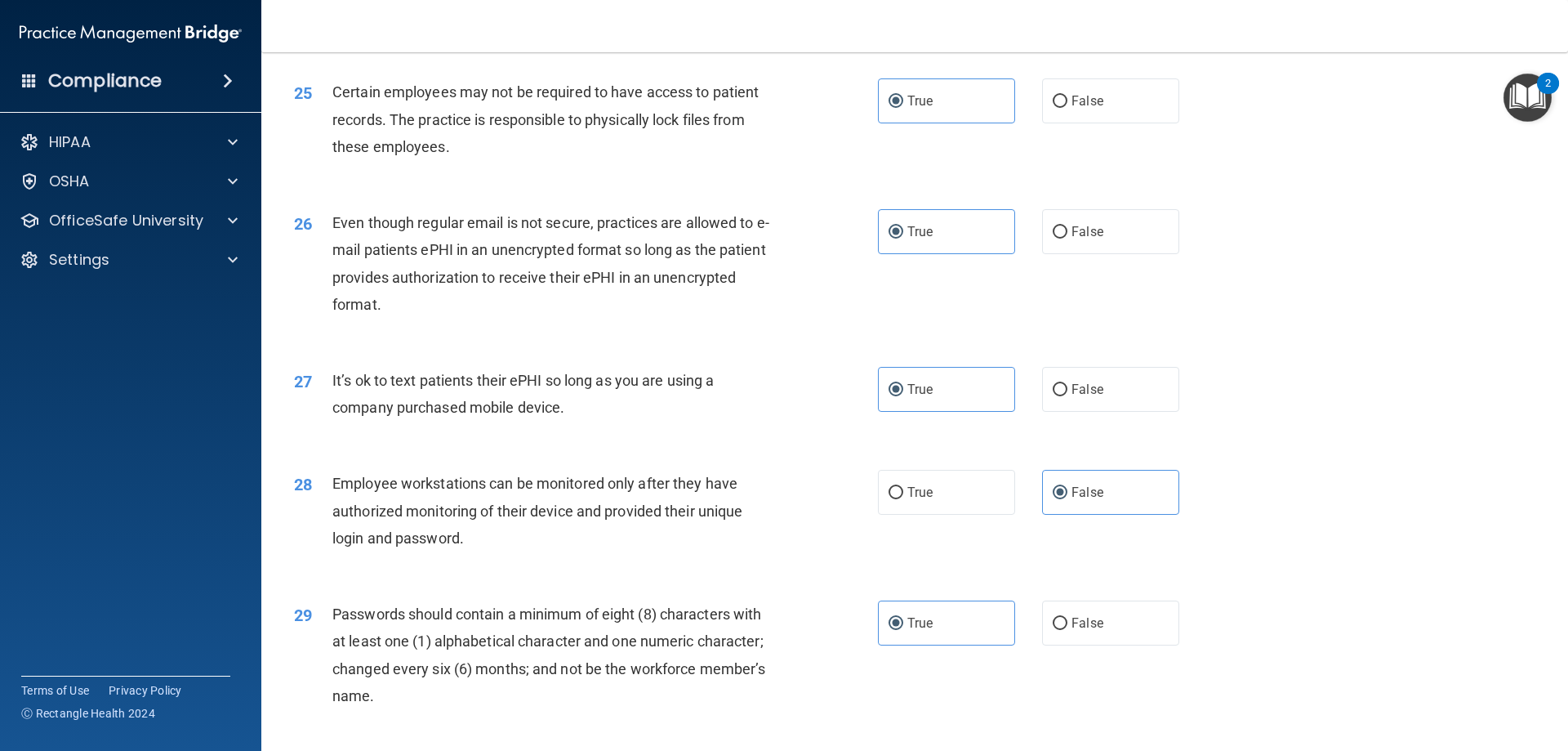
scroll to position [3351, 0]
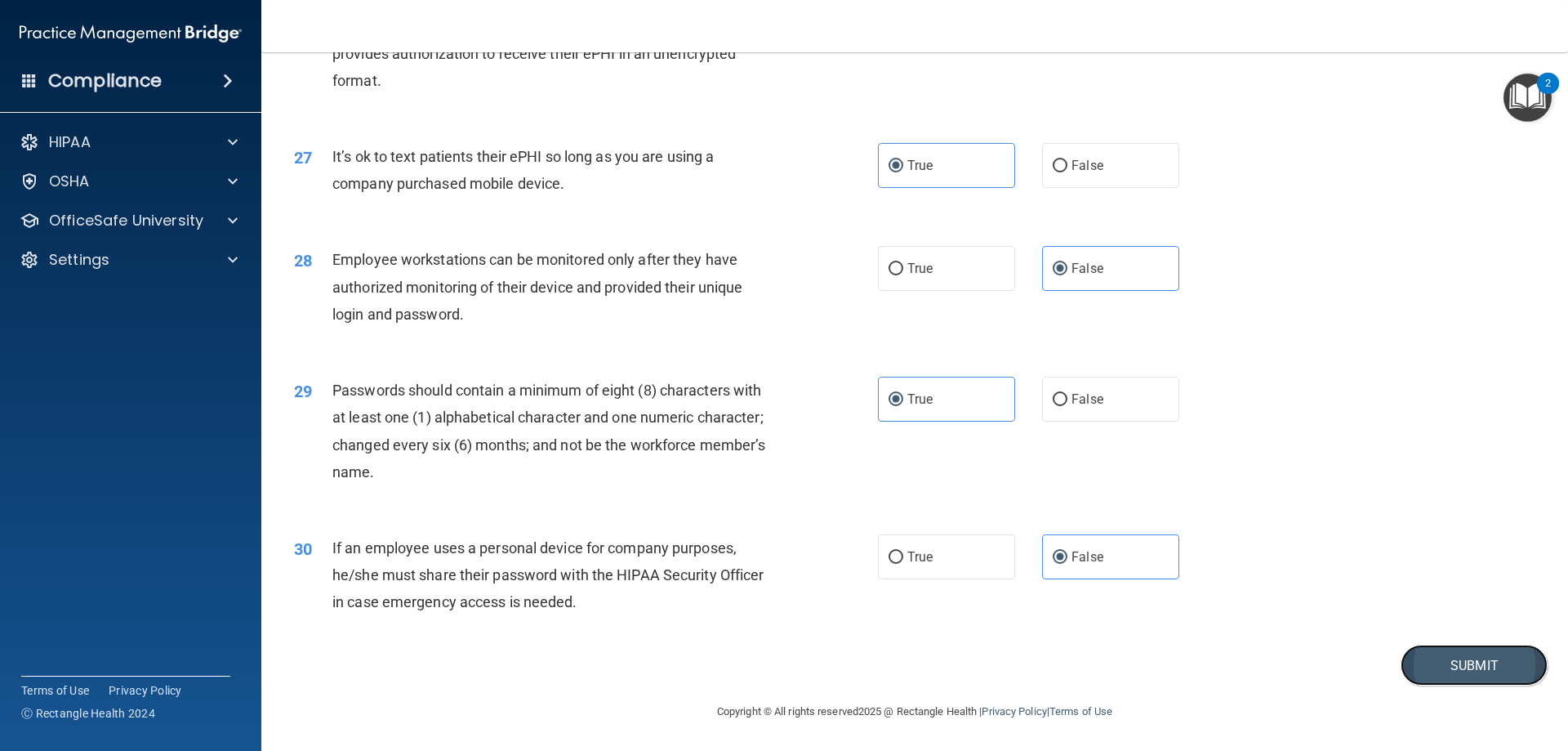
click at [1493, 662] on button "Submit" at bounding box center [1474, 665] width 147 height 42
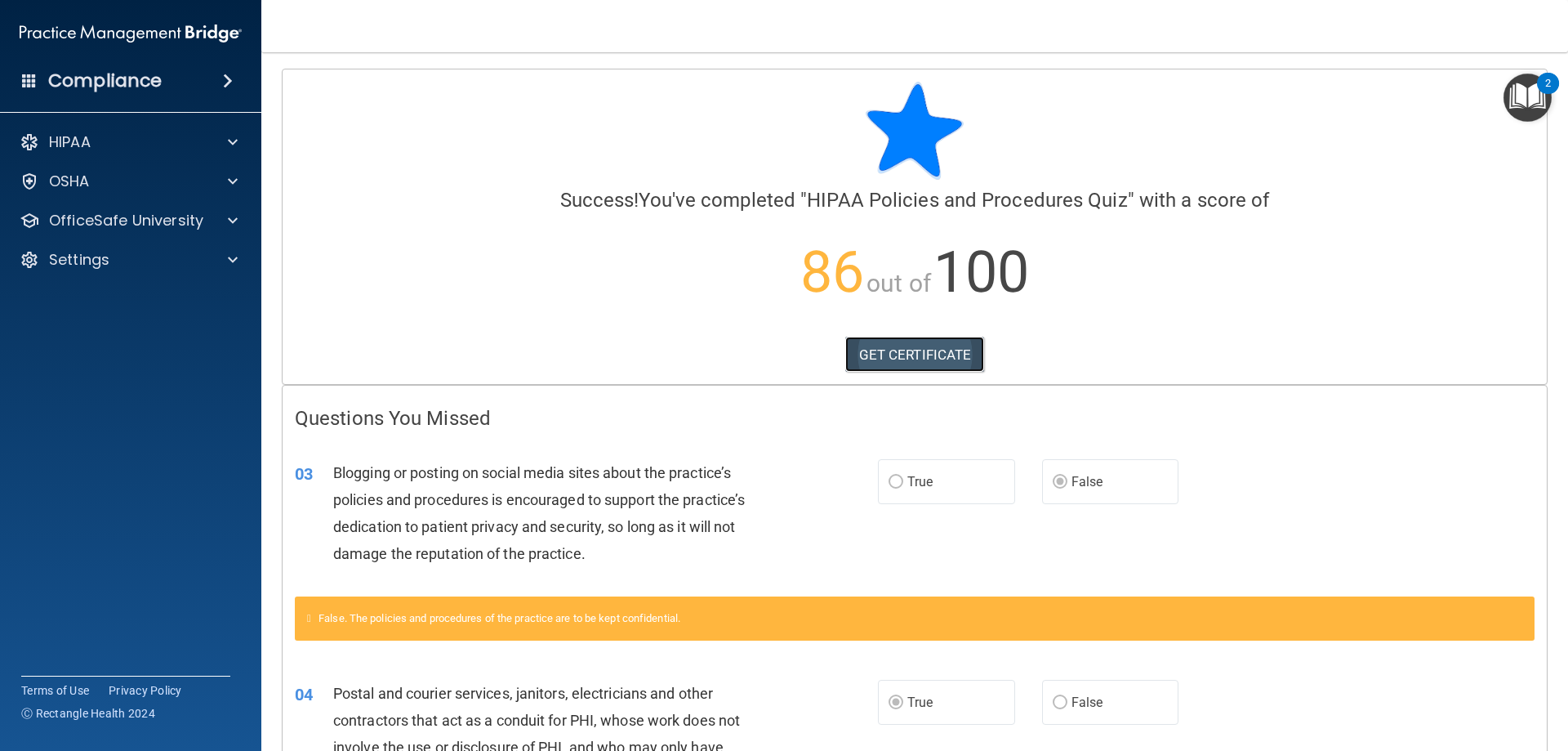
click at [906, 362] on link "GET CERTIFICATE" at bounding box center [915, 355] width 139 height 36
click at [235, 215] on span at bounding box center [233, 220] width 10 height 19
click at [141, 258] on p "HIPAA Training" at bounding box center [78, 259] width 134 height 17
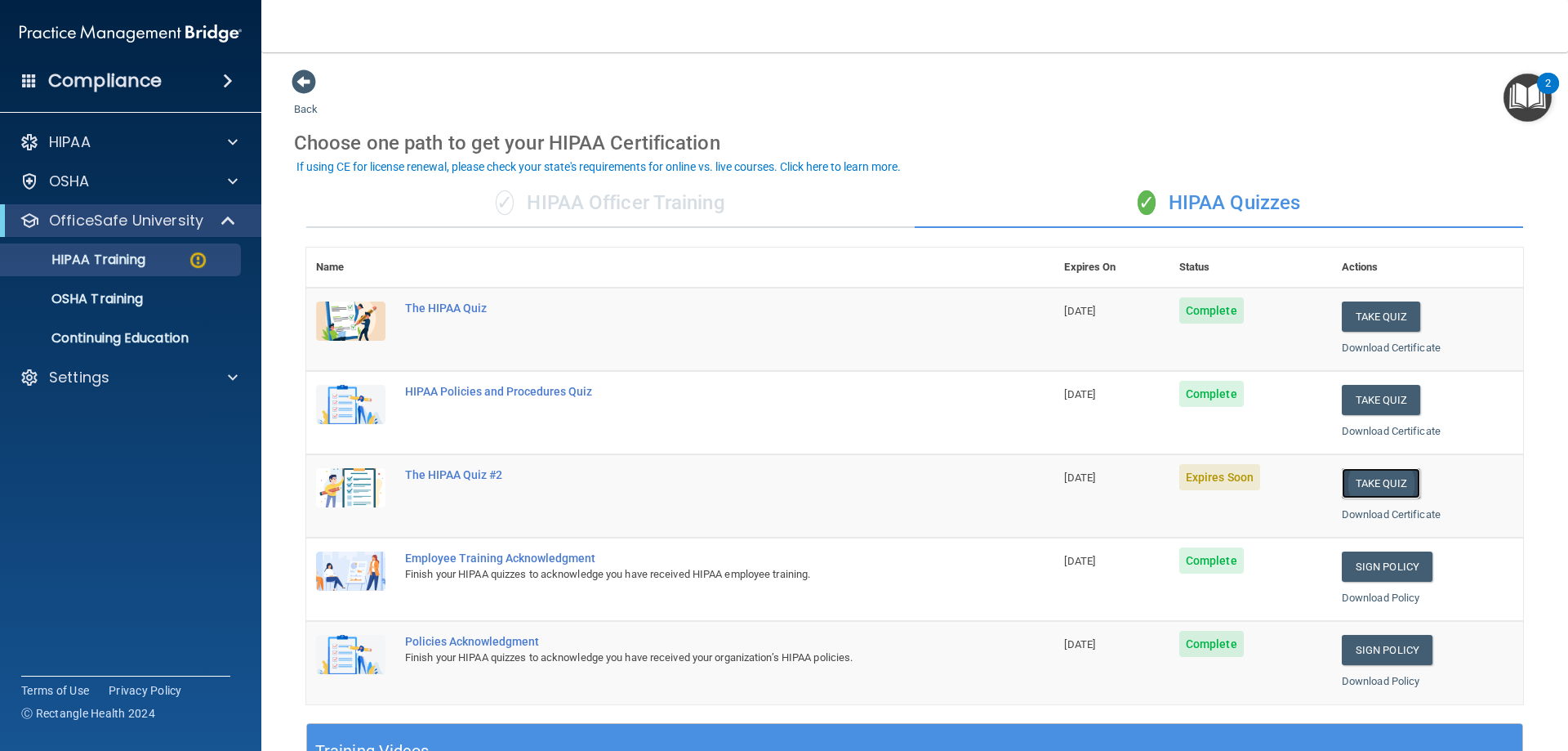
click at [1365, 482] on button "Take Quiz" at bounding box center [1381, 483] width 79 height 30
